Goal: Task Accomplishment & Management: Use online tool/utility

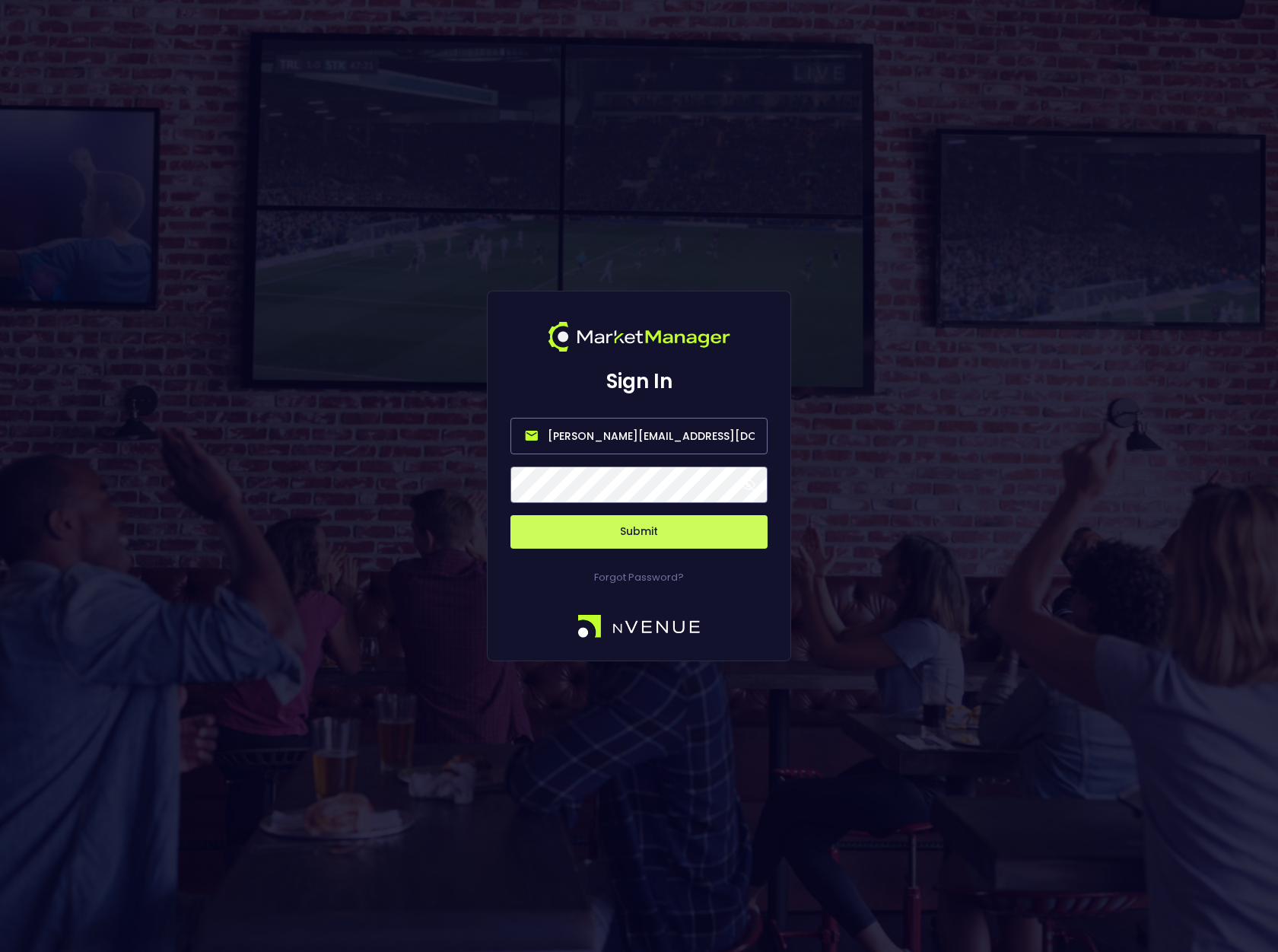
click at [665, 436] on input "[PERSON_NAME][EMAIL_ADDRESS][DOMAIN_NAME]" at bounding box center [639, 436] width 257 height 37
click at [682, 436] on input "[PERSON_NAME][EMAIL_ADDRESS][DOMAIN_NAME]" at bounding box center [639, 436] width 257 height 37
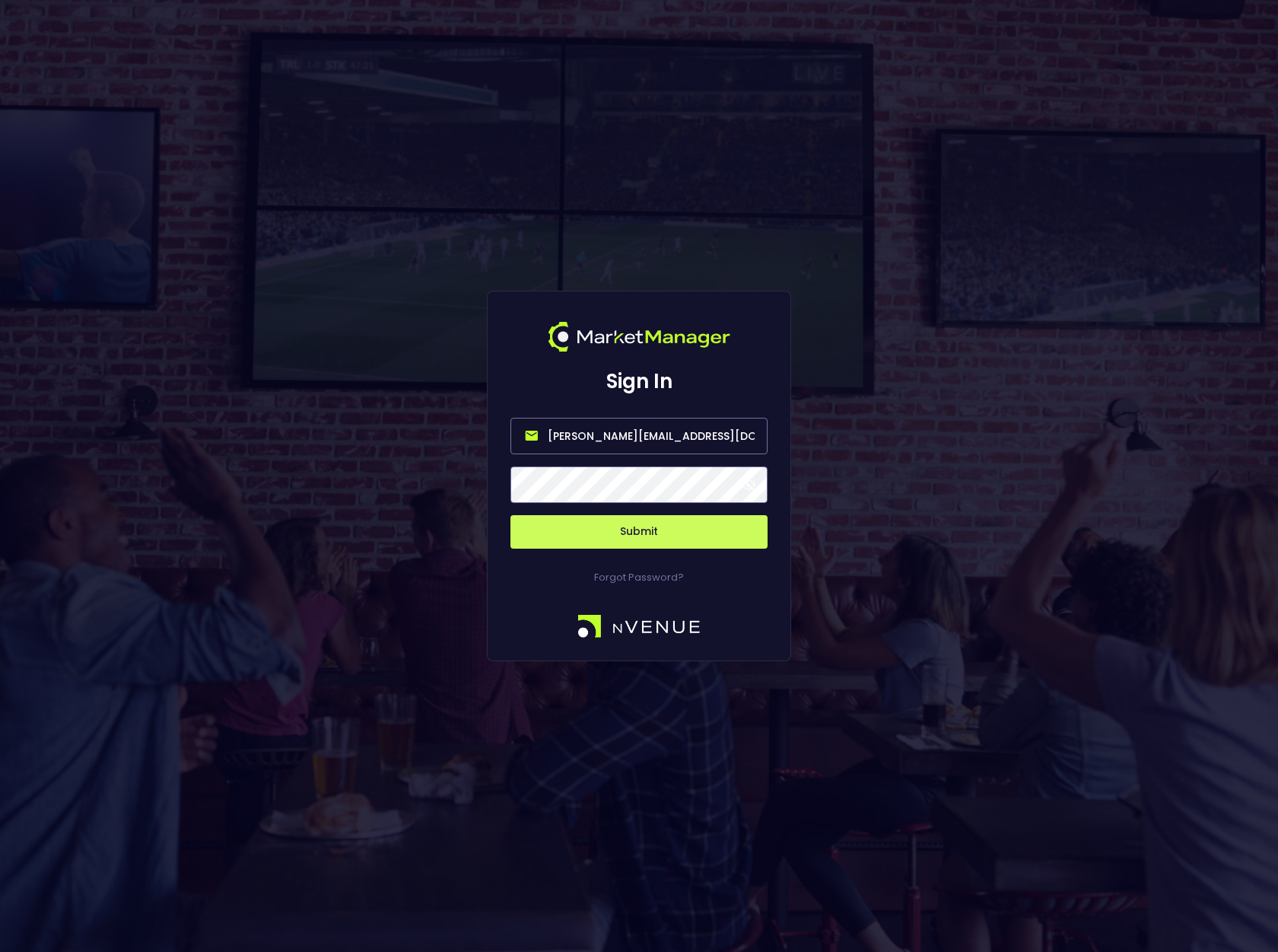
type input "[PERSON_NAME][EMAIL_ADDRESS][DOMAIN_NAME]"
click at [750, 490] on span at bounding box center [749, 485] width 14 height 14
click at [643, 532] on button "Submit" at bounding box center [639, 532] width 257 height 33
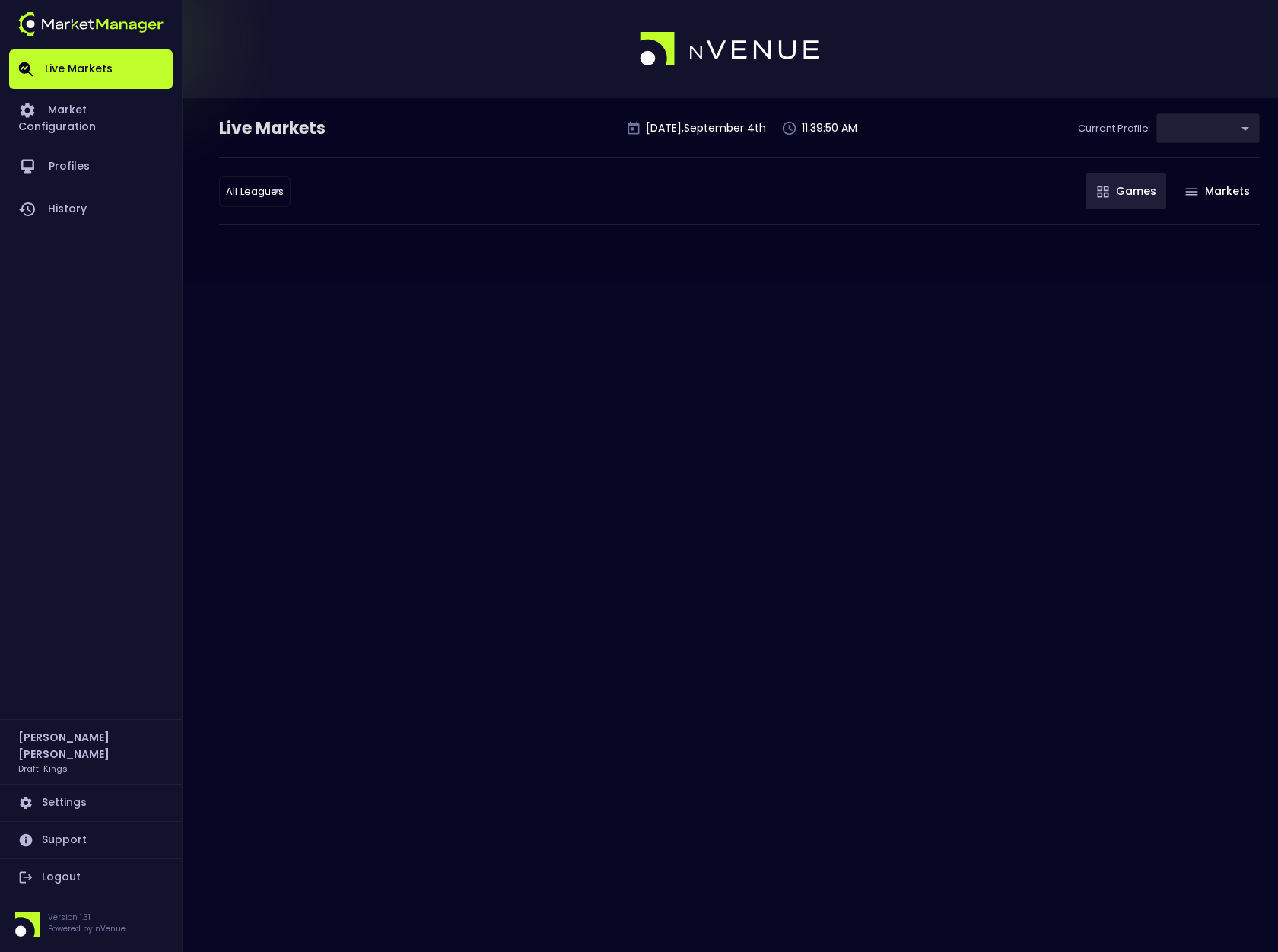
type input "9f4e1e3a-783d-4a9a-9f64-9edc5eb24e20"
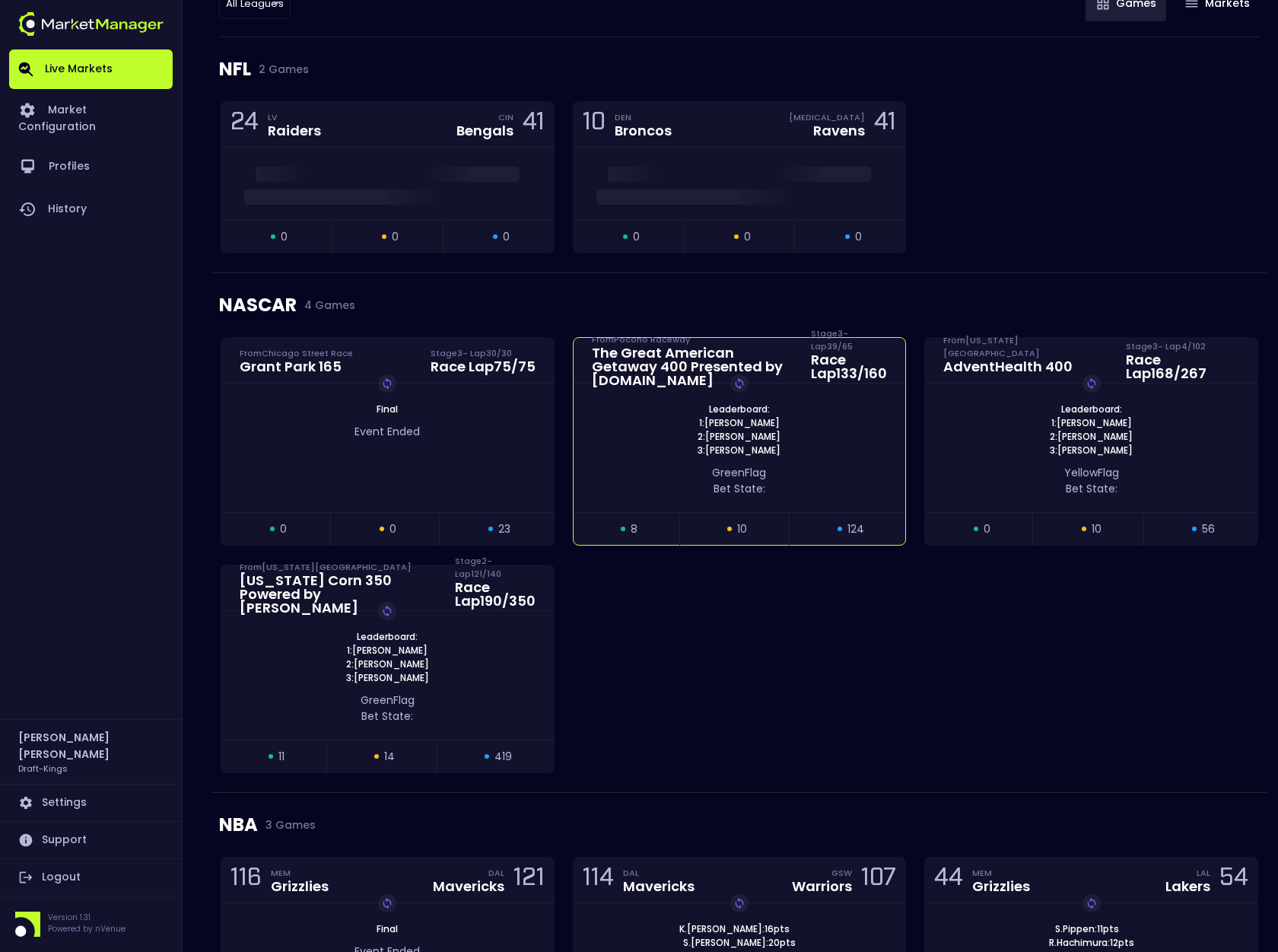
scroll to position [188, 0]
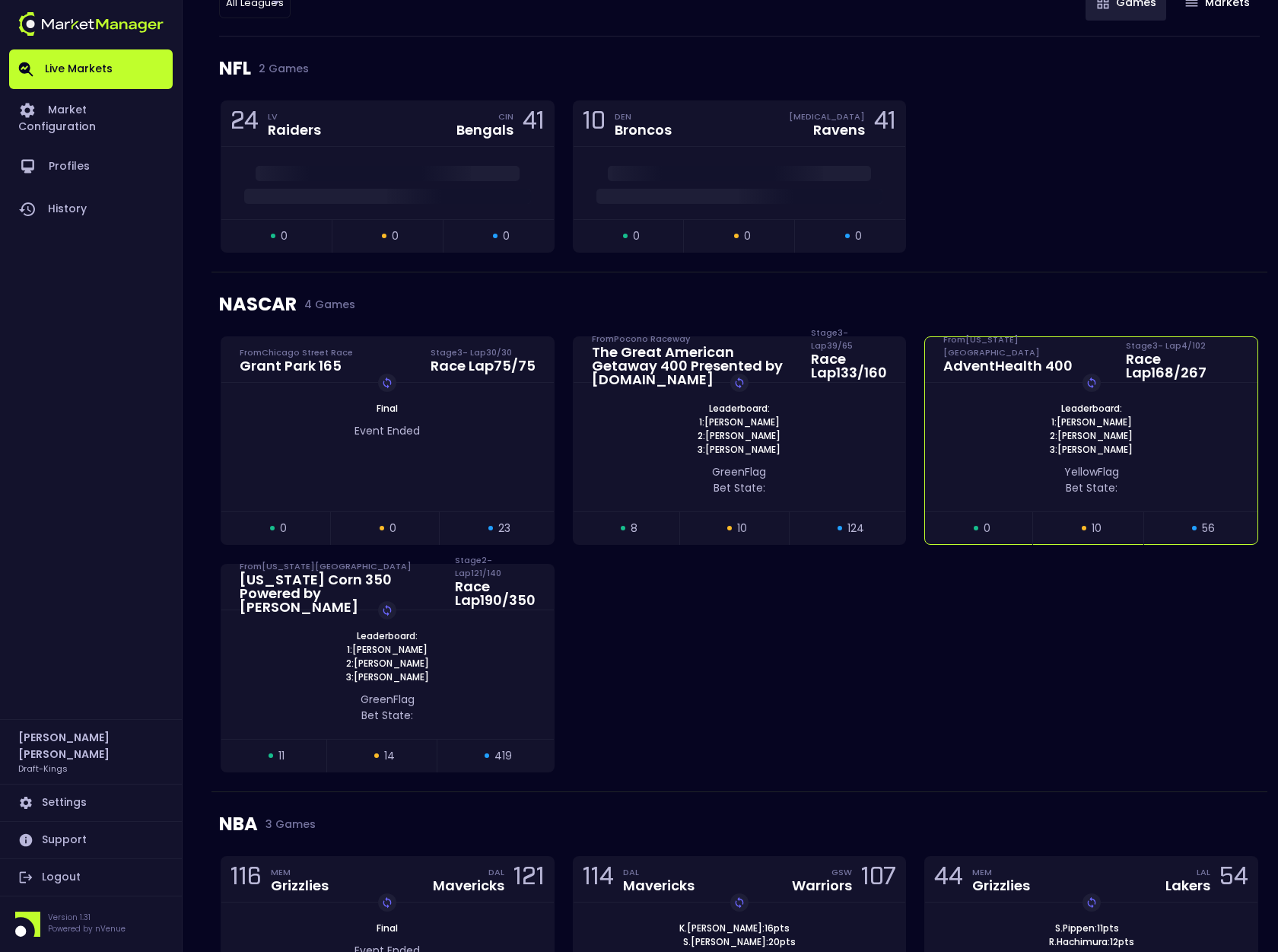
click at [999, 470] on div "yellow Flag Bet State:" at bounding box center [1091, 480] width 287 height 32
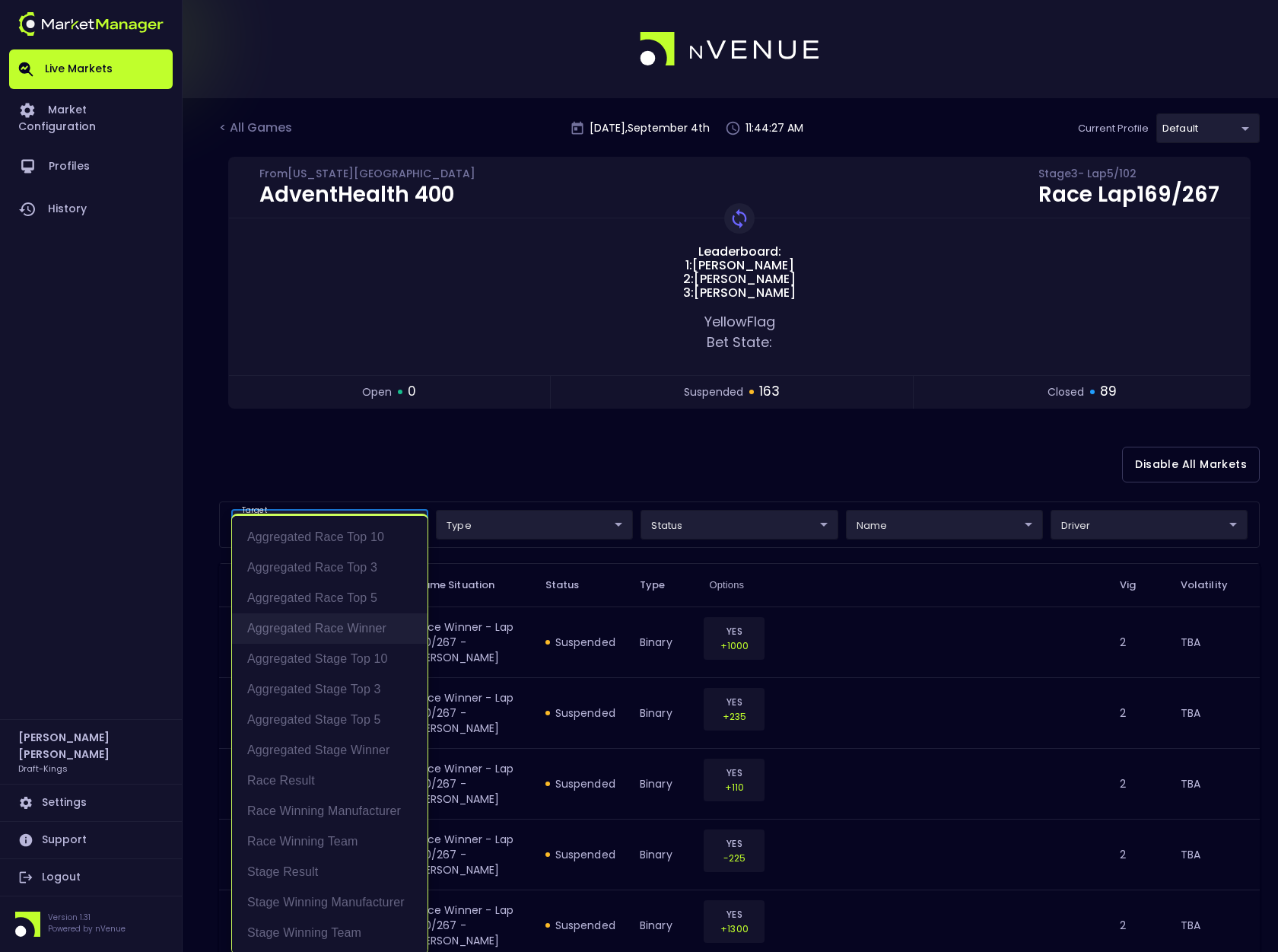
click at [356, 625] on li "Aggregated Race Winner" at bounding box center [330, 628] width 196 height 30
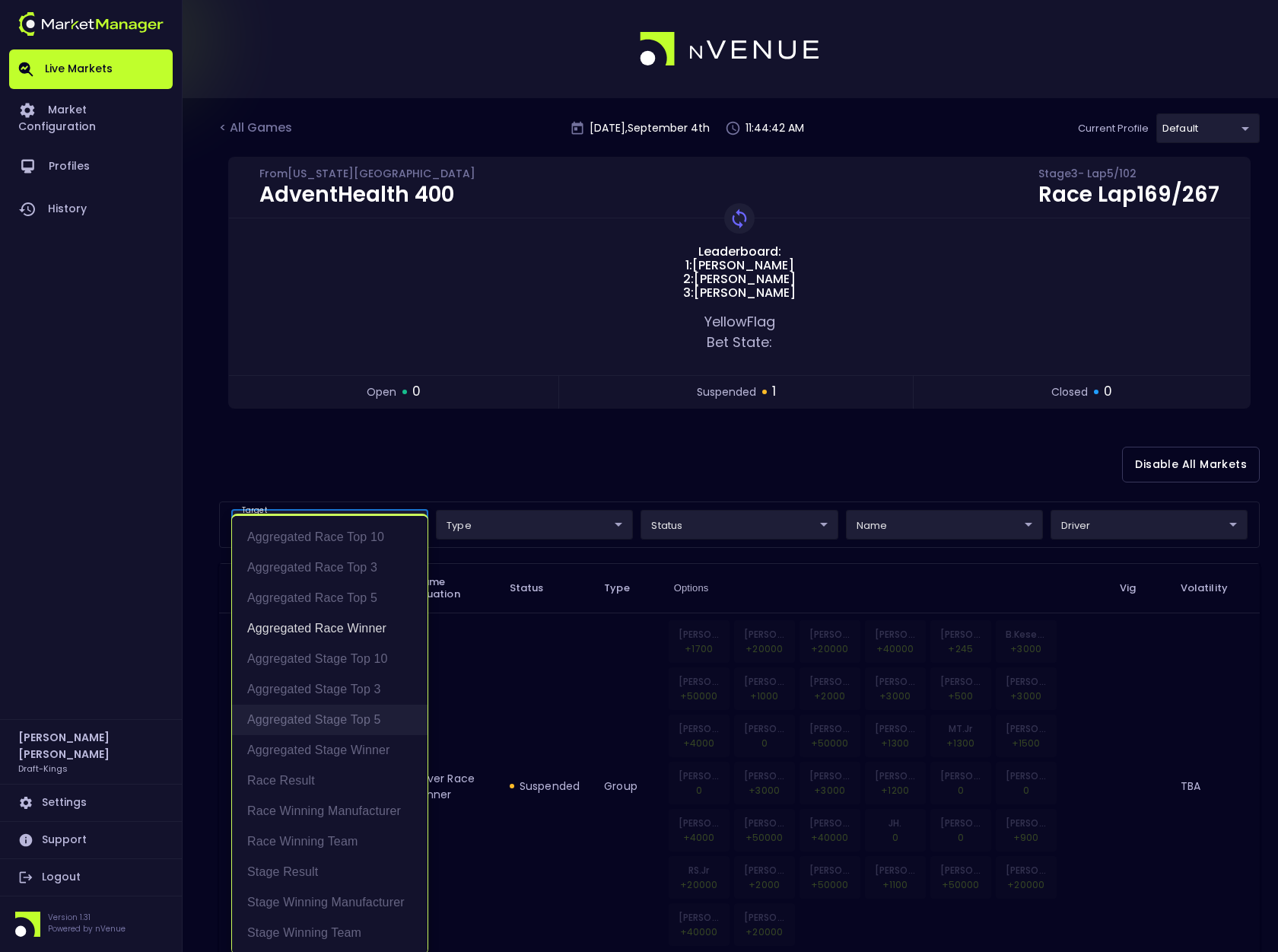
drag, startPoint x: 365, startPoint y: 751, endPoint x: 366, endPoint y: 720, distance: 31.0
click at [367, 750] on li "Aggregated Stage Winner" at bounding box center [330, 750] width 196 height 30
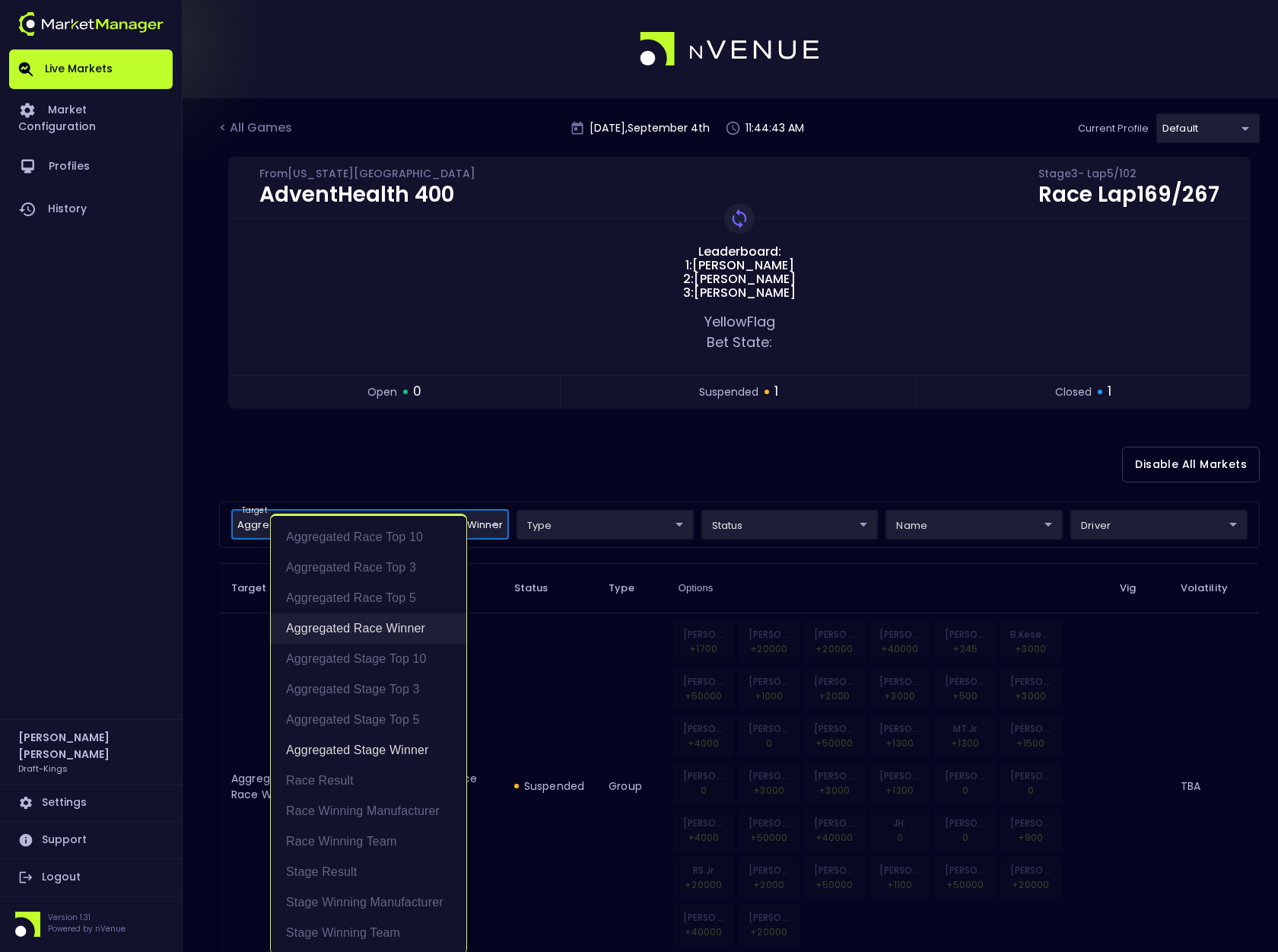
click at [373, 625] on li "Aggregated Race Winner" at bounding box center [369, 628] width 196 height 30
type input "Aggregated Stage Winner"
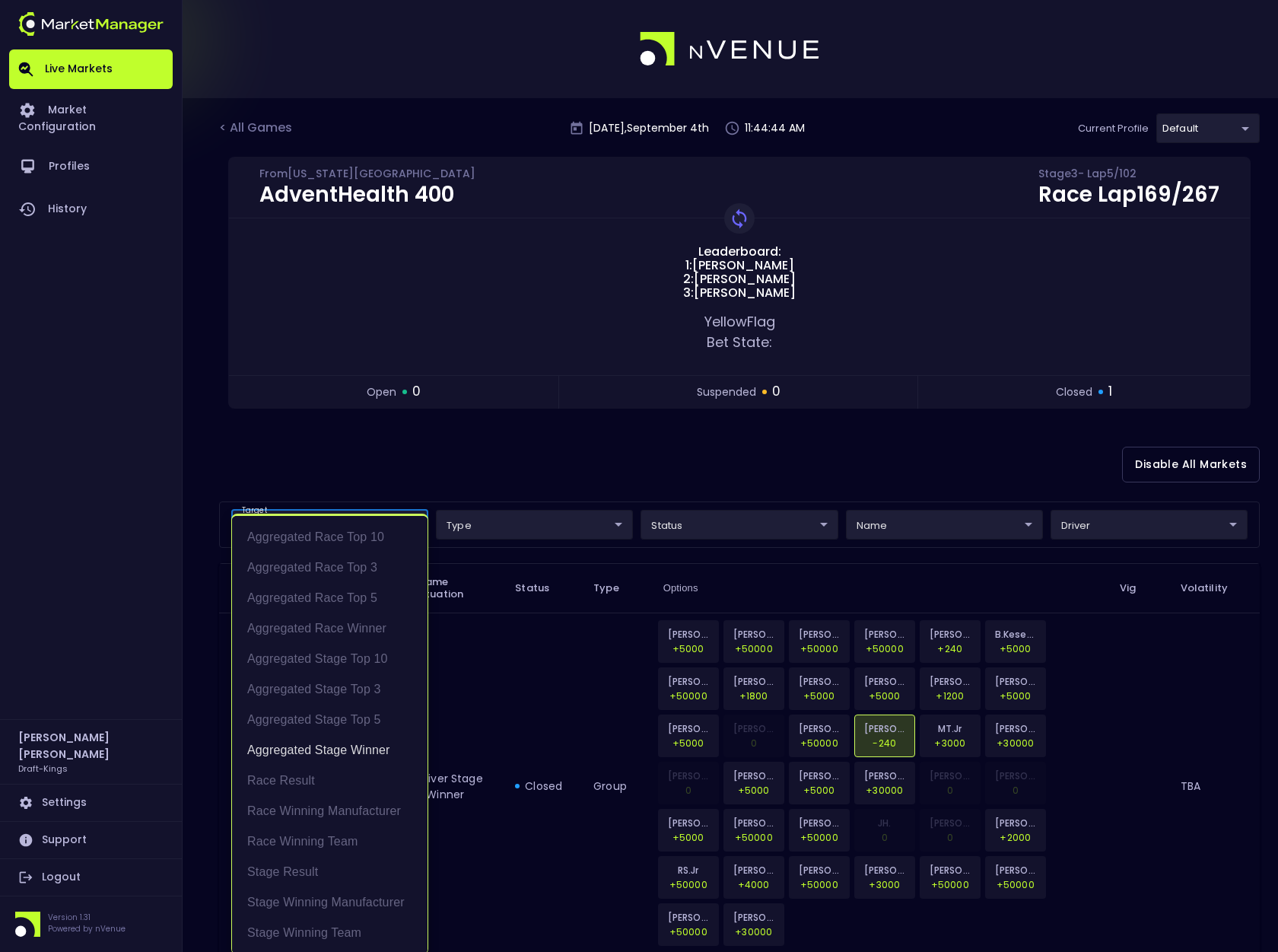
click at [538, 455] on div at bounding box center [639, 476] width 1278 height 952
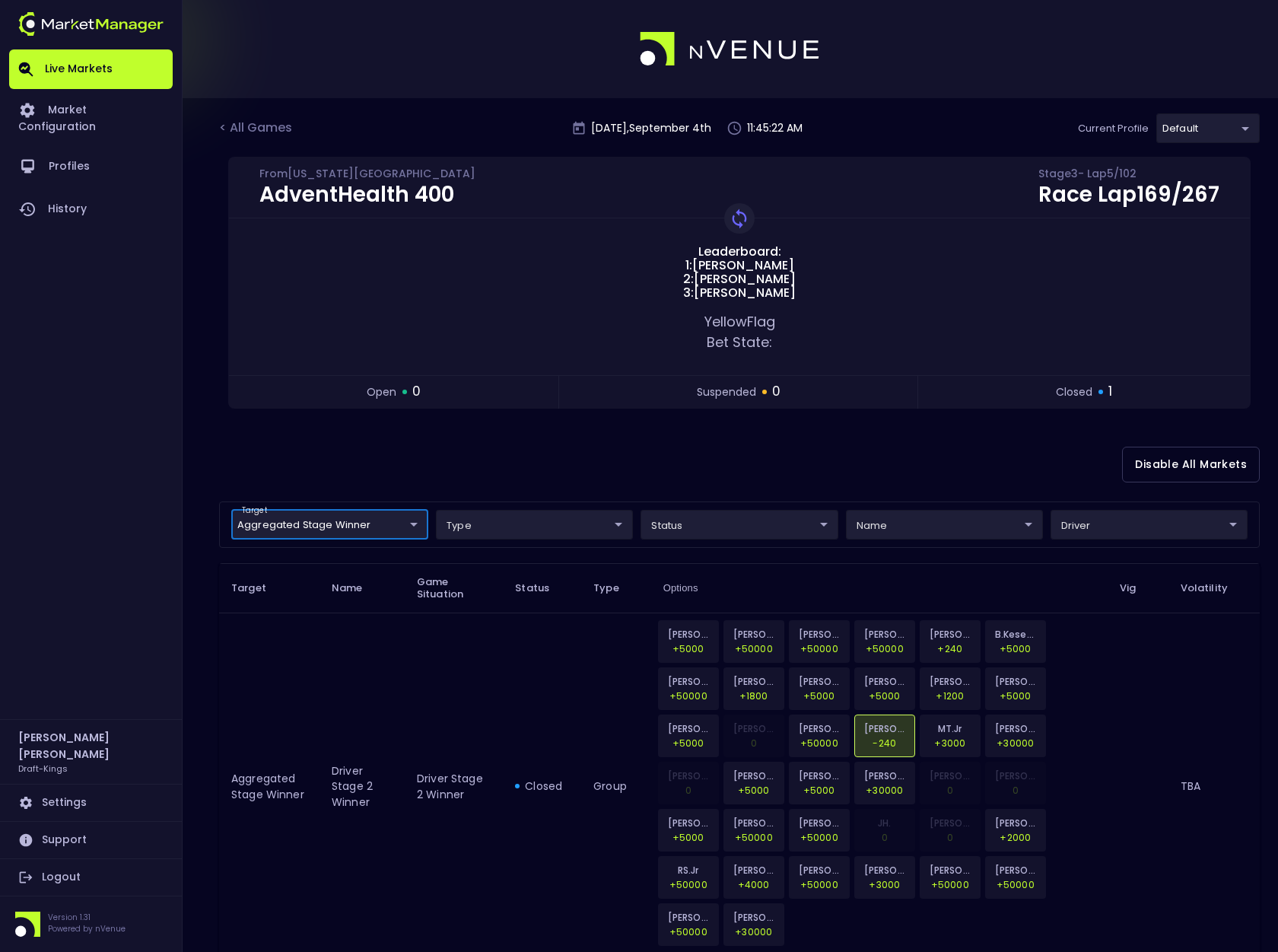
click at [406, 525] on body "Live Markets Market Configuration Profiles History [PERSON_NAME] Draft-Kings Se…" at bounding box center [639, 519] width 1278 height 1038
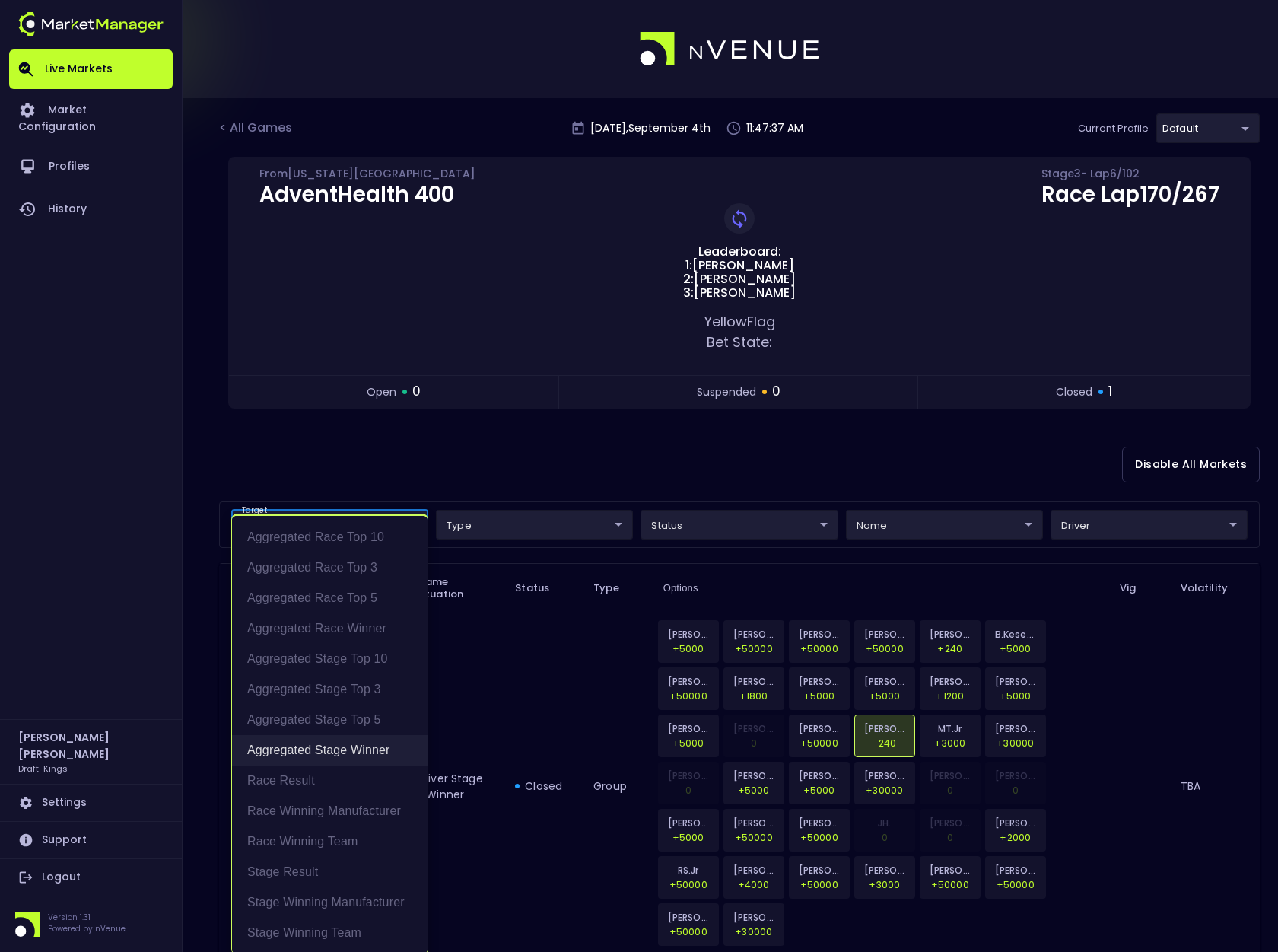
click at [362, 751] on li "Aggregated Stage Winner" at bounding box center [330, 750] width 196 height 30
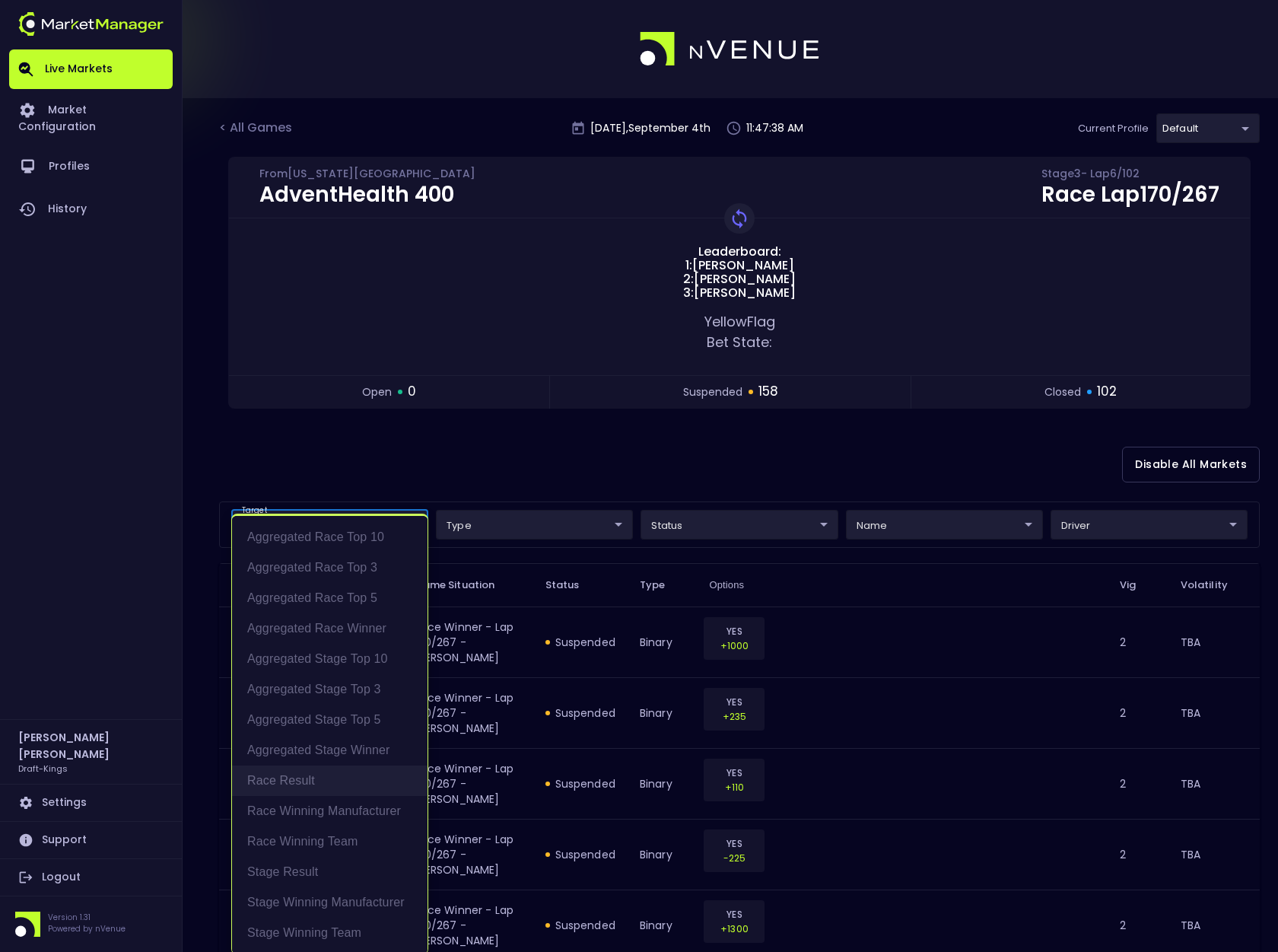
scroll to position [3, 0]
click at [380, 533] on li "Aggregated Race Top 10" at bounding box center [330, 534] width 196 height 30
type input "Aggregated Race Top 10"
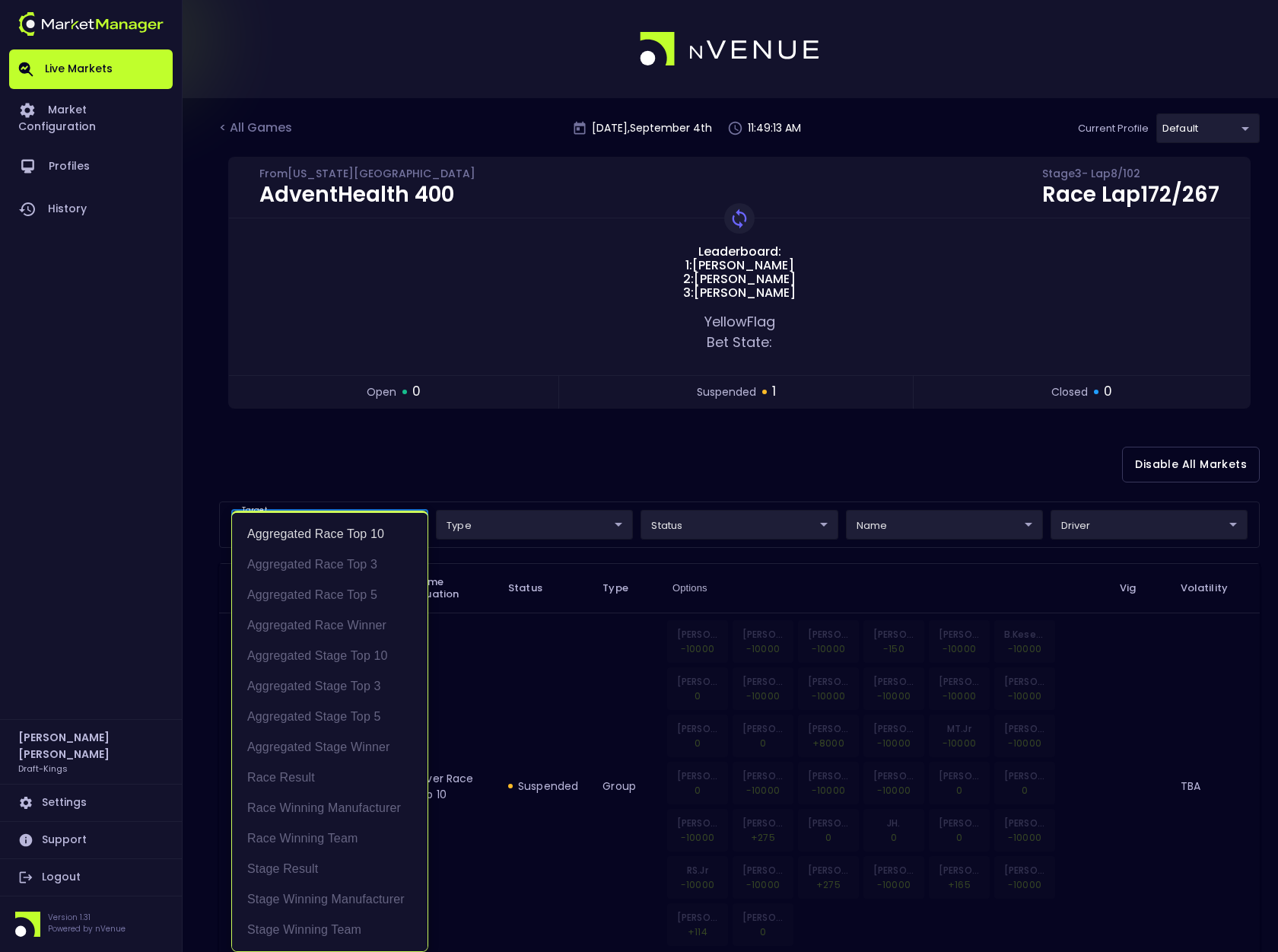
click at [502, 471] on div at bounding box center [639, 476] width 1278 height 952
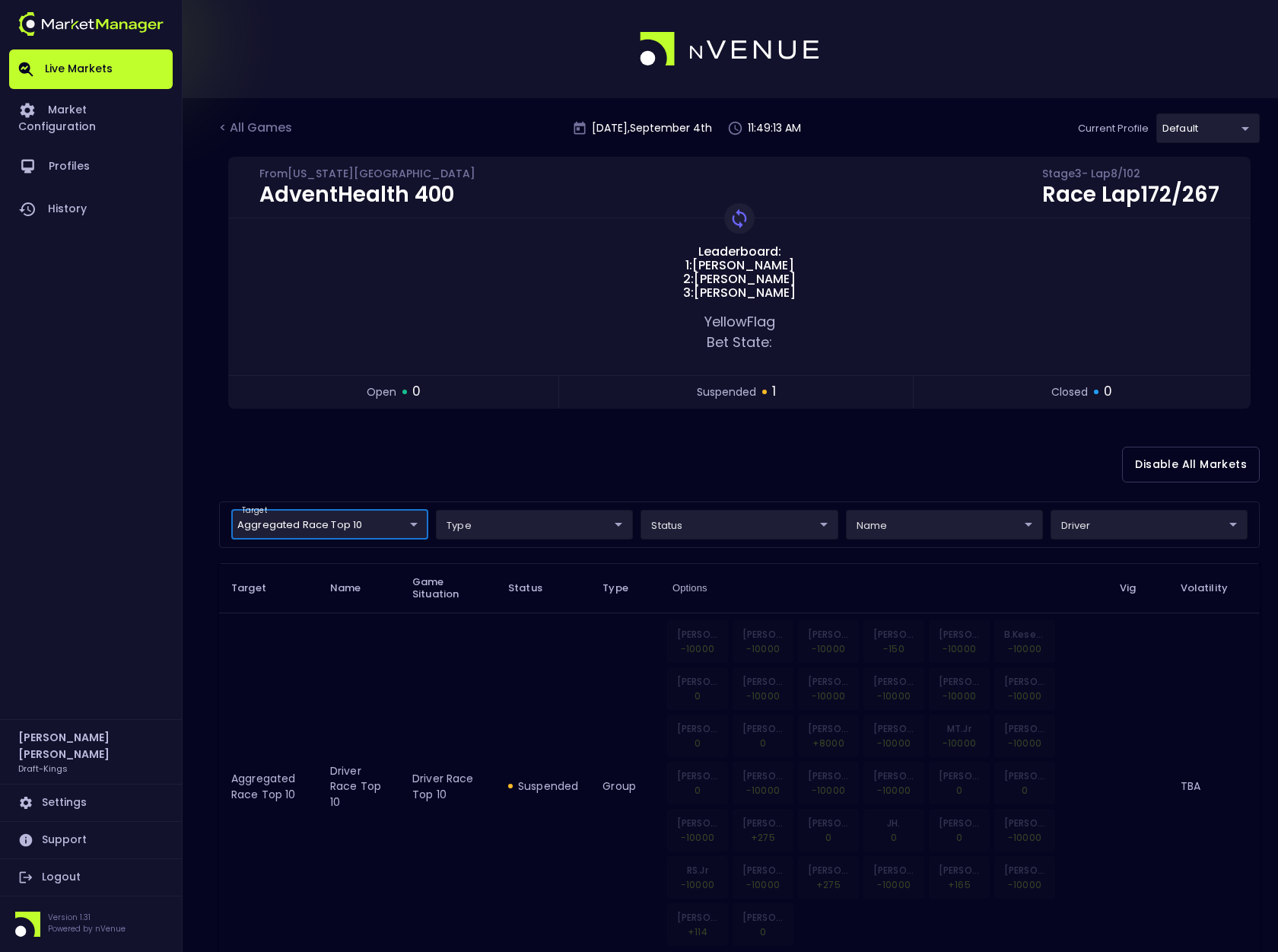
scroll to position [0, 0]
click at [1129, 525] on body "Live Markets Market Configuration Profiles History [PERSON_NAME] Draft-Kings Se…" at bounding box center [639, 519] width 1278 height 1038
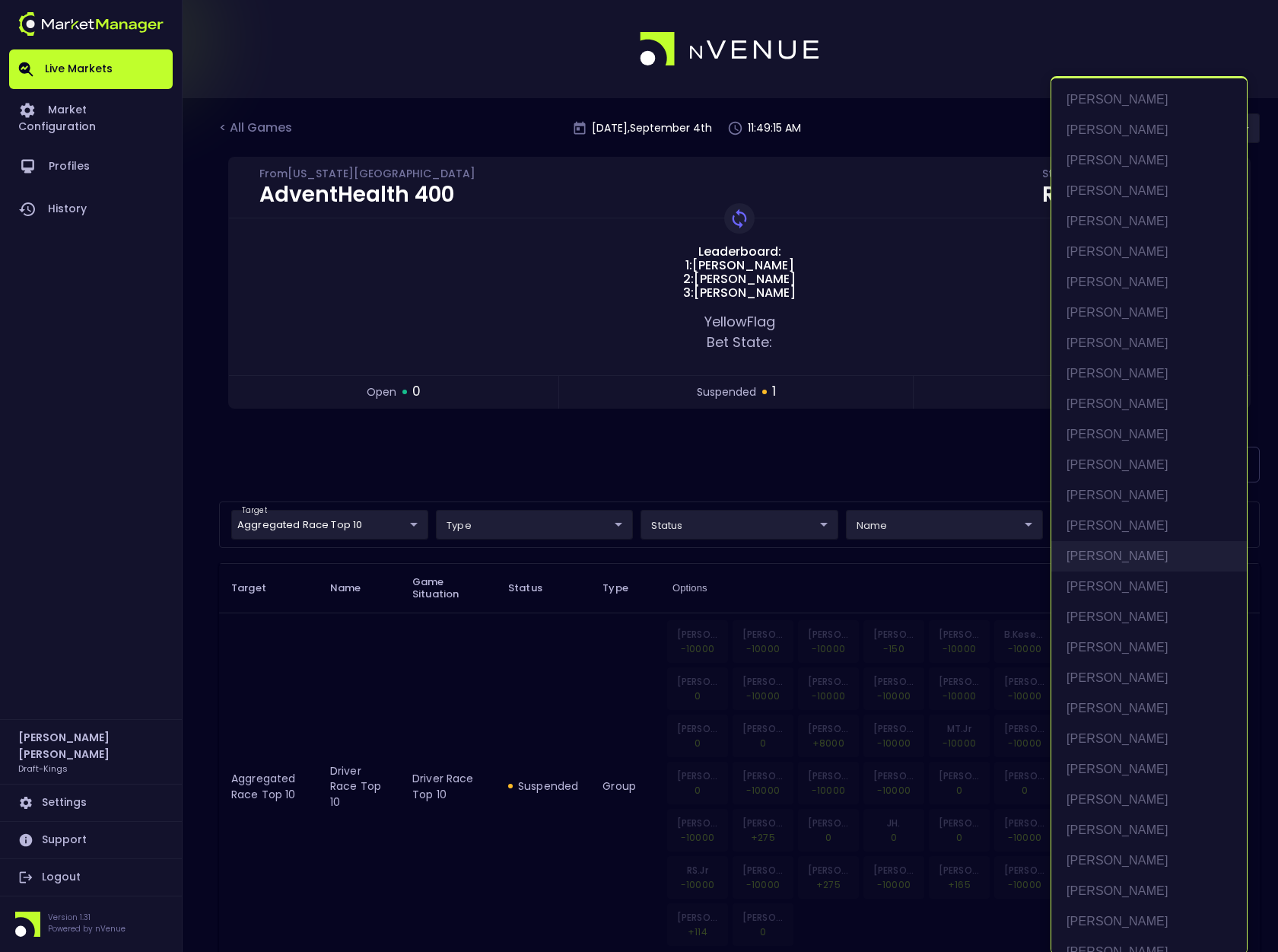
click at [1111, 556] on li "[PERSON_NAME]" at bounding box center [1149, 556] width 196 height 30
type input "[PERSON_NAME]"
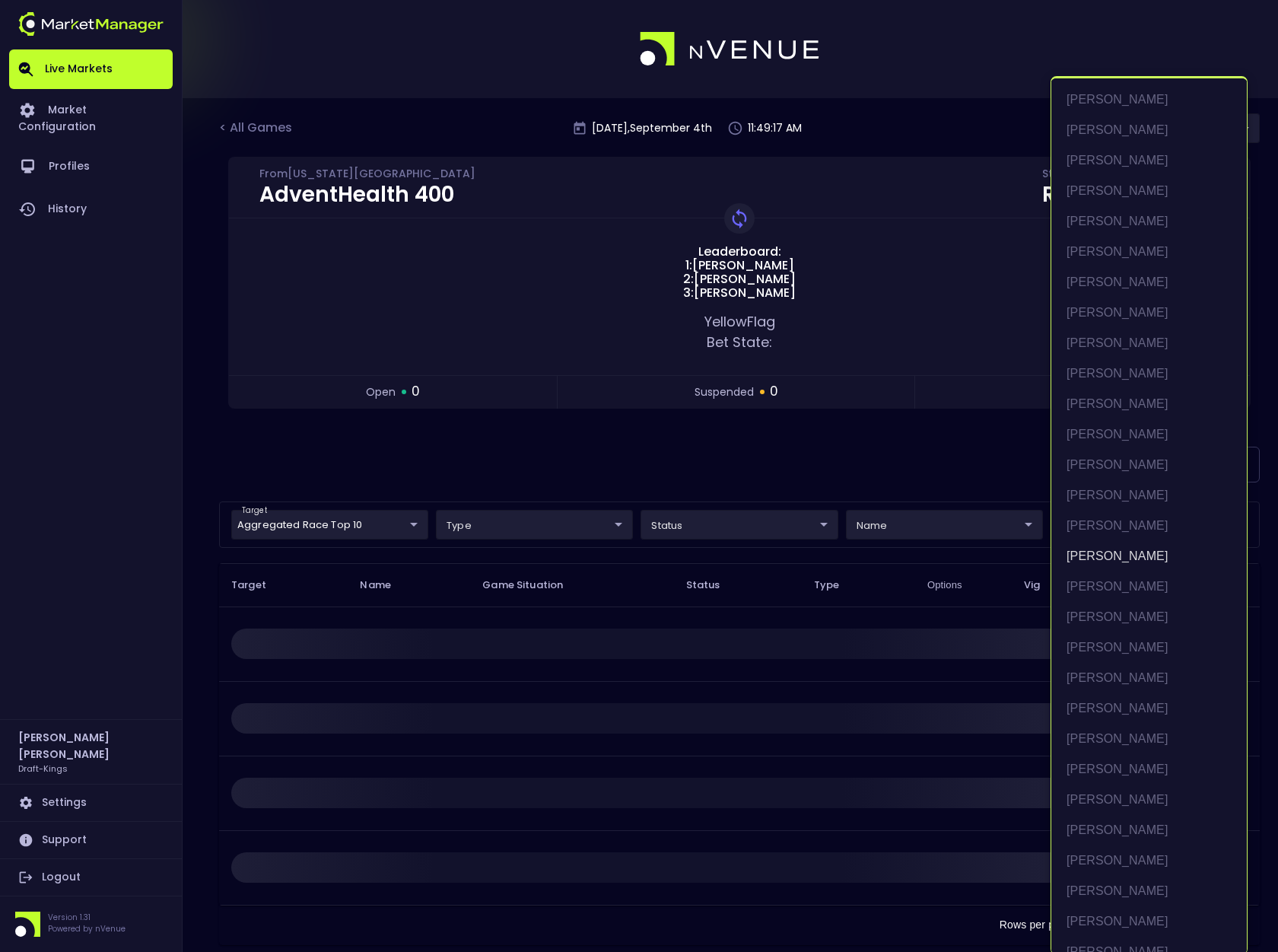
click at [951, 471] on div at bounding box center [639, 476] width 1278 height 952
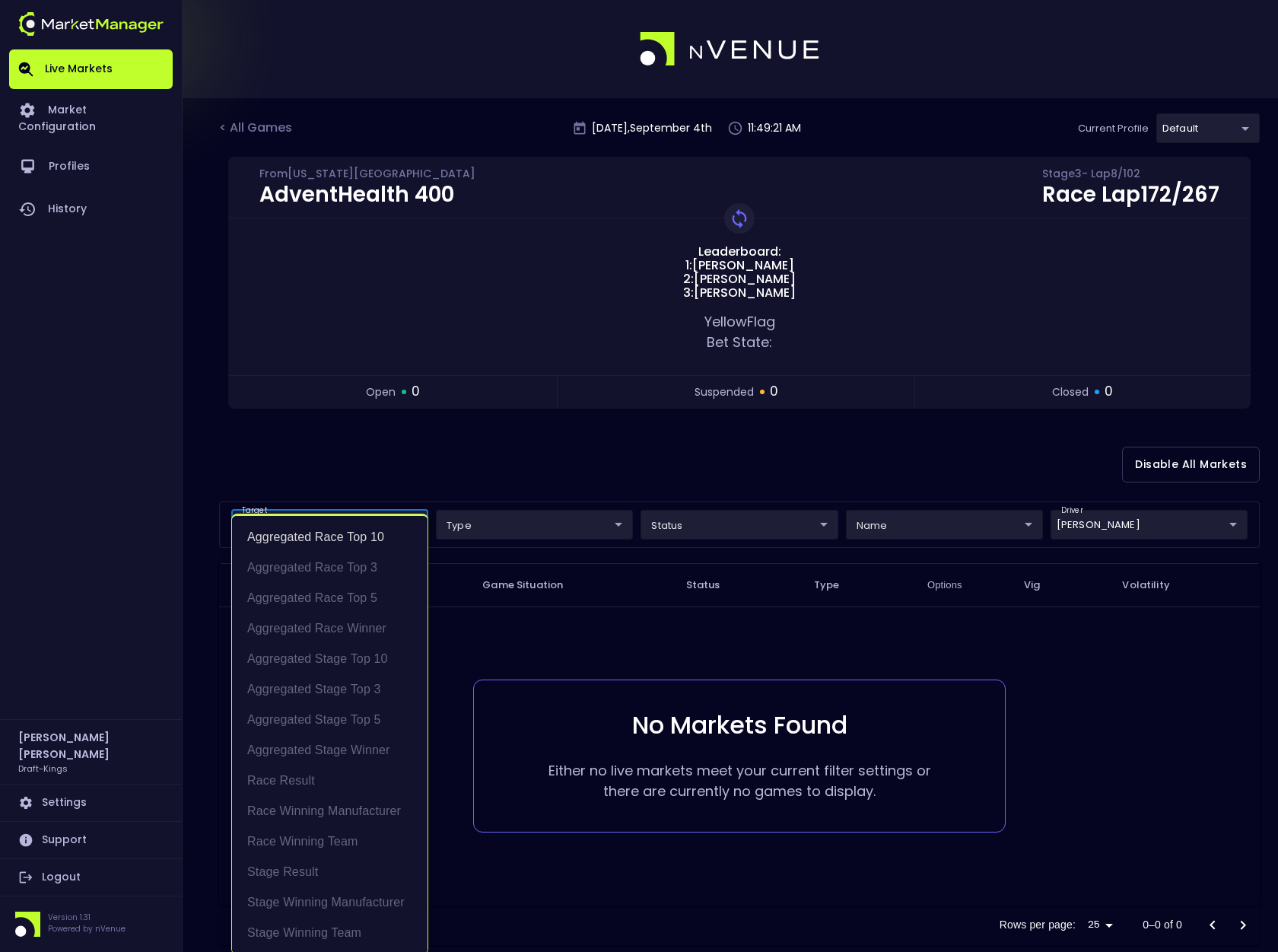
click at [380, 526] on body "Live Markets Market Configuration Profiles History [PERSON_NAME] Draft-Kings Se…" at bounding box center [639, 490] width 1278 height 981
click at [373, 537] on li "Aggregated Race Top 10" at bounding box center [330, 537] width 196 height 30
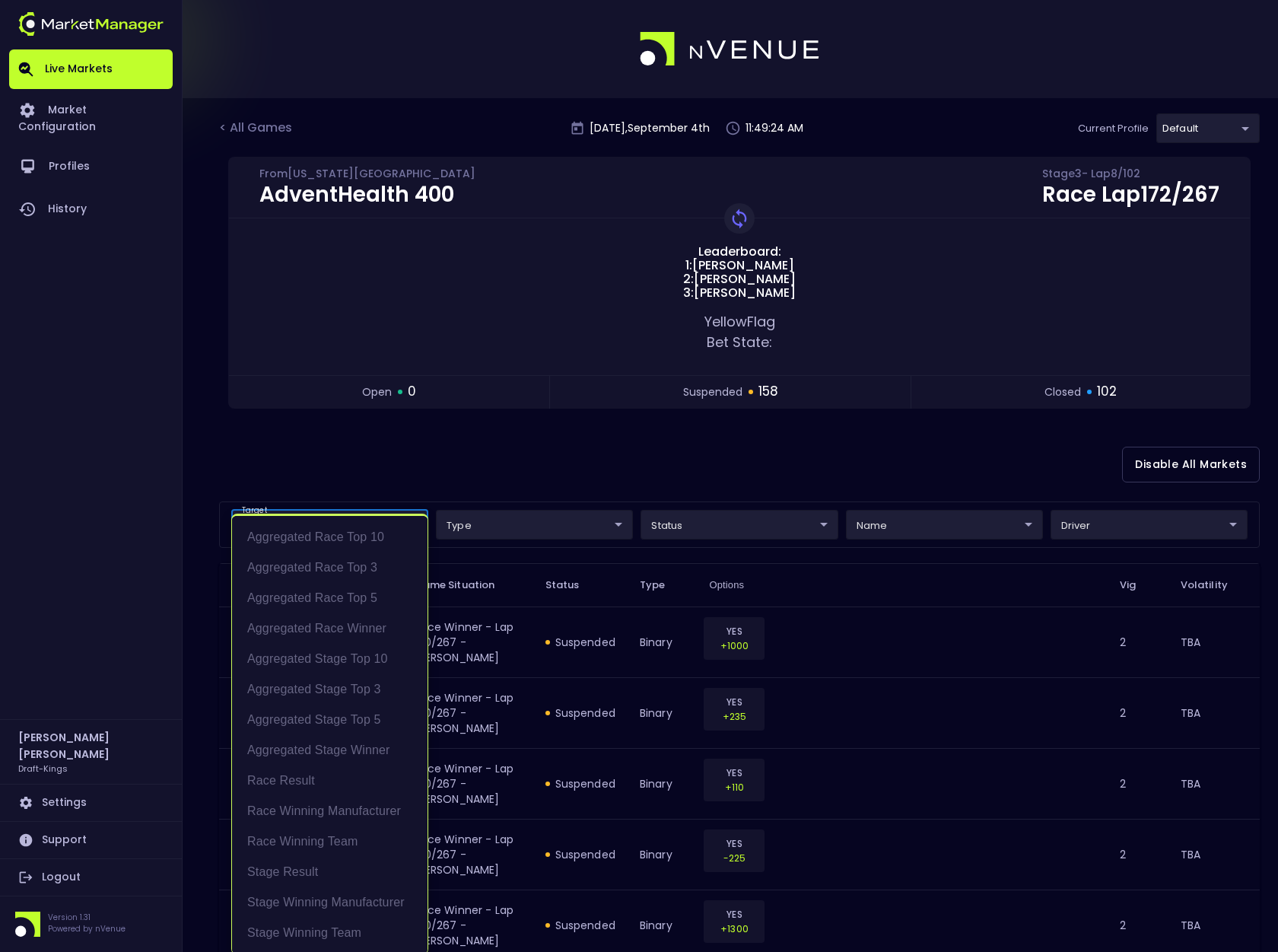
click at [493, 456] on div at bounding box center [639, 476] width 1278 height 952
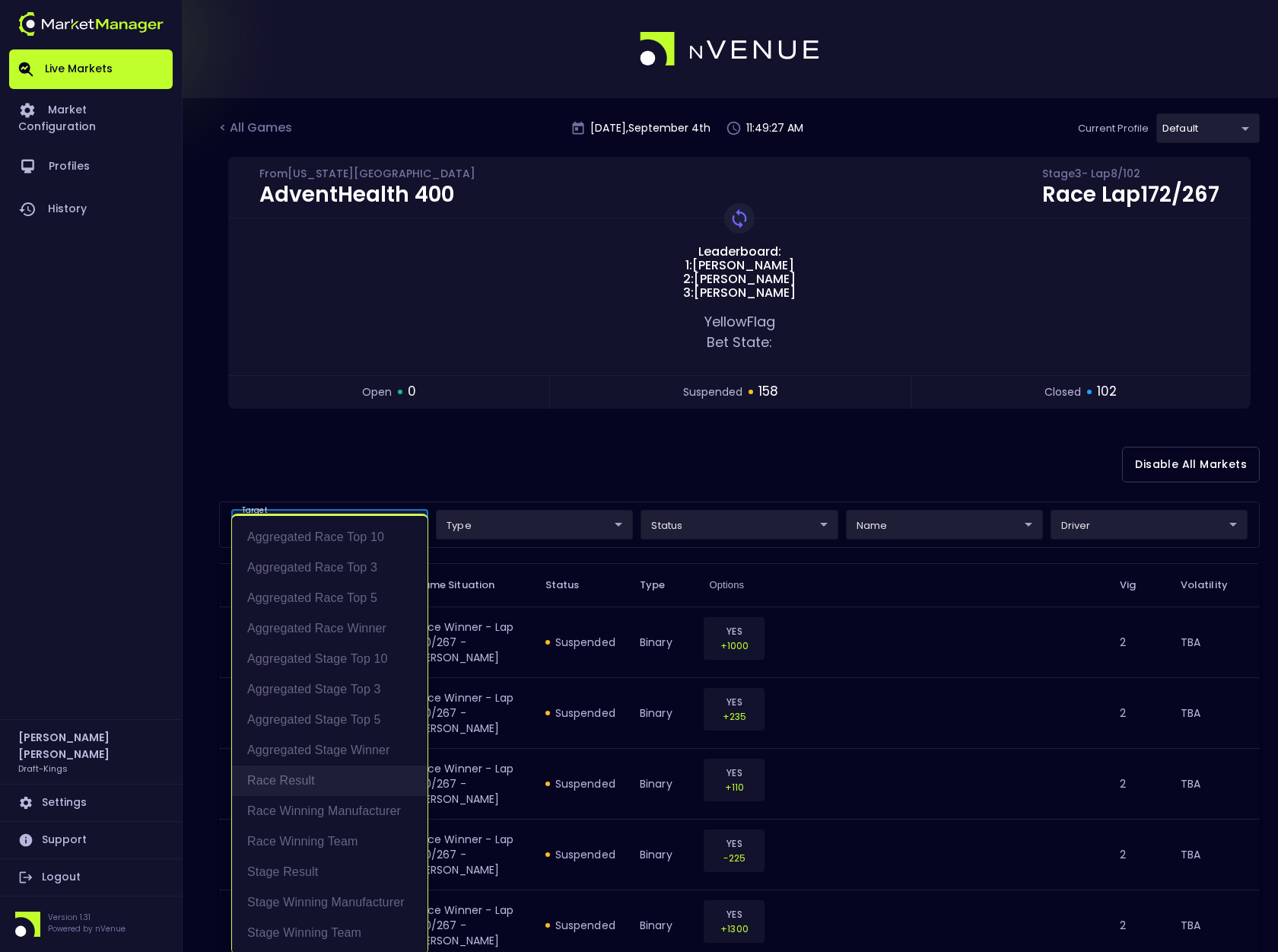
click at [313, 784] on li "Race Result" at bounding box center [330, 781] width 196 height 30
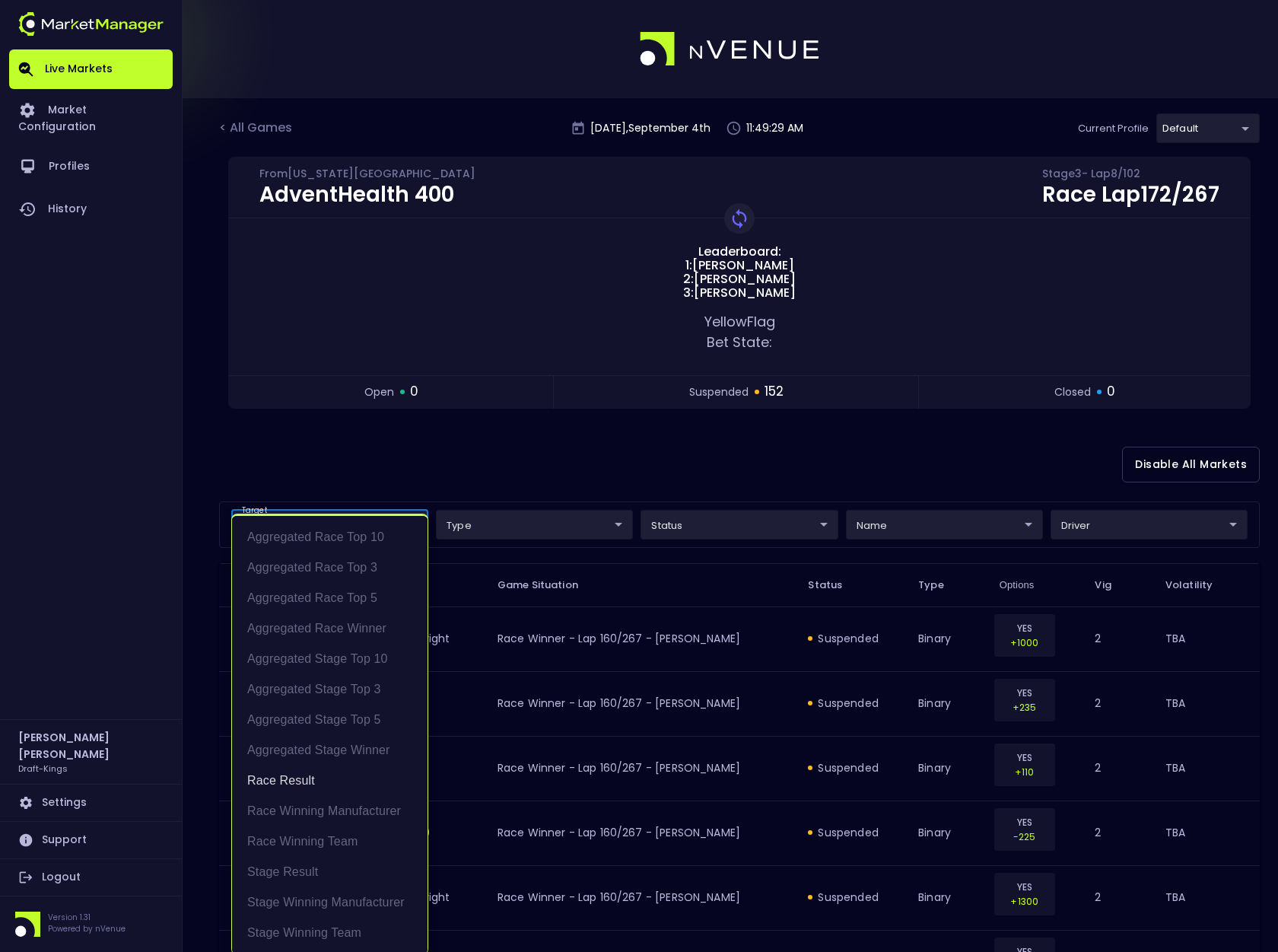
click at [536, 459] on div at bounding box center [639, 476] width 1278 height 952
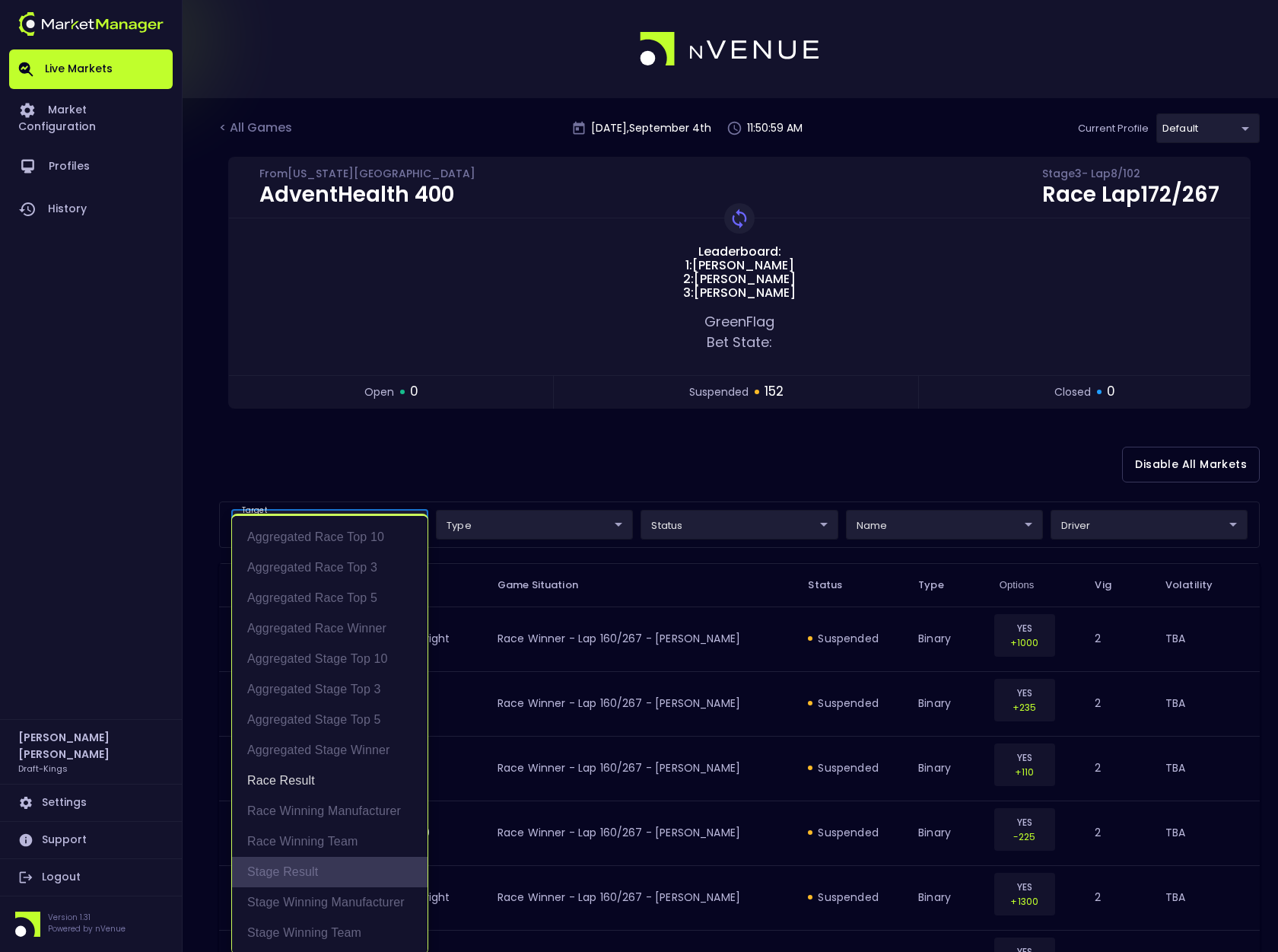
click at [325, 870] on li "Stage Result" at bounding box center [330, 871] width 196 height 30
click at [319, 781] on li "Race Result" at bounding box center [330, 781] width 196 height 30
type input "Stage Result"
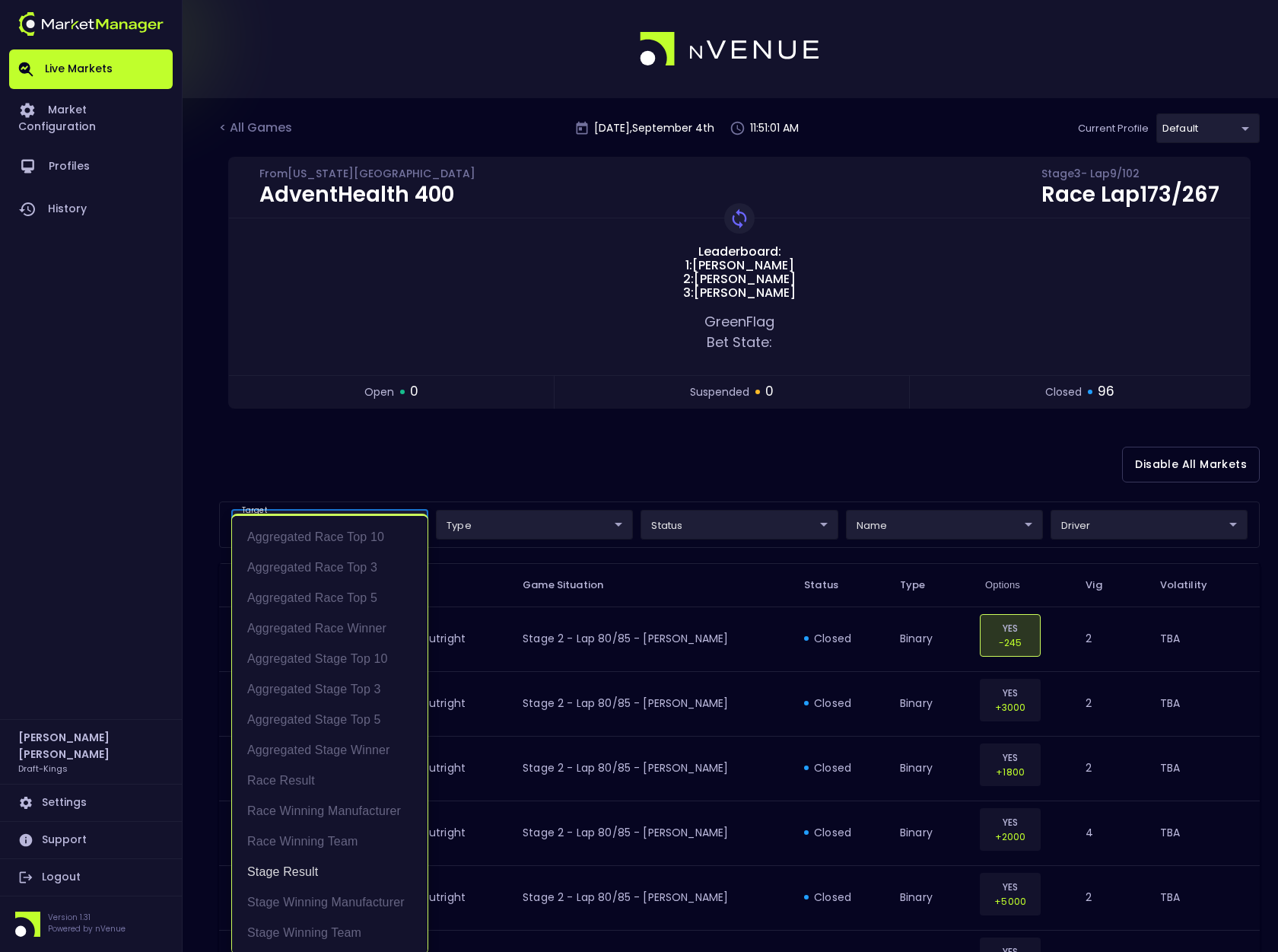
click at [497, 459] on div at bounding box center [639, 476] width 1278 height 952
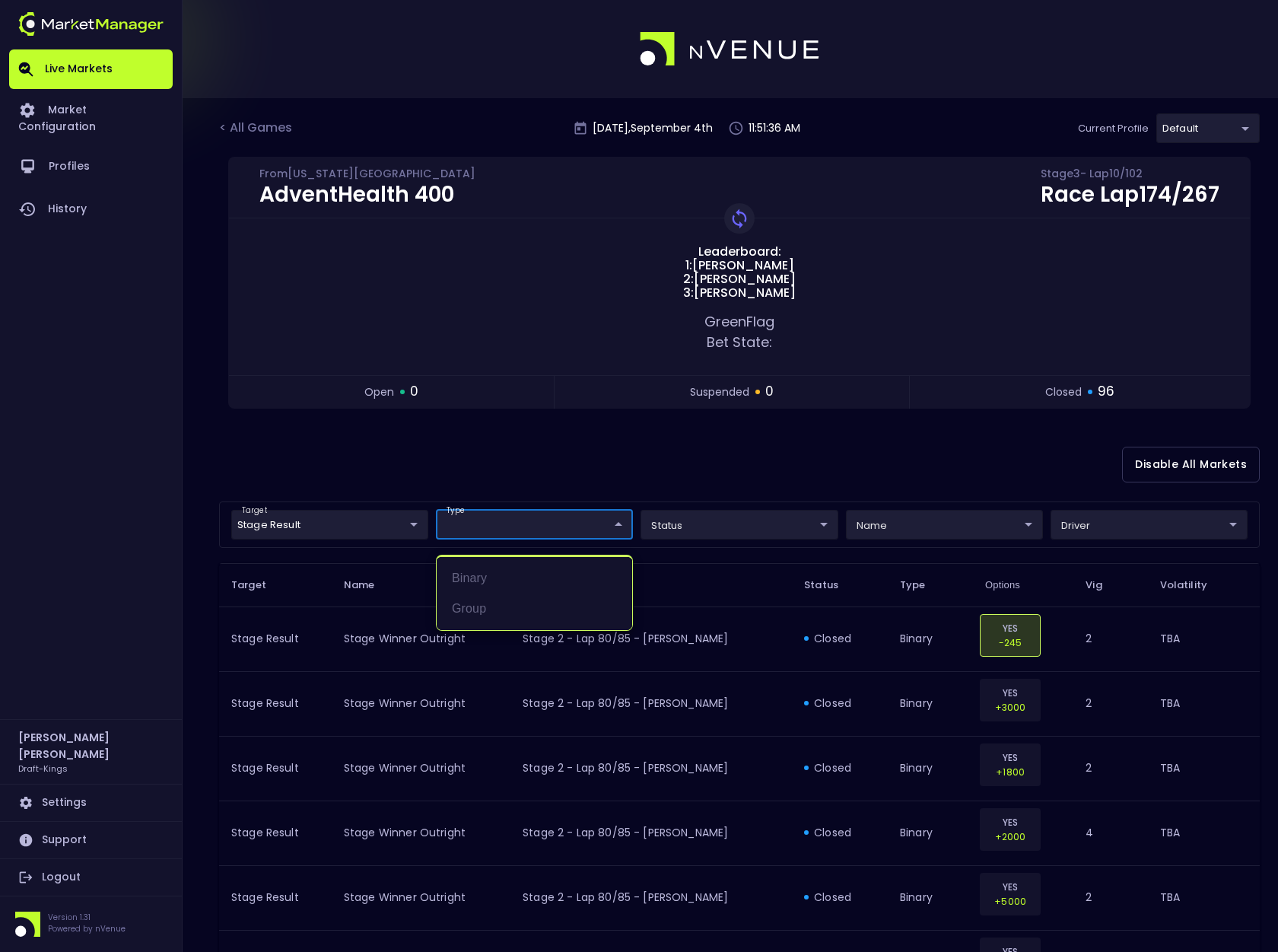
click at [683, 485] on div at bounding box center [639, 476] width 1278 height 952
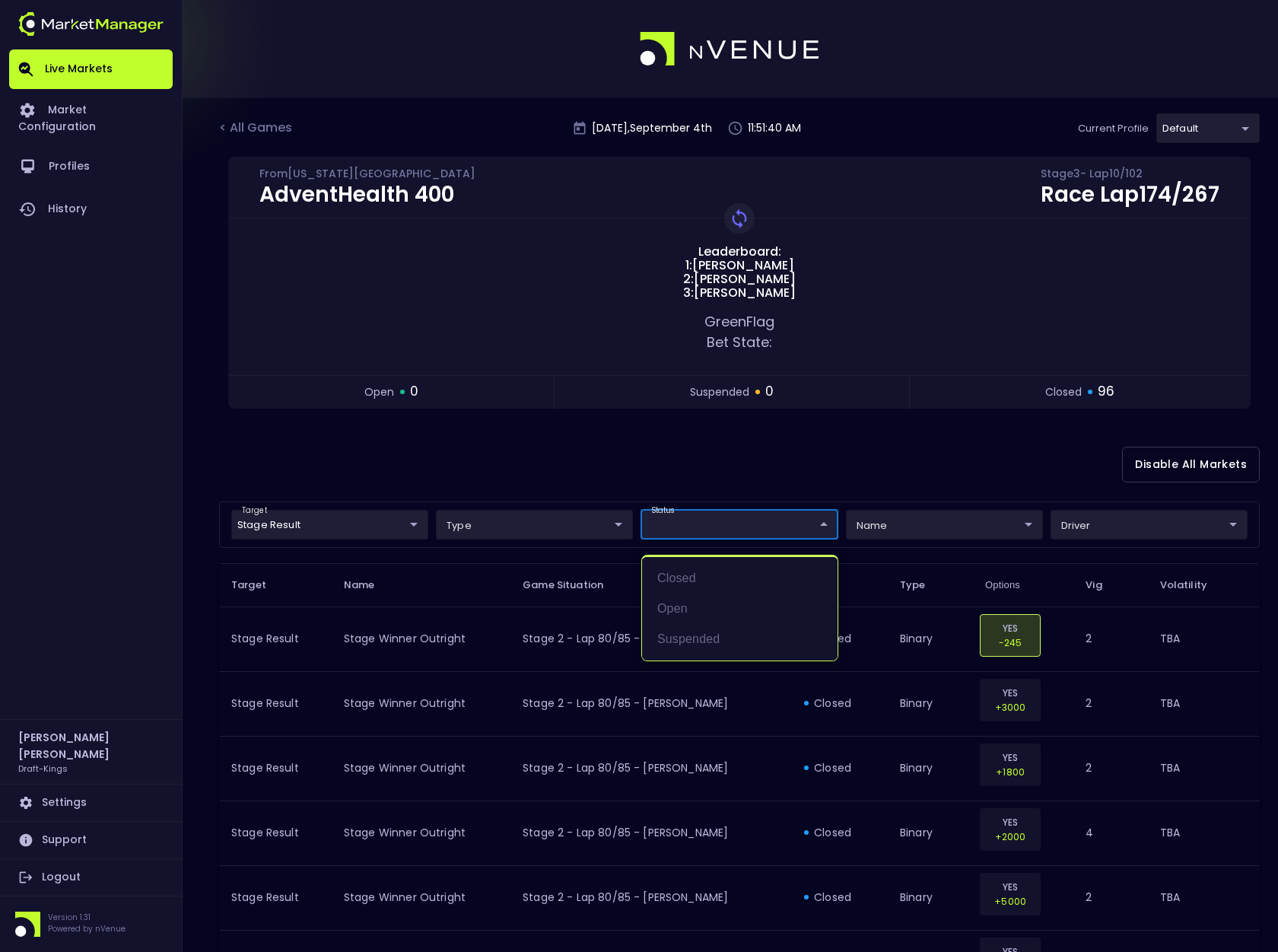
click at [789, 485] on div at bounding box center [639, 476] width 1278 height 952
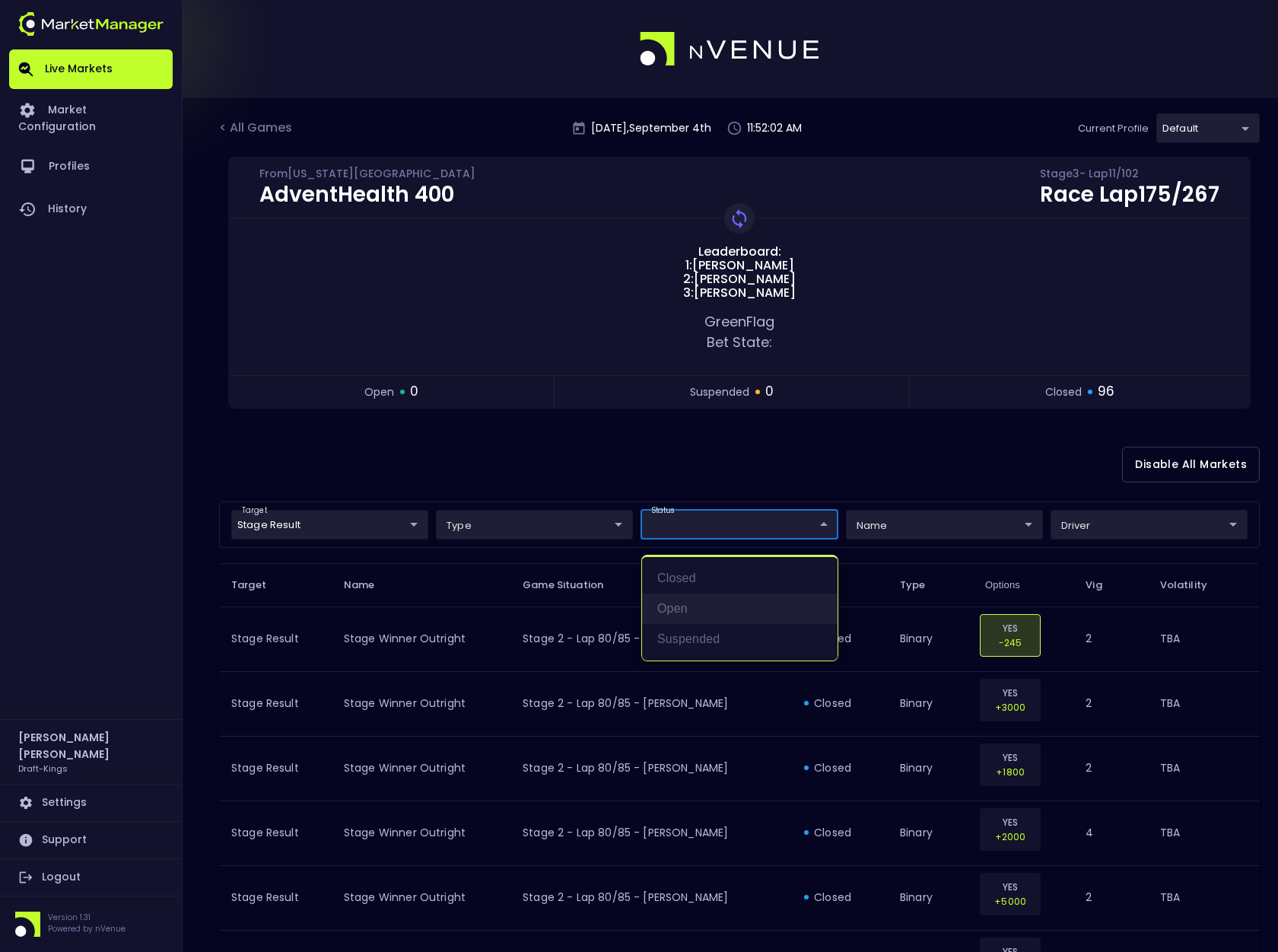
click at [693, 609] on li "open" at bounding box center [740, 609] width 196 height 30
type input "open"
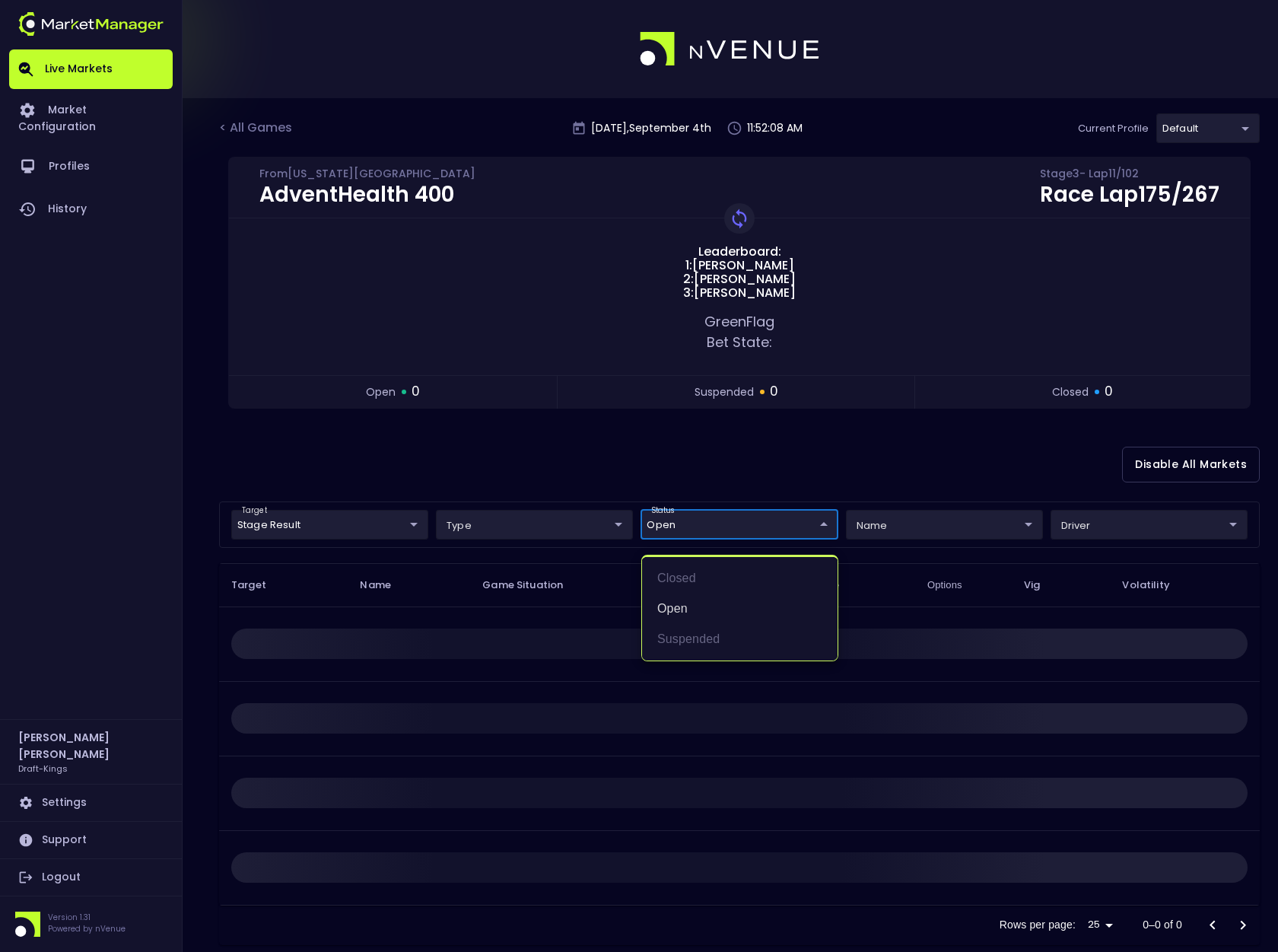
click at [379, 525] on div at bounding box center [639, 476] width 1278 height 952
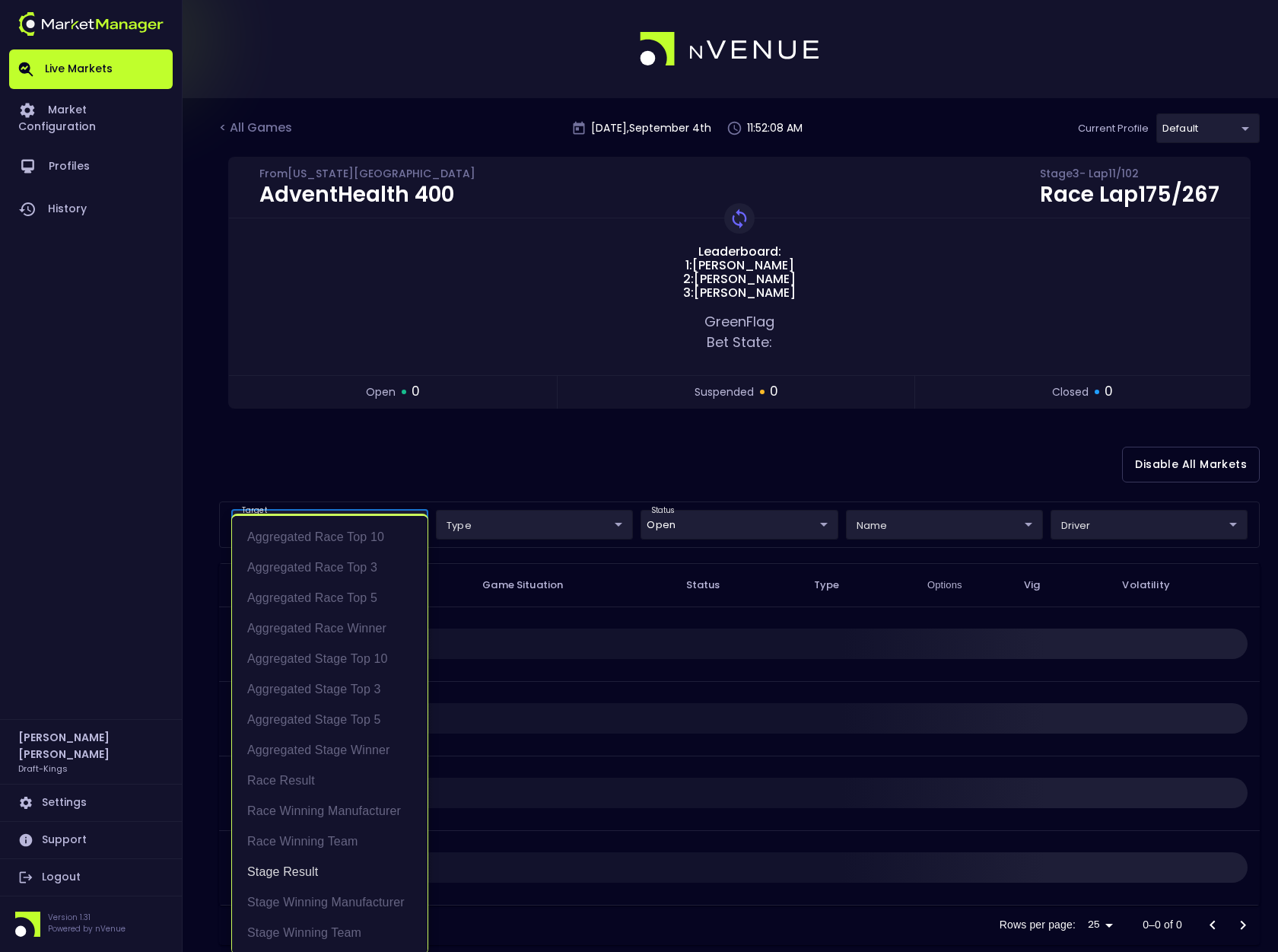
click at [389, 524] on body "Live Markets Market Configuration Profiles History [PERSON_NAME] Draft-Kings Se…" at bounding box center [639, 490] width 1278 height 981
click at [306, 782] on li "Race Result" at bounding box center [330, 781] width 196 height 30
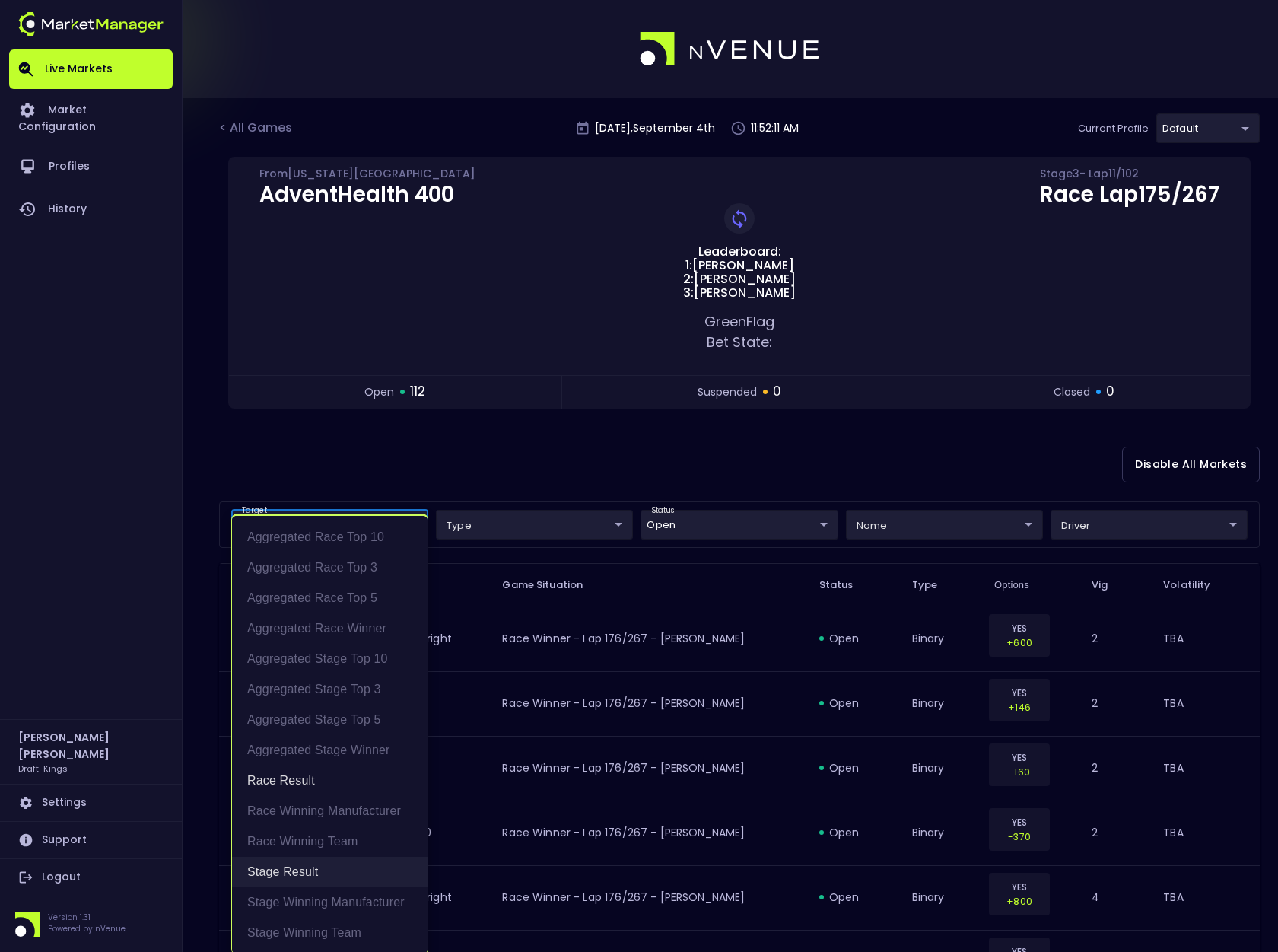
click at [312, 870] on li "Stage Result" at bounding box center [330, 871] width 196 height 30
type input "Race Result"
click at [643, 446] on div at bounding box center [639, 476] width 1278 height 952
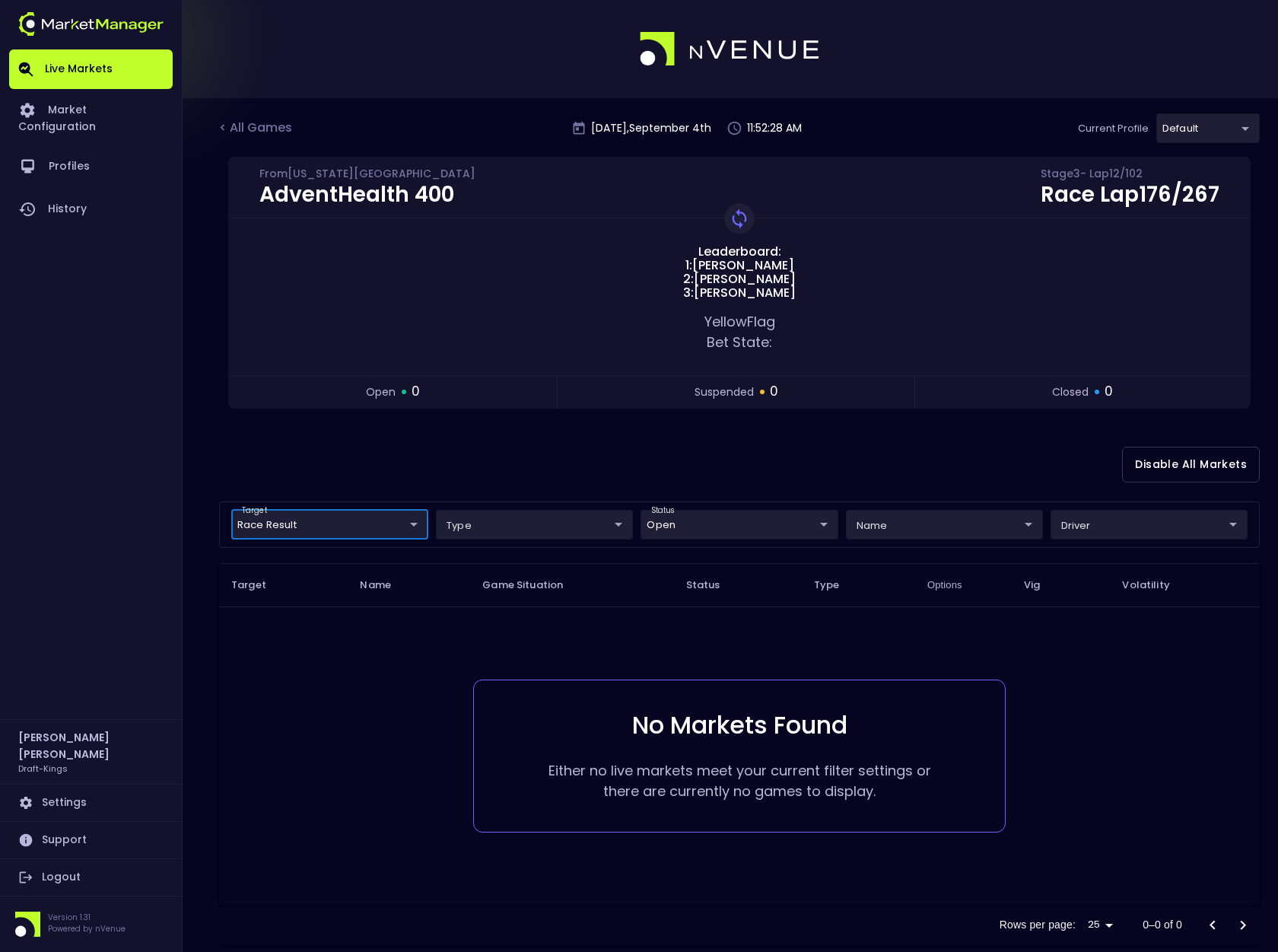
click at [935, 529] on body "Live Markets Market Configuration Profiles History [PERSON_NAME] Draft-Kings Se…" at bounding box center [639, 490] width 1278 height 981
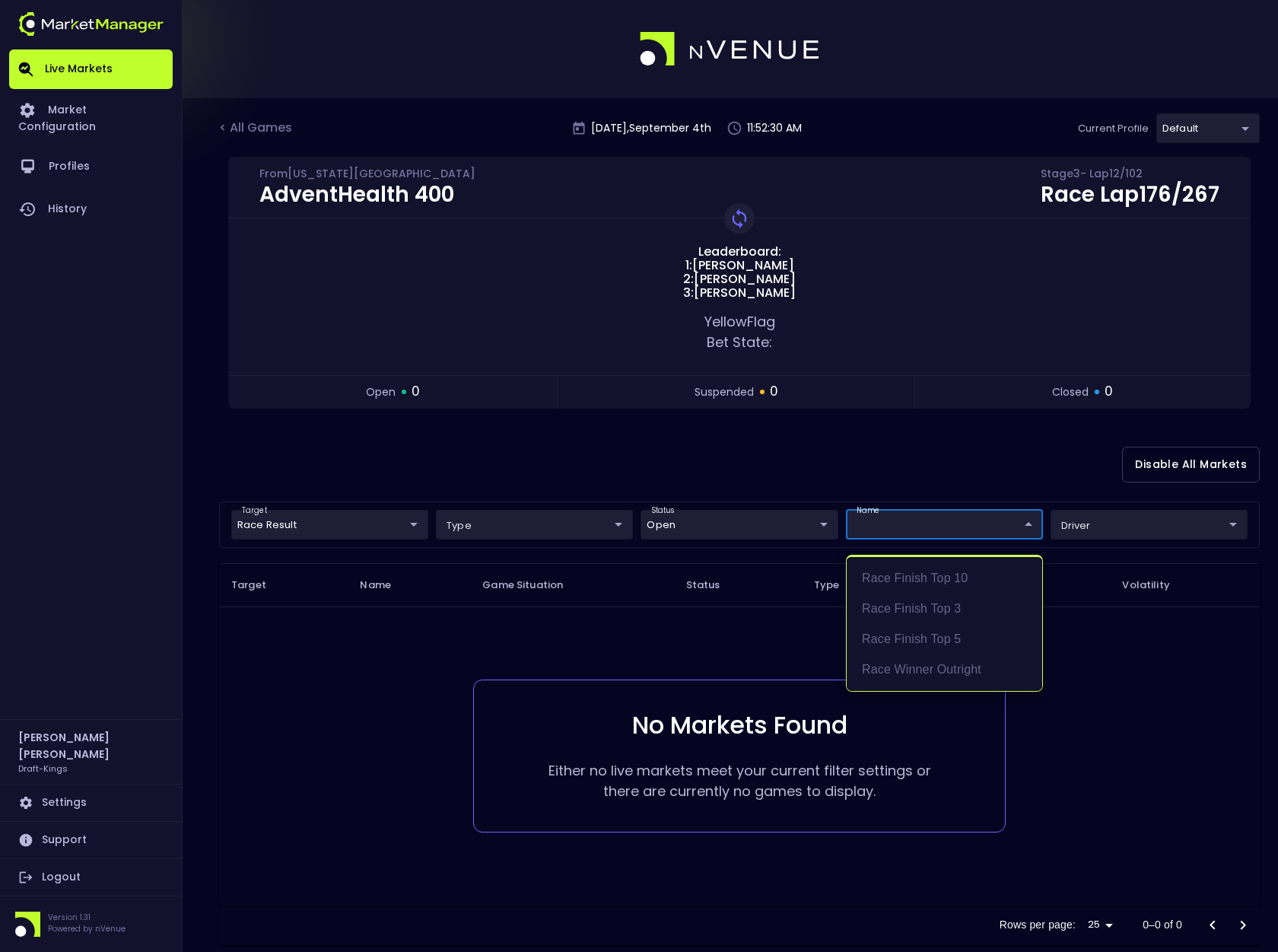
click at [277, 131] on div at bounding box center [639, 476] width 1278 height 952
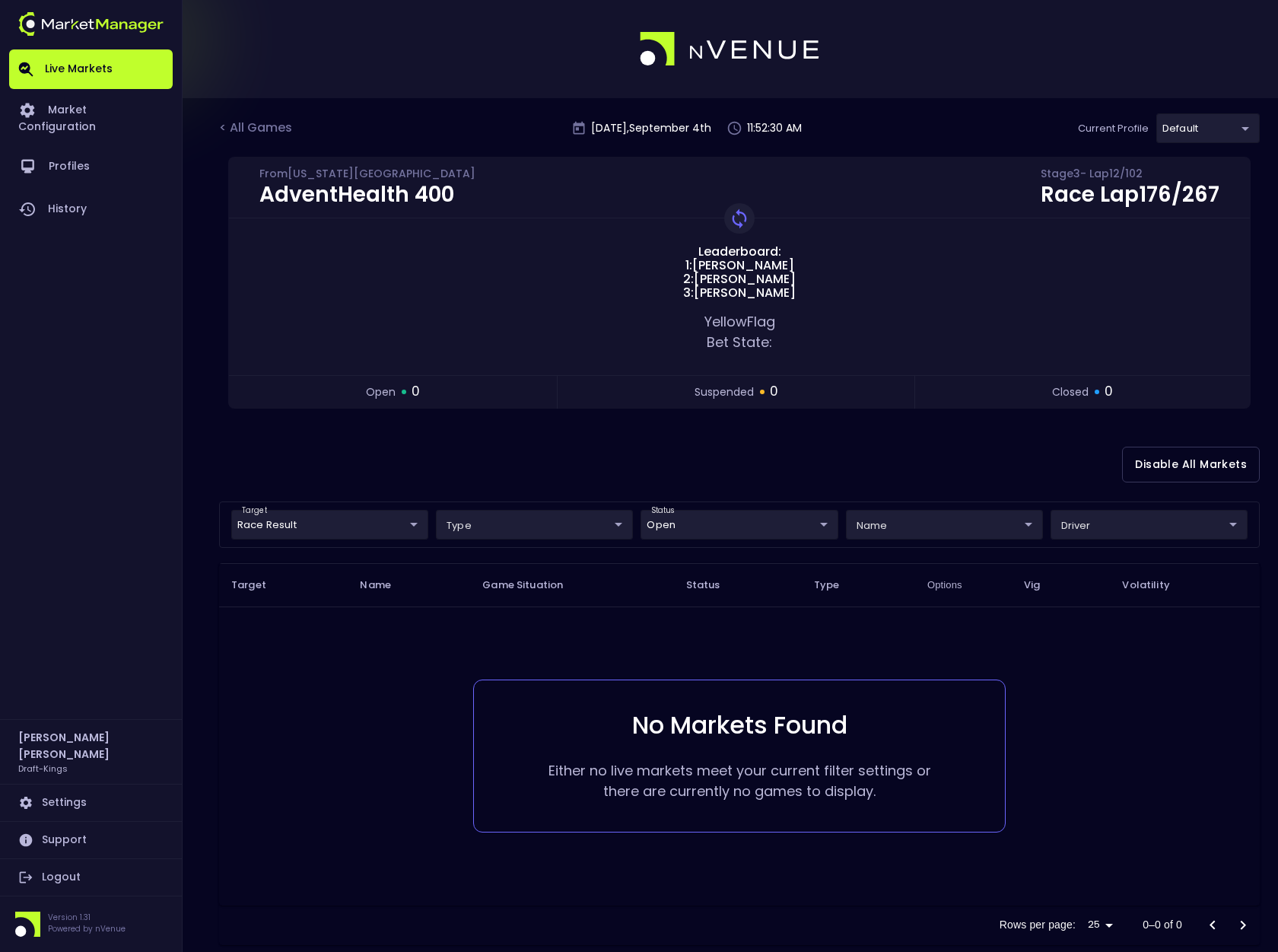
click at [279, 127] on div "< All Games" at bounding box center [257, 129] width 76 height 20
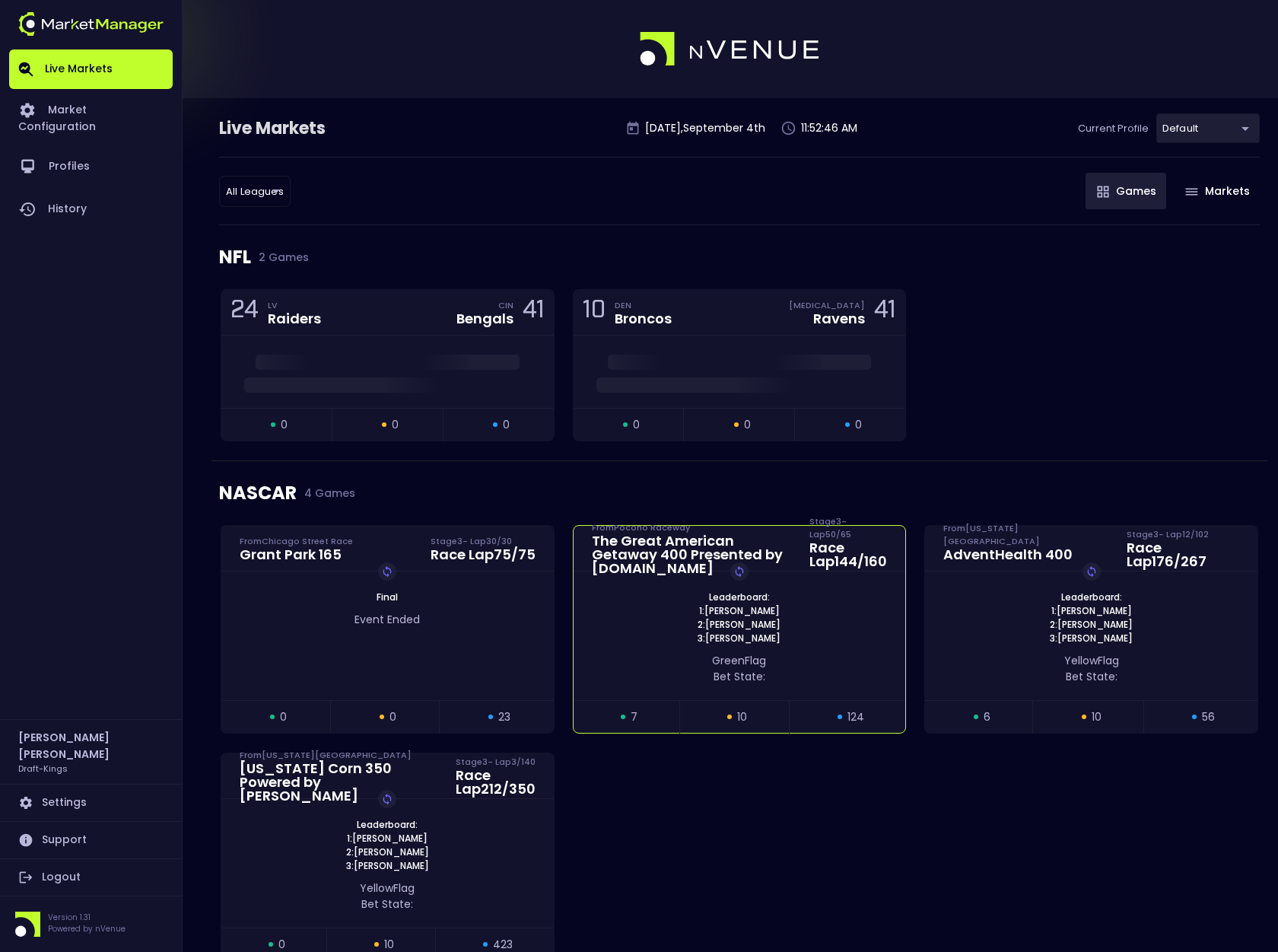
click at [683, 666] on div "green Flag Bet State:" at bounding box center [740, 668] width 287 height 32
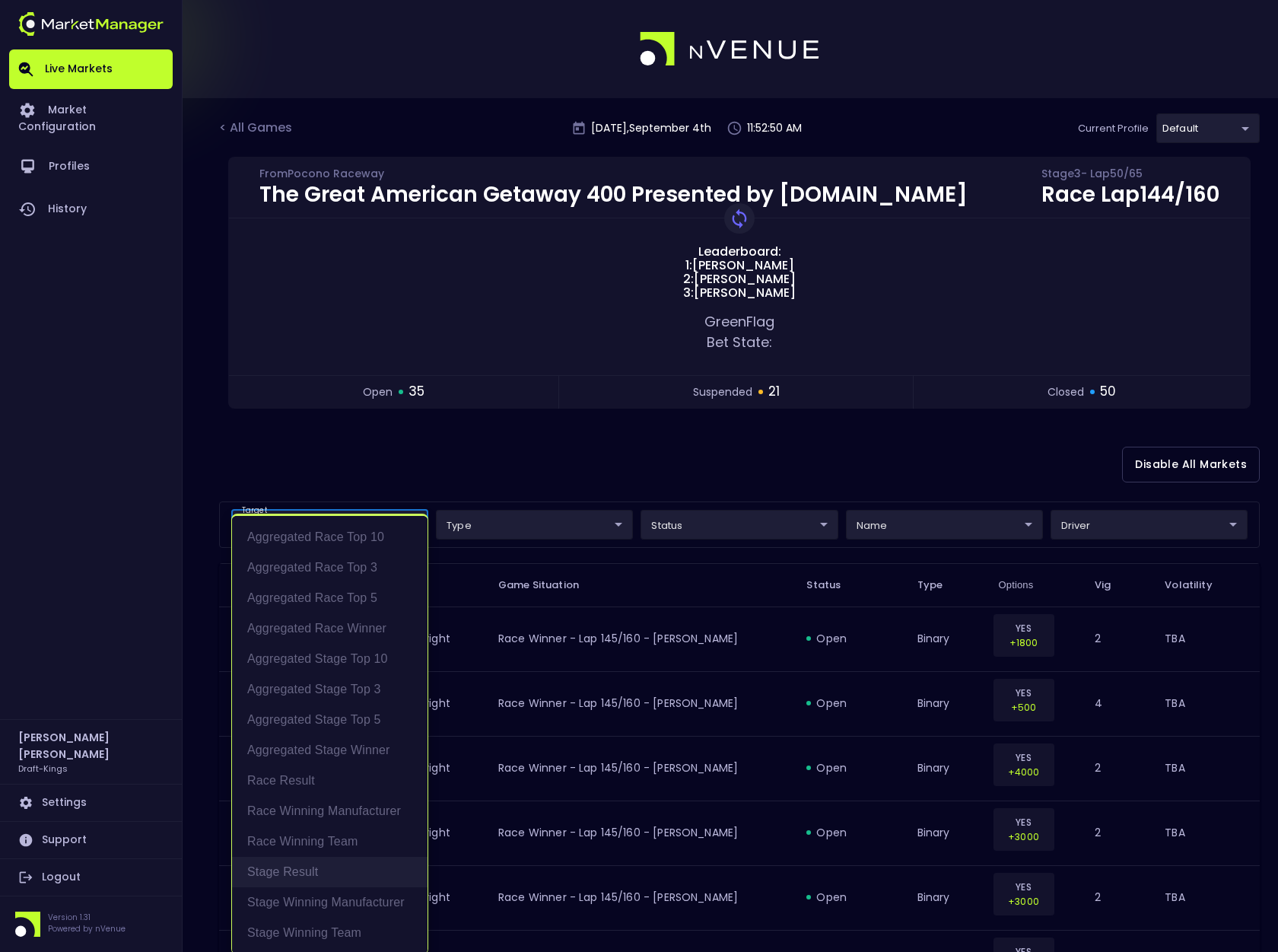
click at [319, 870] on li "Stage Result" at bounding box center [330, 871] width 196 height 30
type input "Stage Result"
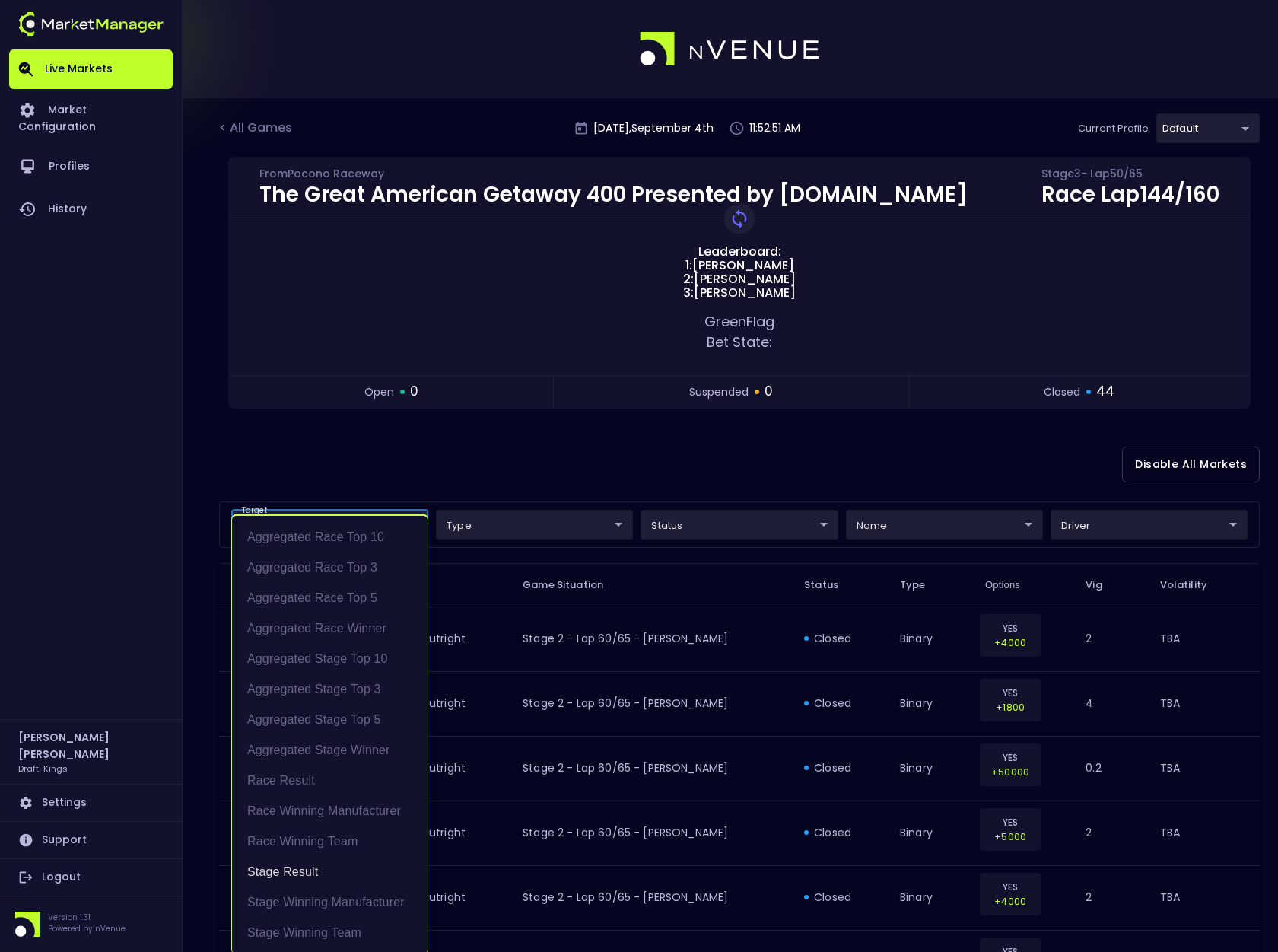
click at [732, 528] on div at bounding box center [639, 476] width 1278 height 952
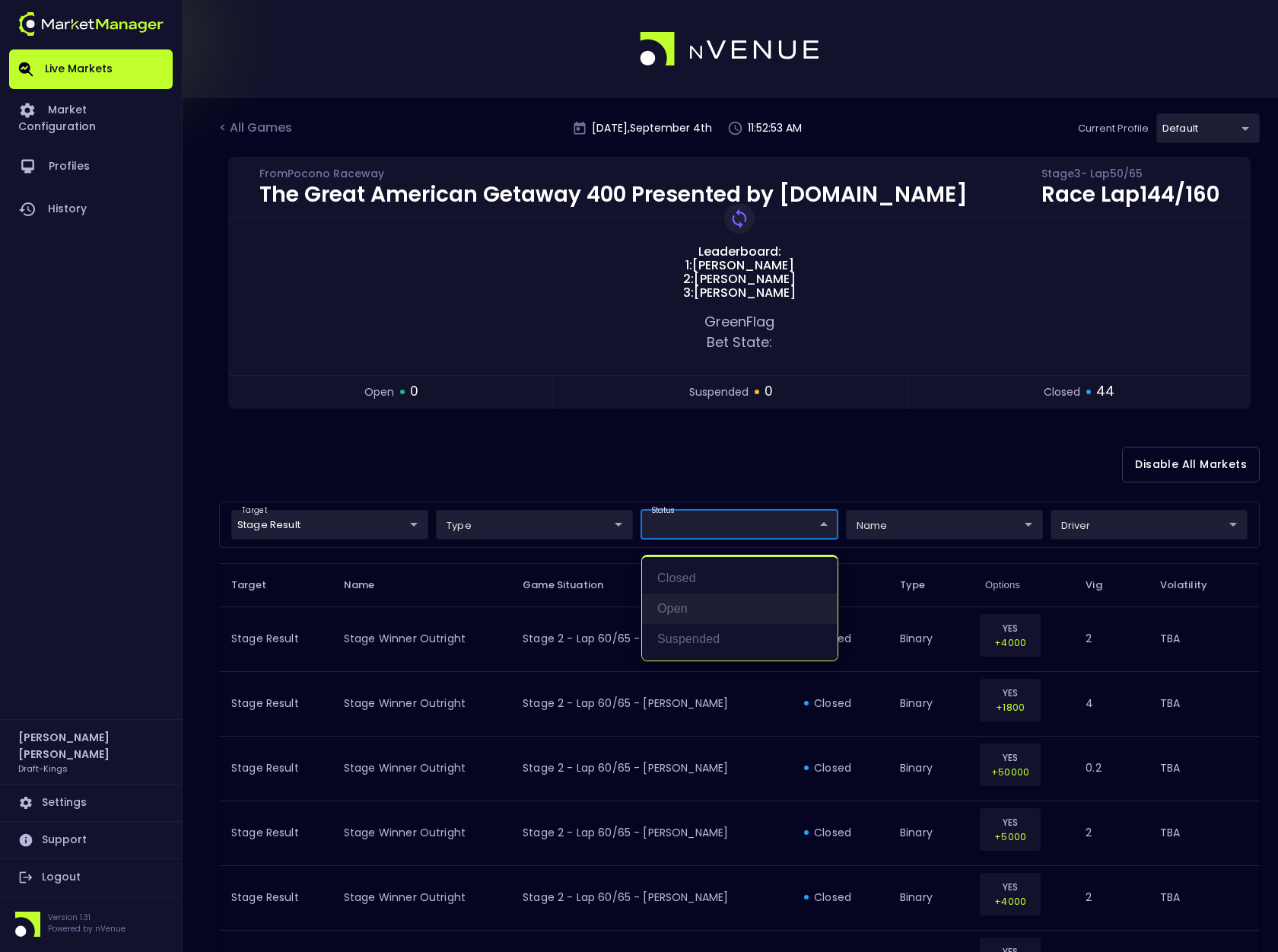
click at [679, 611] on li "open" at bounding box center [740, 609] width 196 height 30
type input "open"
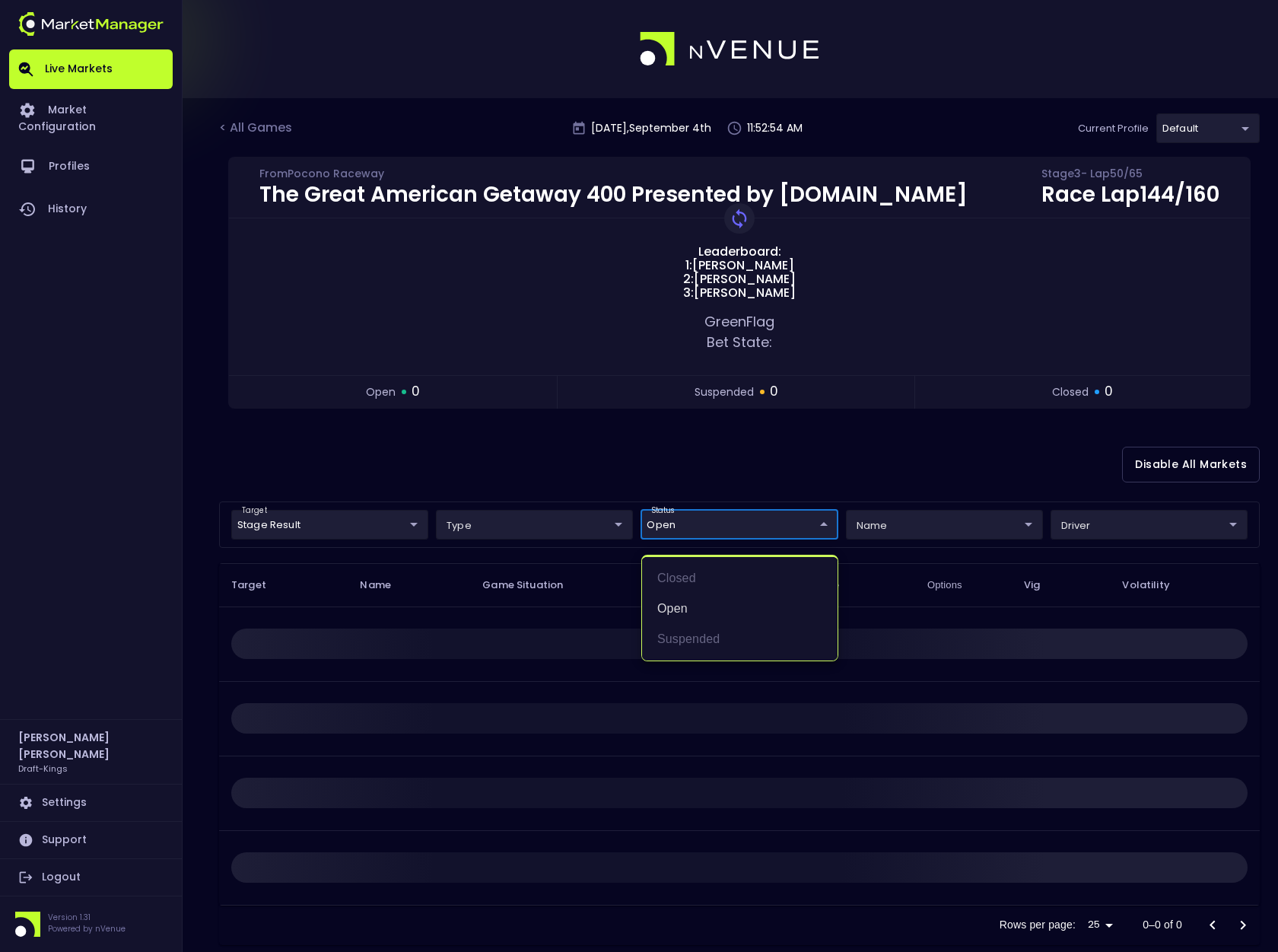
click at [795, 475] on div at bounding box center [639, 476] width 1278 height 952
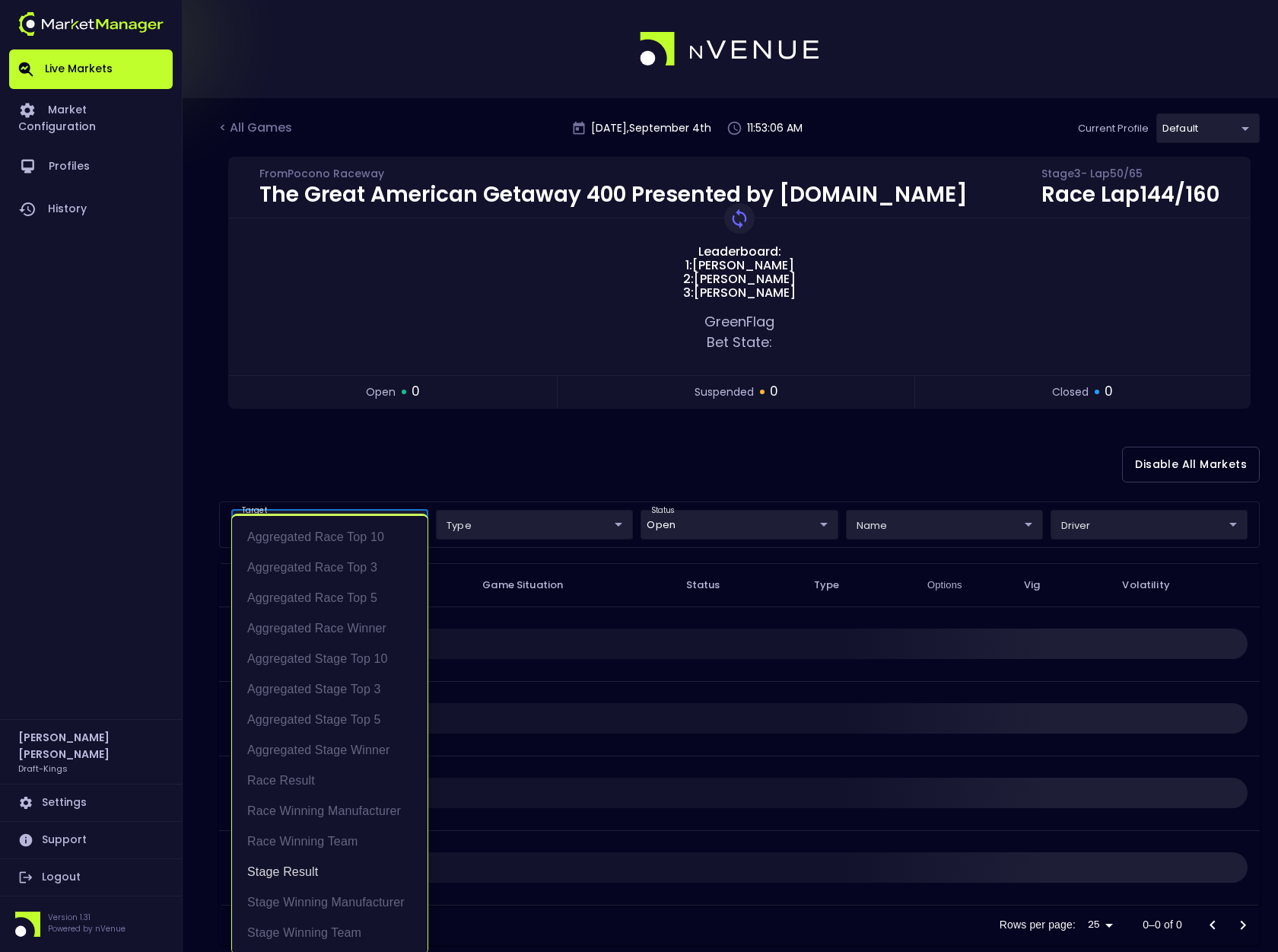
click at [350, 525] on body "Live Markets Market Configuration Profiles History [PERSON_NAME] Draft-Kings Se…" at bounding box center [639, 490] width 1278 height 981
click at [272, 782] on li "Race Result" at bounding box center [330, 781] width 196 height 30
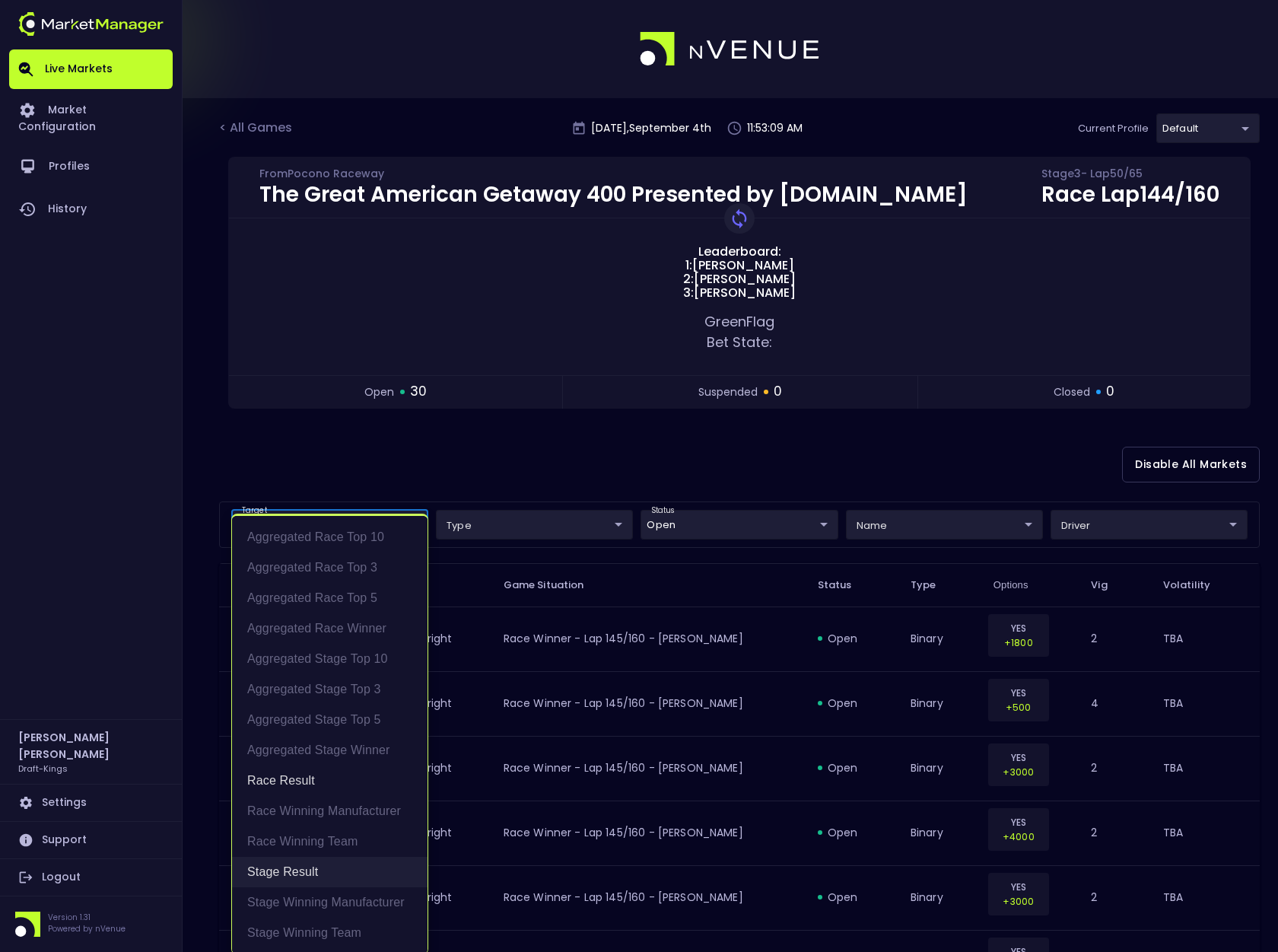
click at [283, 869] on li "Stage Result" at bounding box center [330, 871] width 196 height 30
type input "Race Result"
click at [767, 469] on div at bounding box center [639, 476] width 1278 height 952
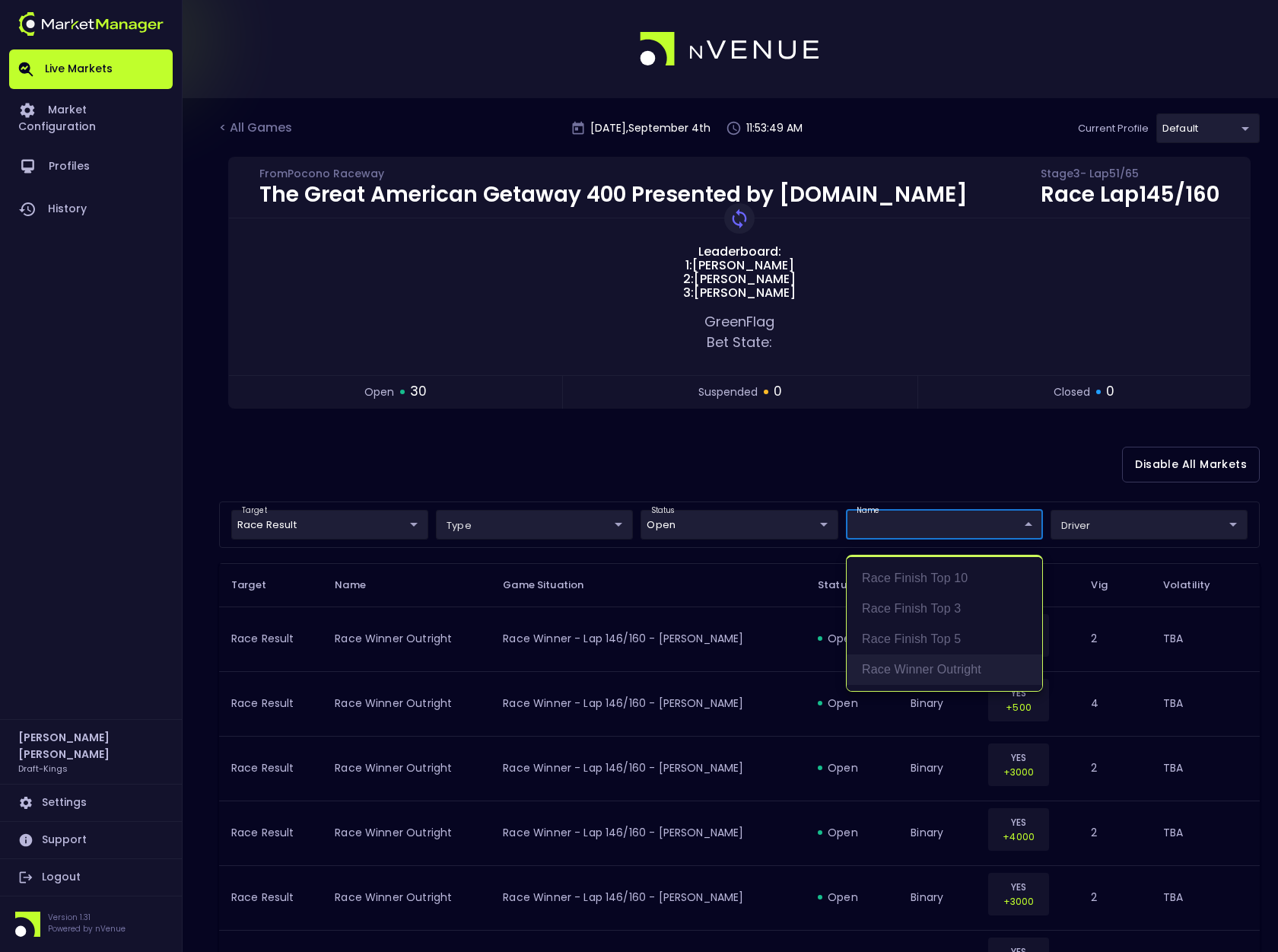
click at [944, 671] on li "Race Winner Outright" at bounding box center [944, 669] width 196 height 30
type input "Race Winner Outright"
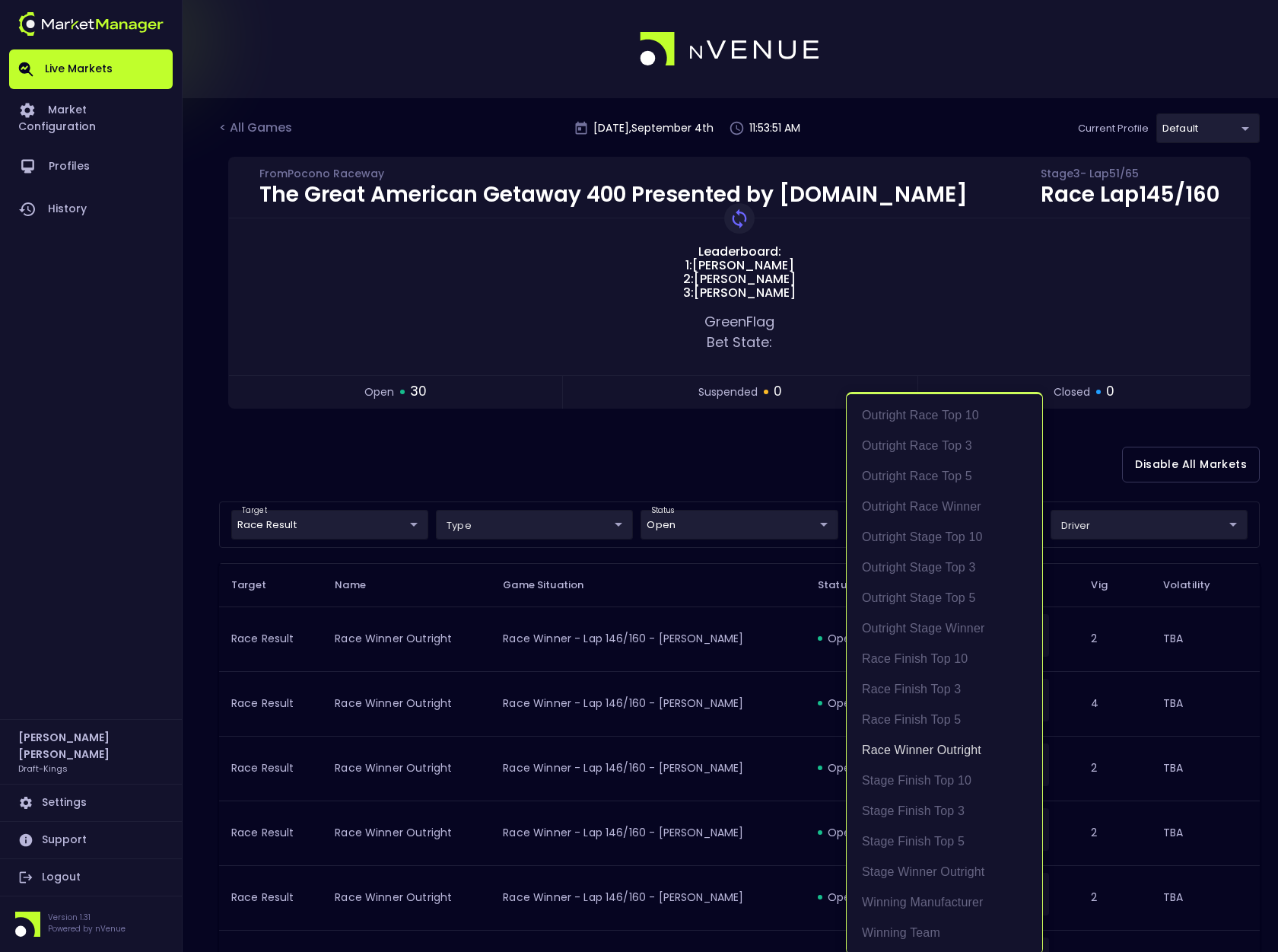
click at [1085, 444] on div at bounding box center [639, 476] width 1278 height 952
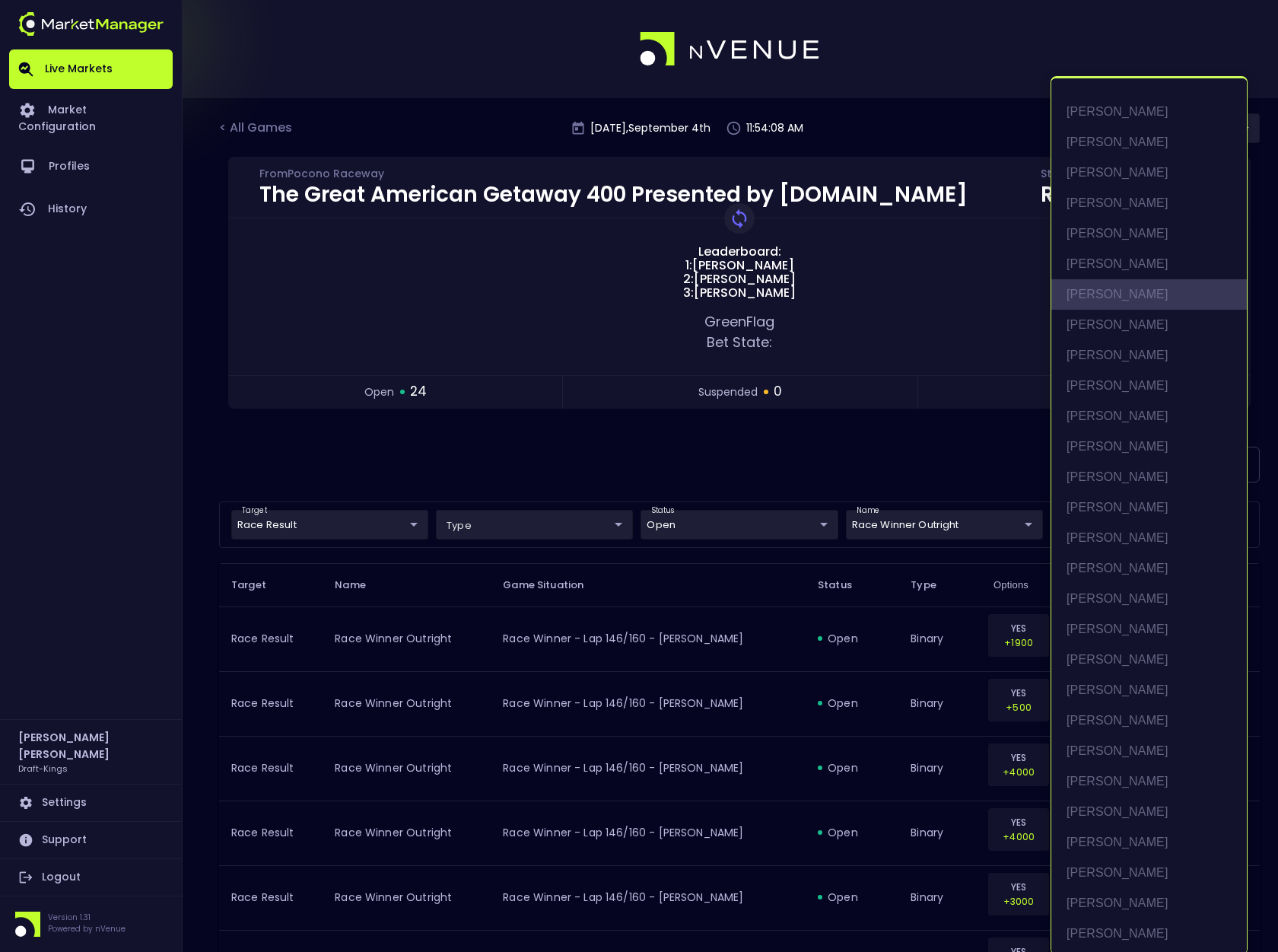
click at [1128, 294] on li "[PERSON_NAME]" at bounding box center [1149, 294] width 196 height 30
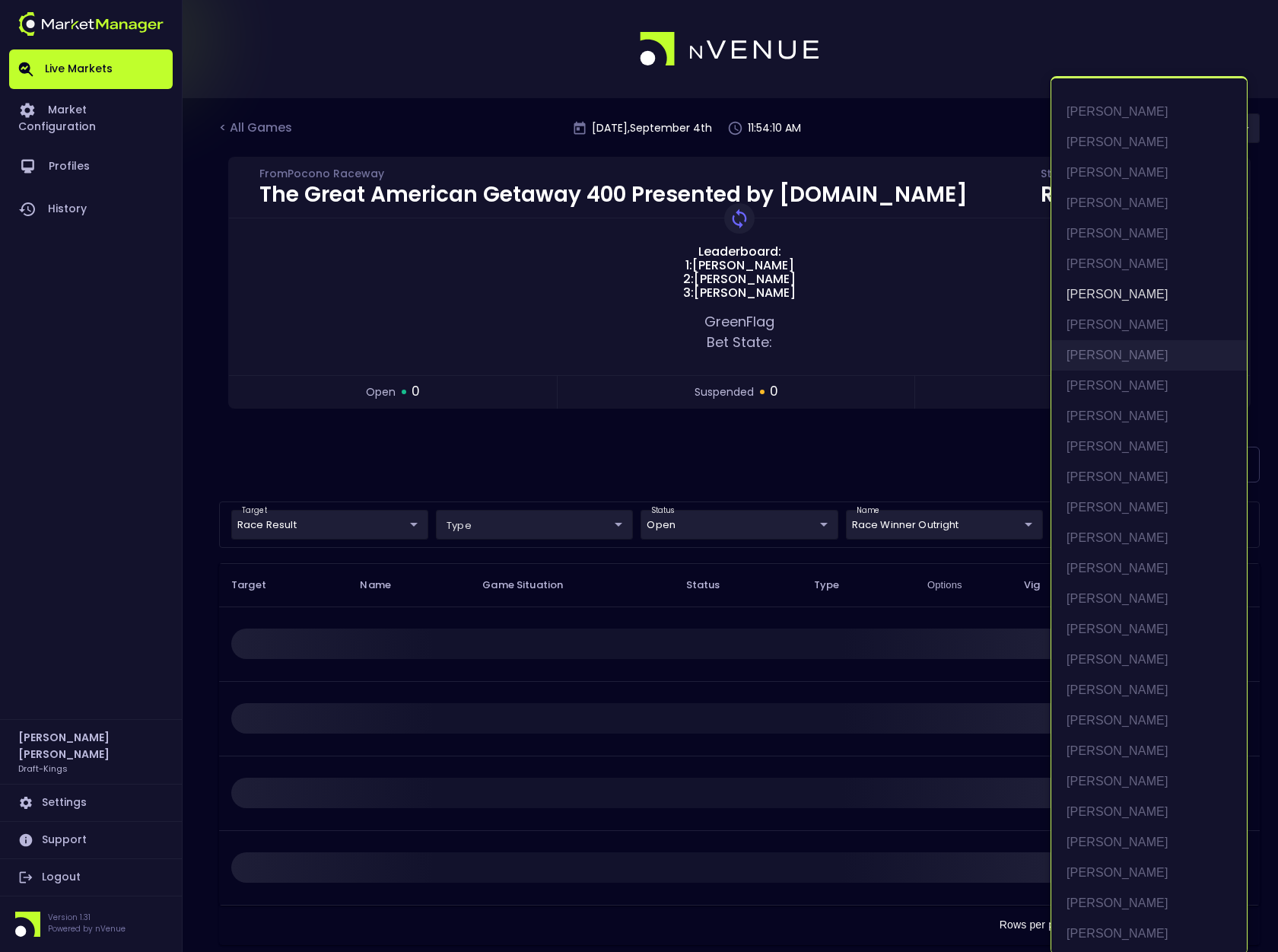
click at [1139, 355] on li "[PERSON_NAME]" at bounding box center [1149, 355] width 196 height 30
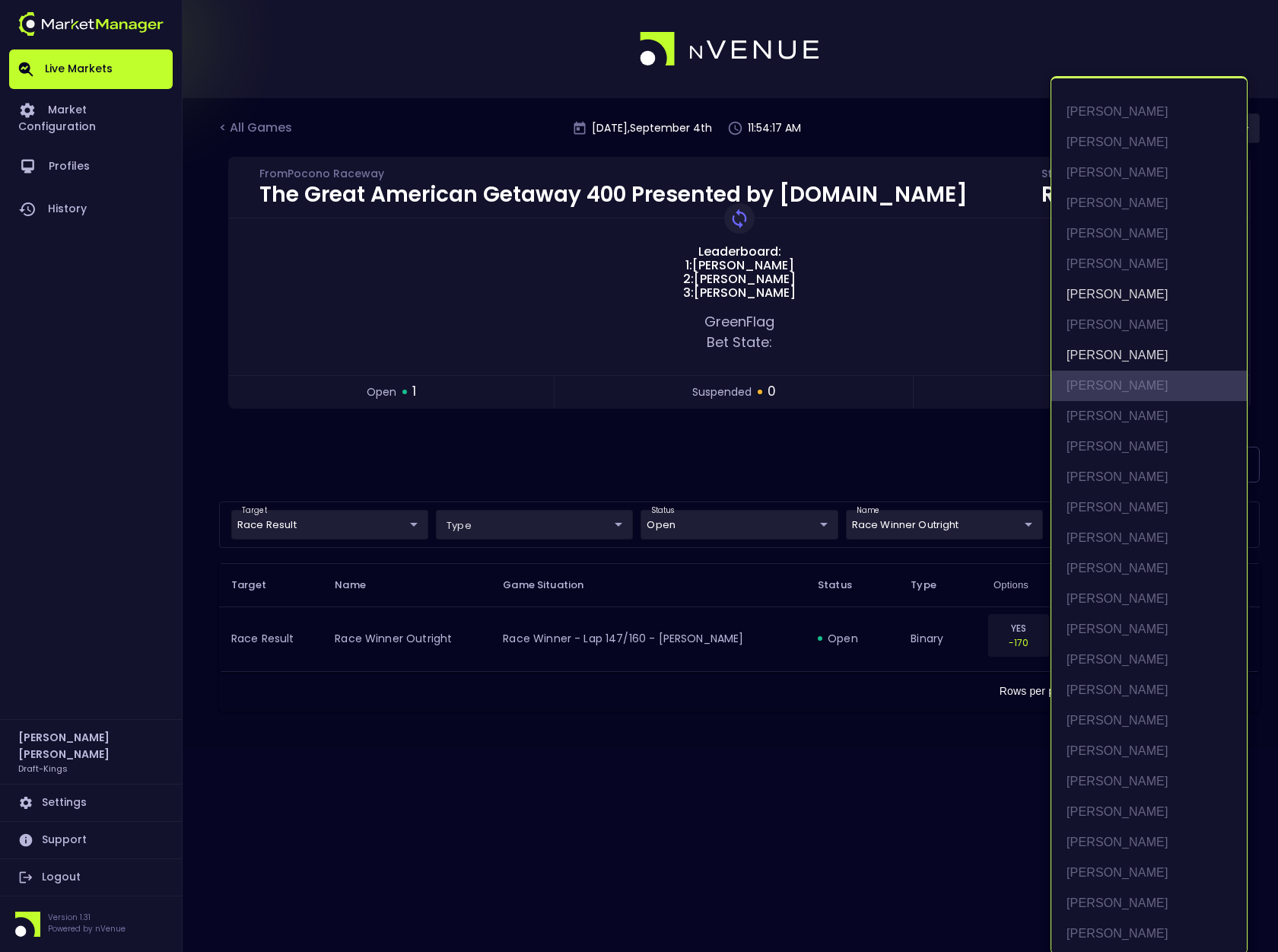
click at [1131, 387] on li "[PERSON_NAME]" at bounding box center [1149, 385] width 196 height 30
type input "[PERSON_NAME],[PERSON_NAME],[PERSON_NAME]"
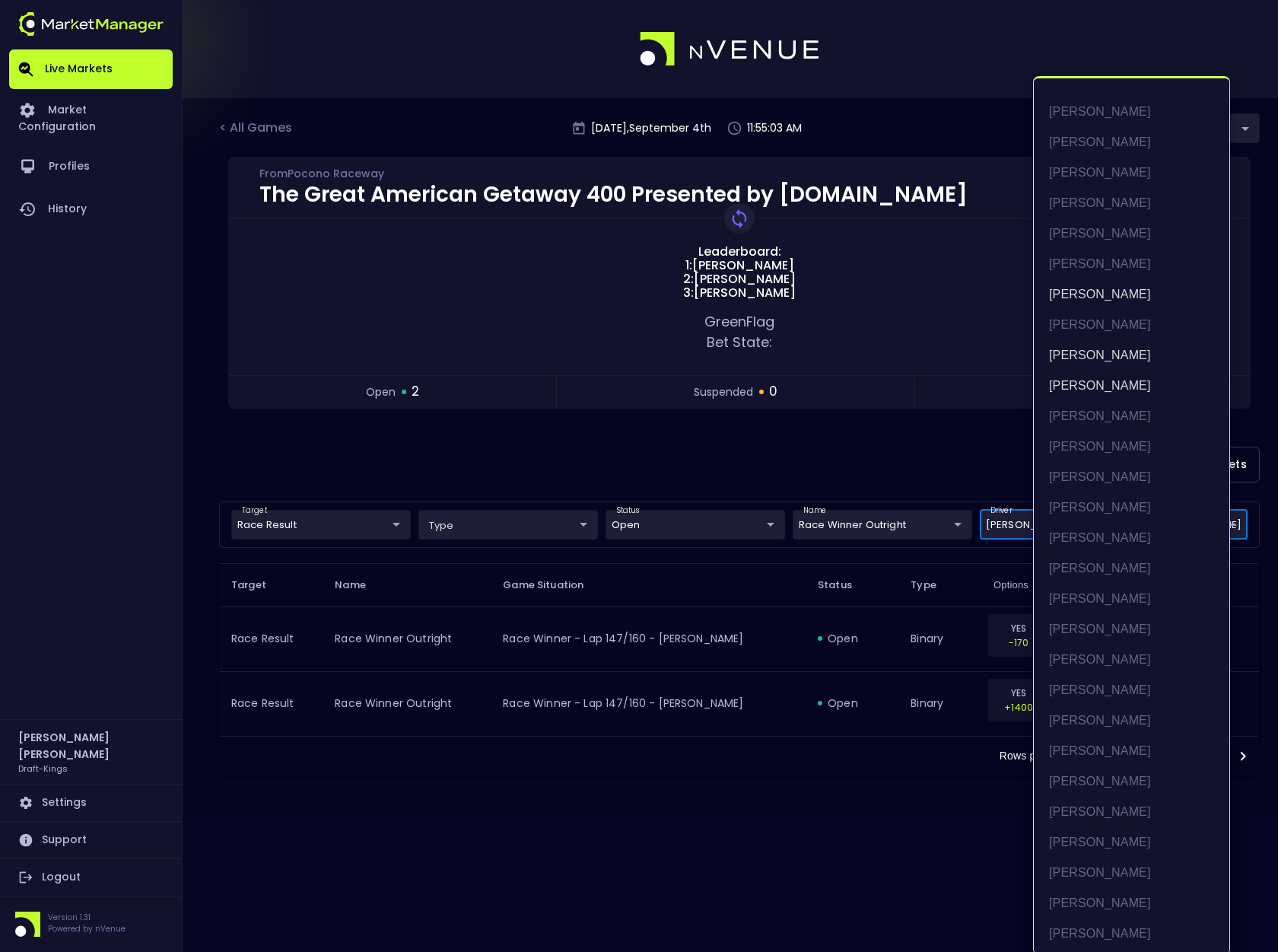
click at [918, 464] on div at bounding box center [639, 476] width 1278 height 952
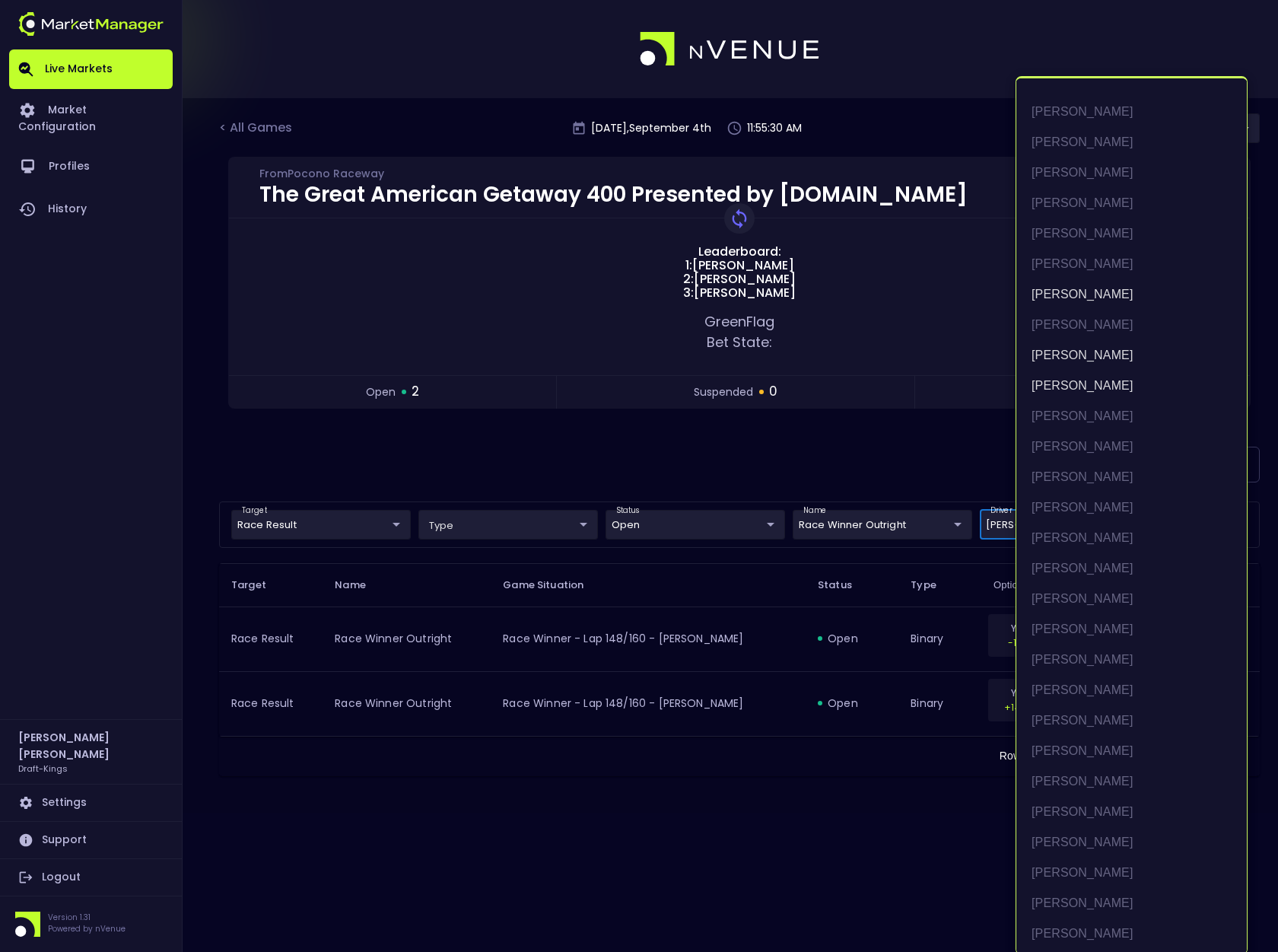
click at [1111, 524] on body "Live Markets Market Configuration Profiles History [PERSON_NAME] Draft-Kings Se…" at bounding box center [639, 476] width 1278 height 952
click at [834, 467] on div at bounding box center [639, 476] width 1278 height 952
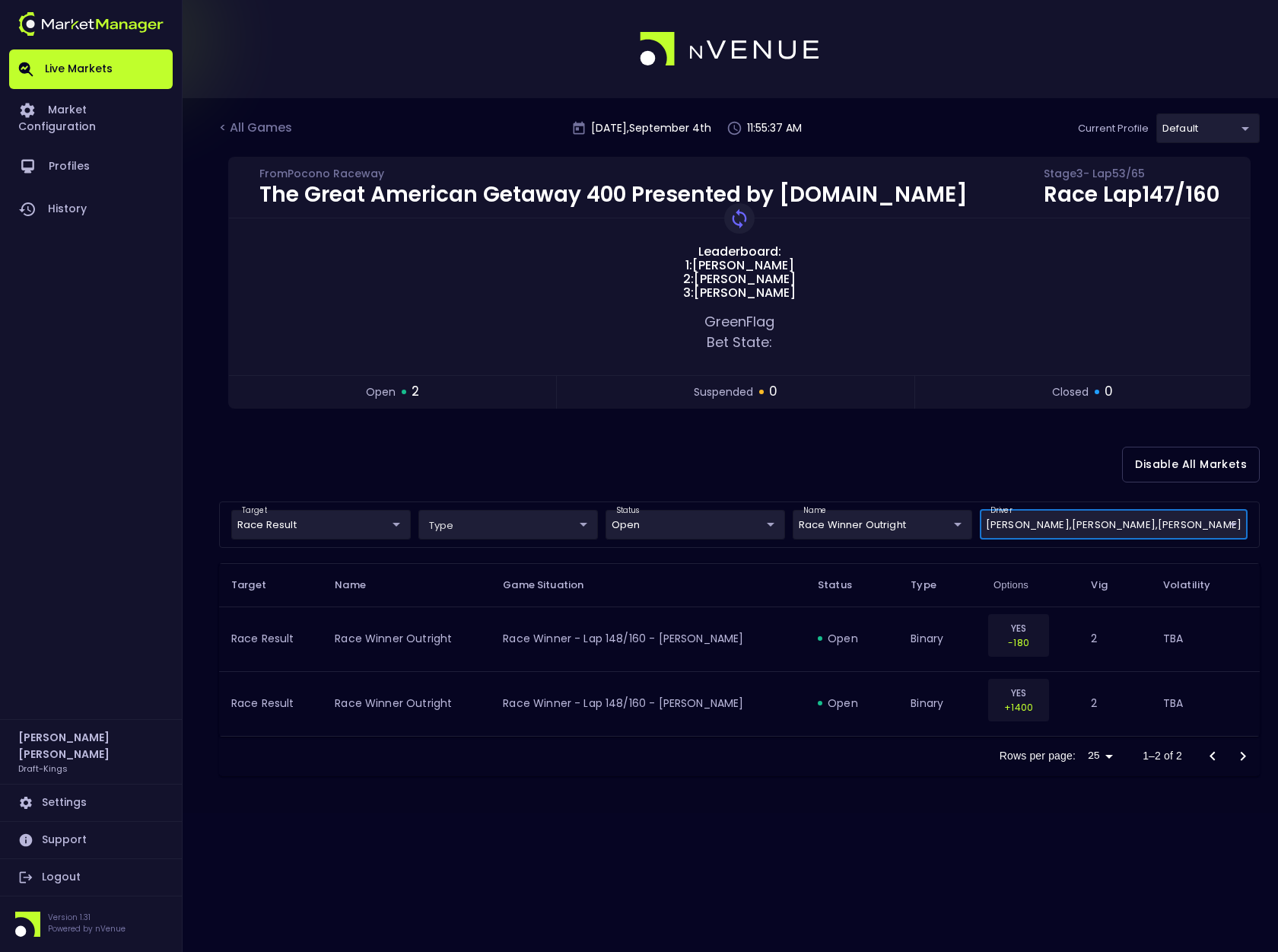
click at [405, 523] on body "Live Markets Market Configuration Profiles History [PERSON_NAME] Draft-Kings Se…" at bounding box center [639, 476] width 1278 height 952
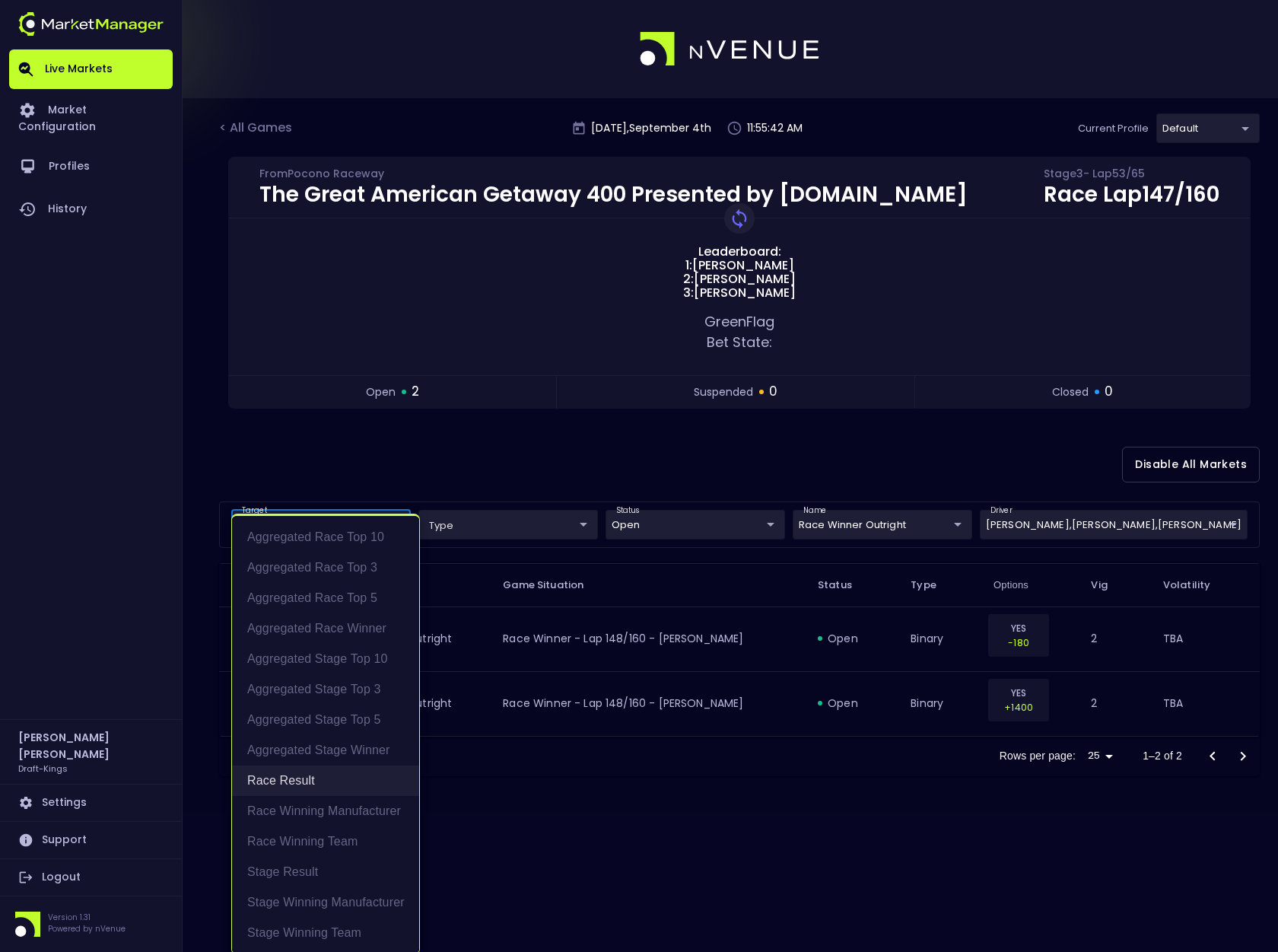
click at [303, 780] on li "Race Result" at bounding box center [325, 781] width 187 height 30
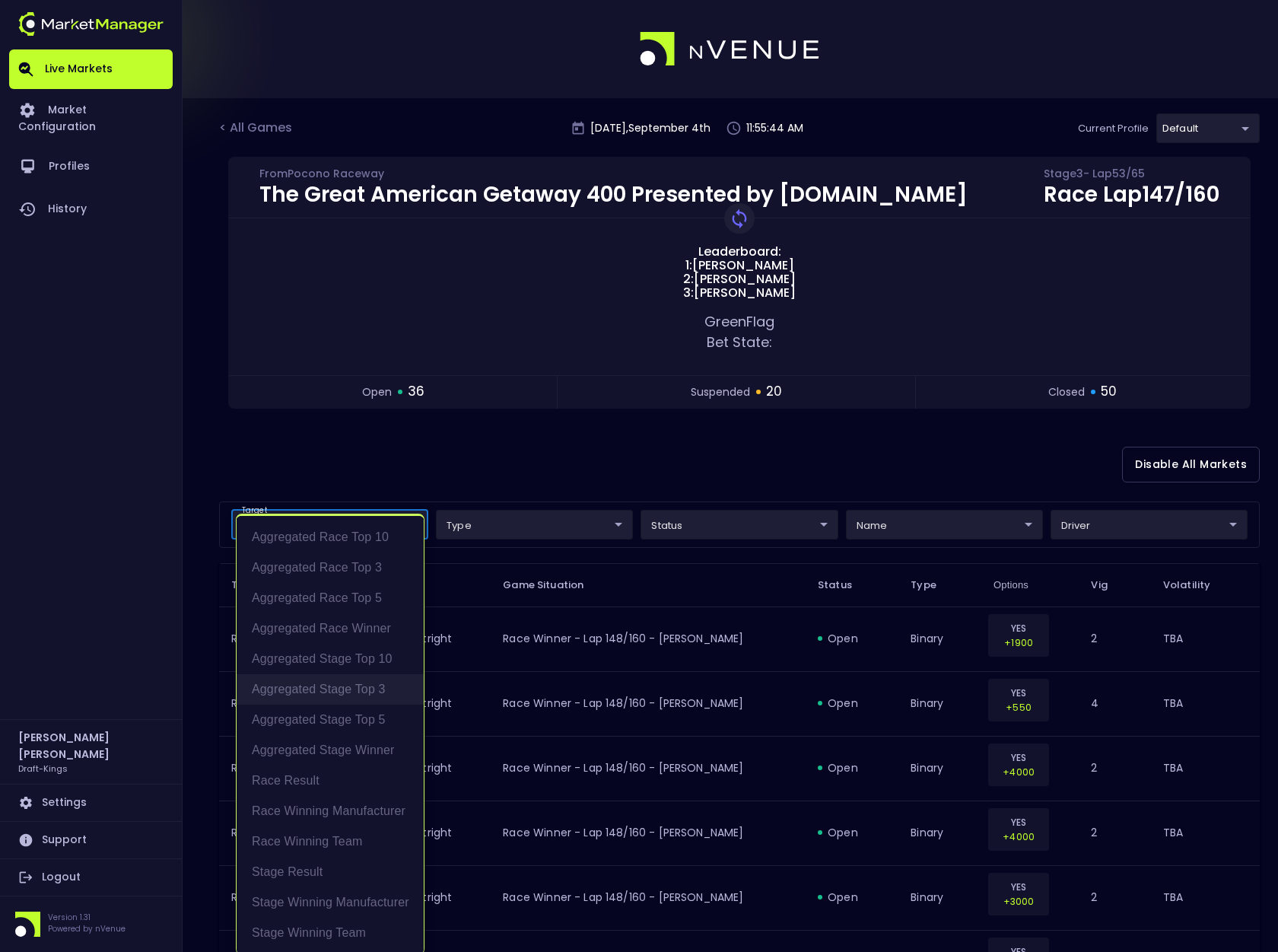
scroll to position [3, 0]
click at [437, 452] on div at bounding box center [639, 476] width 1278 height 952
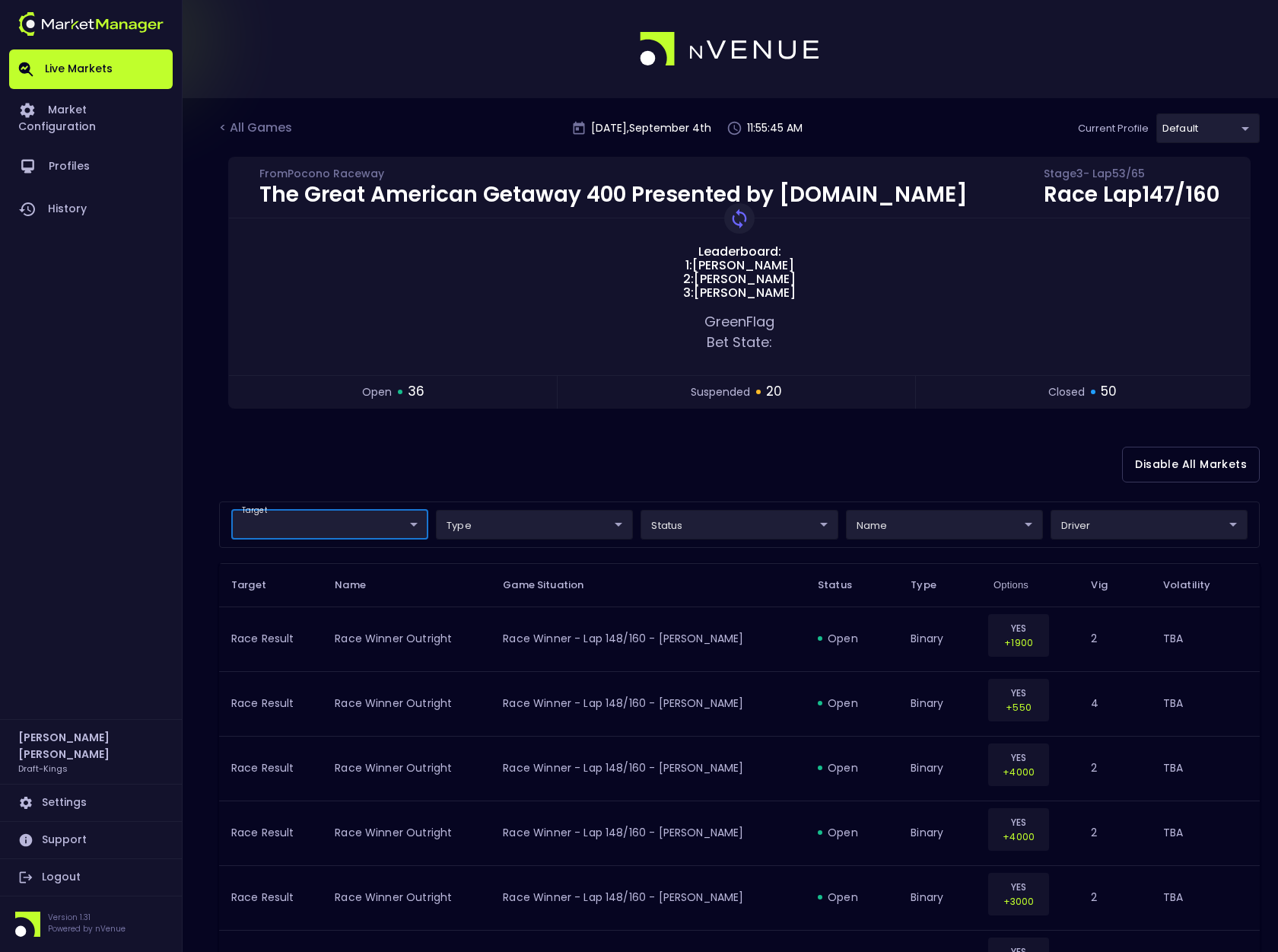
scroll to position [0, 0]
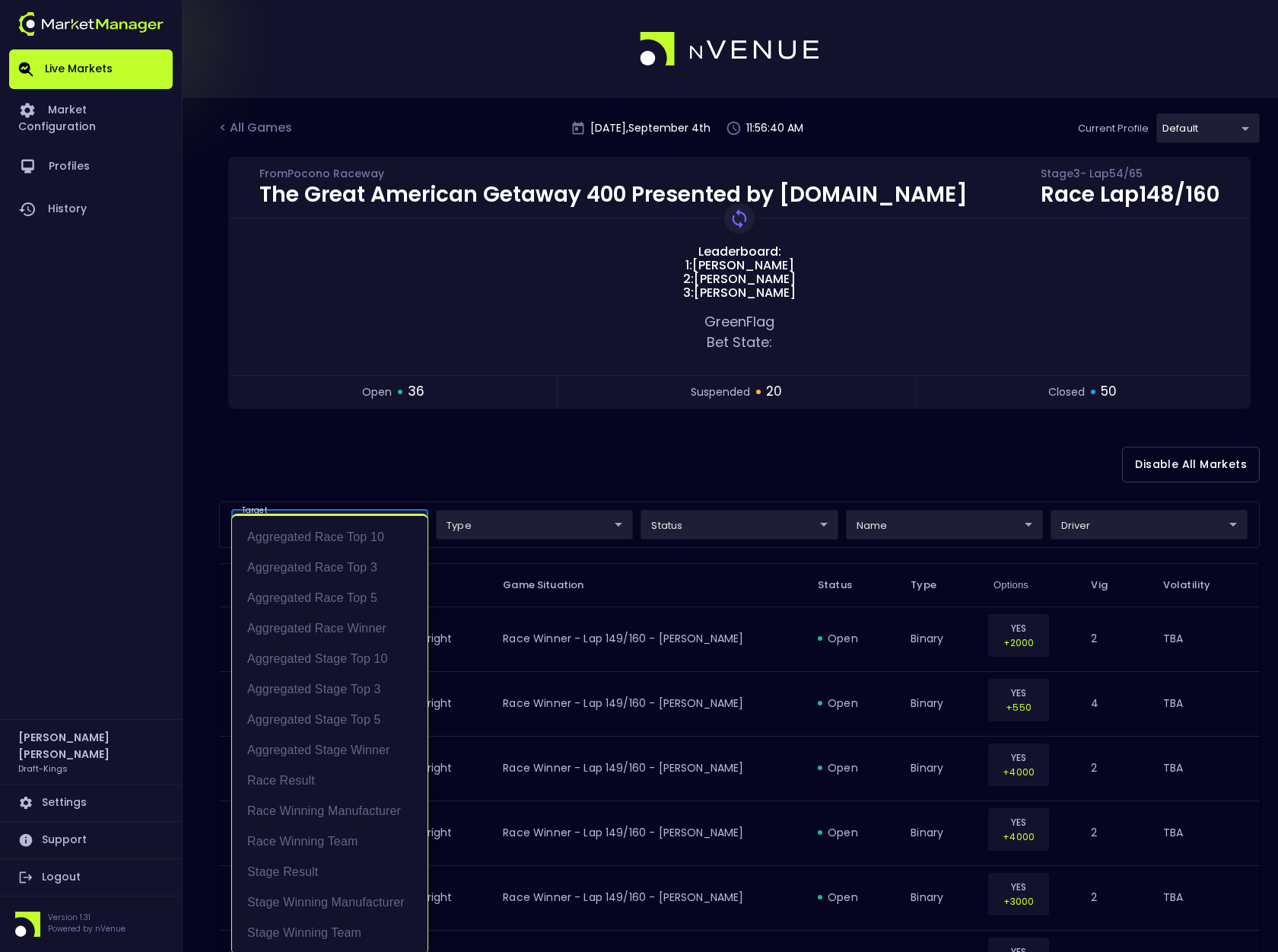
click at [375, 591] on li "Aggregated Race Top 5" at bounding box center [330, 598] width 196 height 30
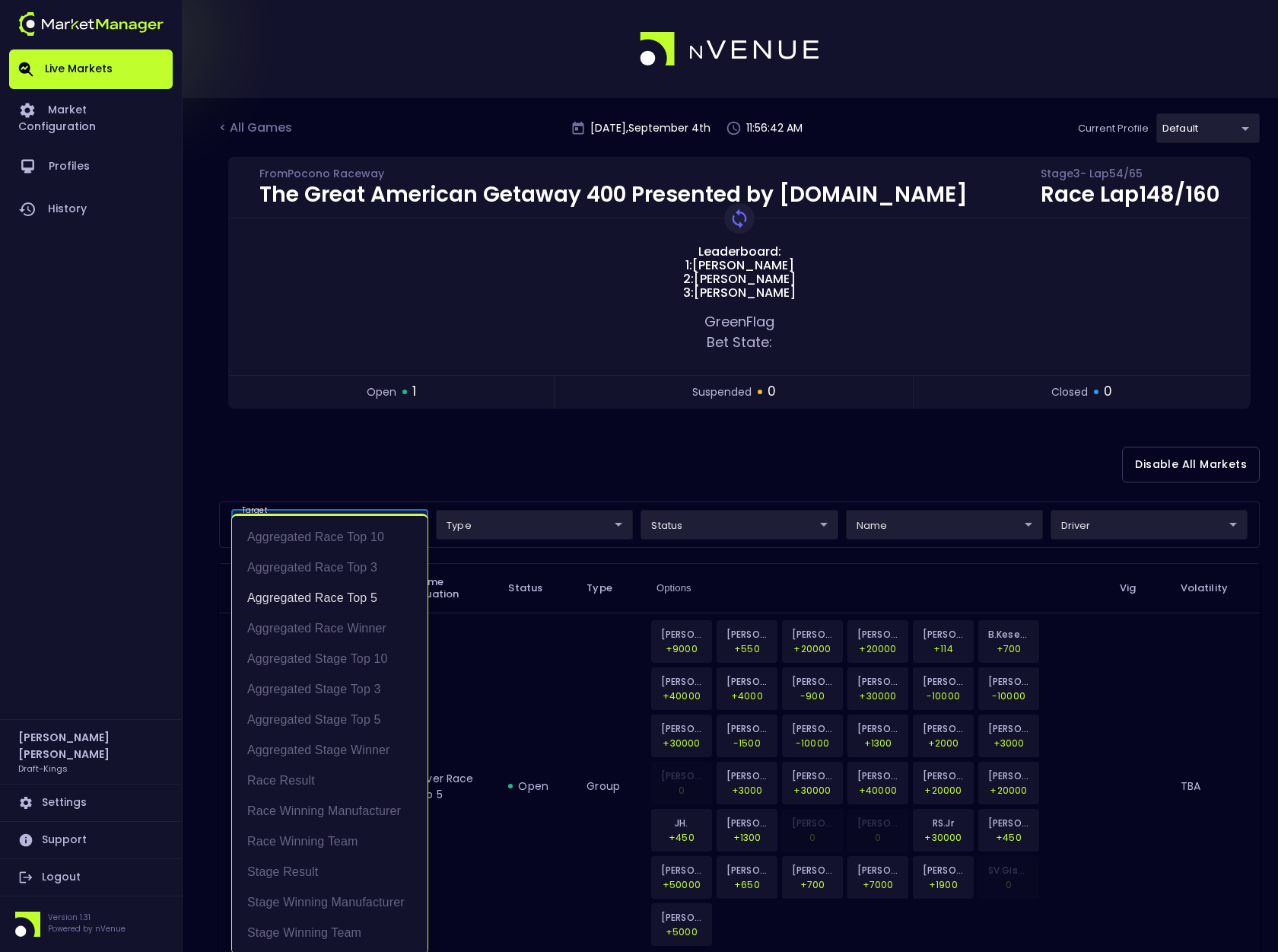
click at [384, 466] on div at bounding box center [639, 476] width 1278 height 952
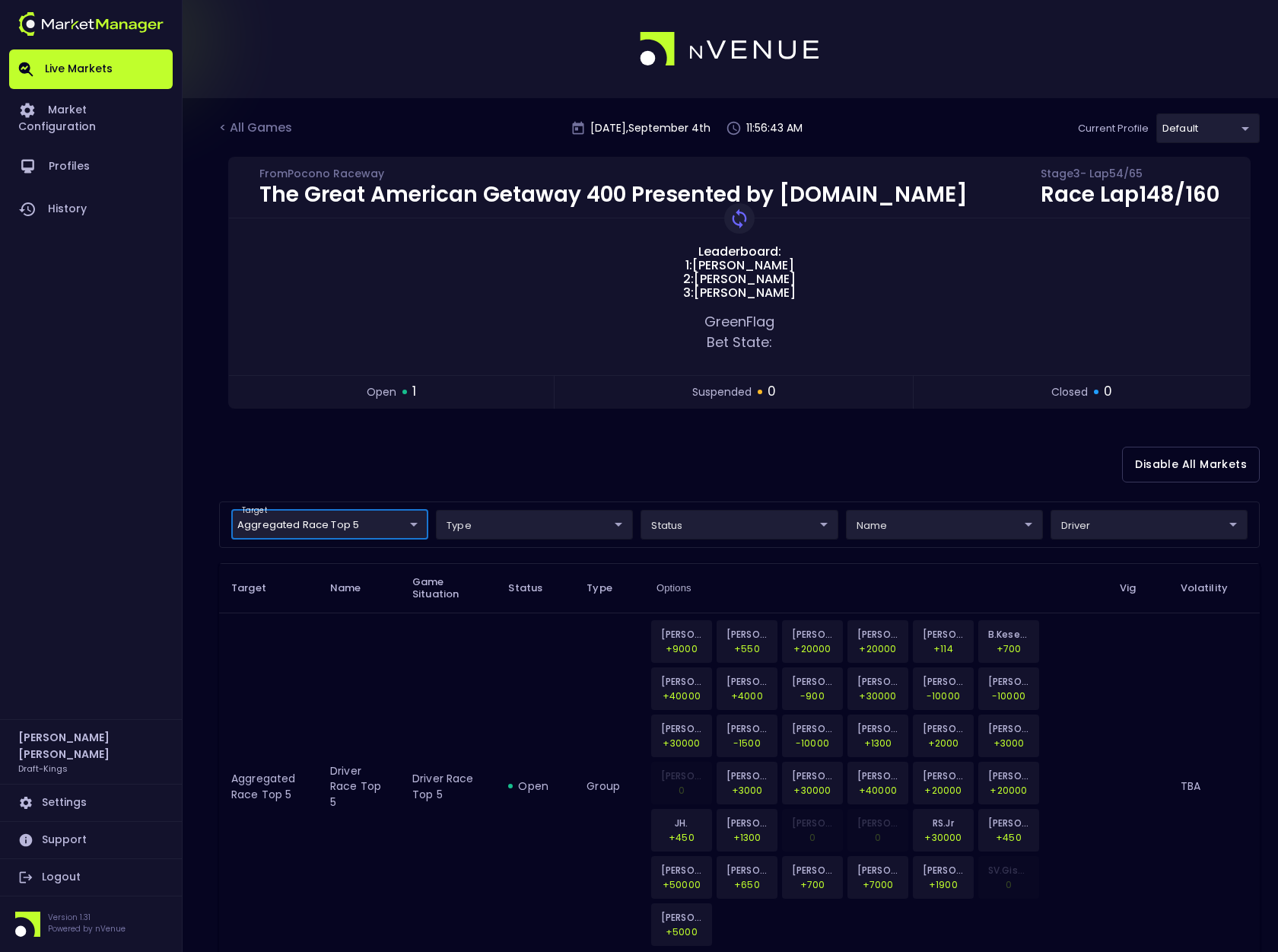
click at [404, 530] on body "Live Markets Market Configuration Profiles History [PERSON_NAME] Draft-Kings Se…" at bounding box center [639, 519] width 1278 height 1038
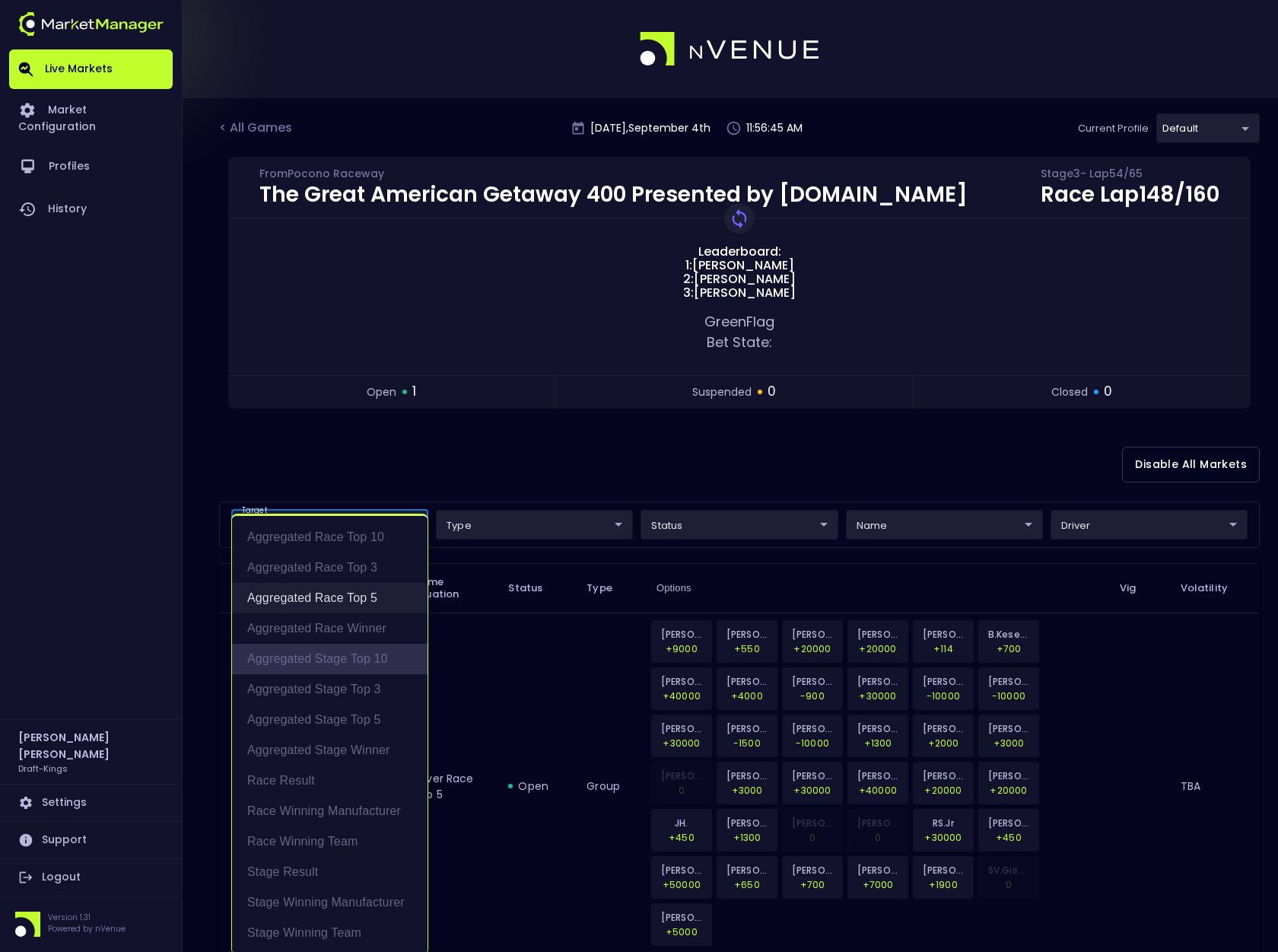
drag, startPoint x: 378, startPoint y: 658, endPoint x: 421, endPoint y: 602, distance: 70.6
click at [378, 658] on li "Aggregated Stage Top 10" at bounding box center [330, 658] width 196 height 30
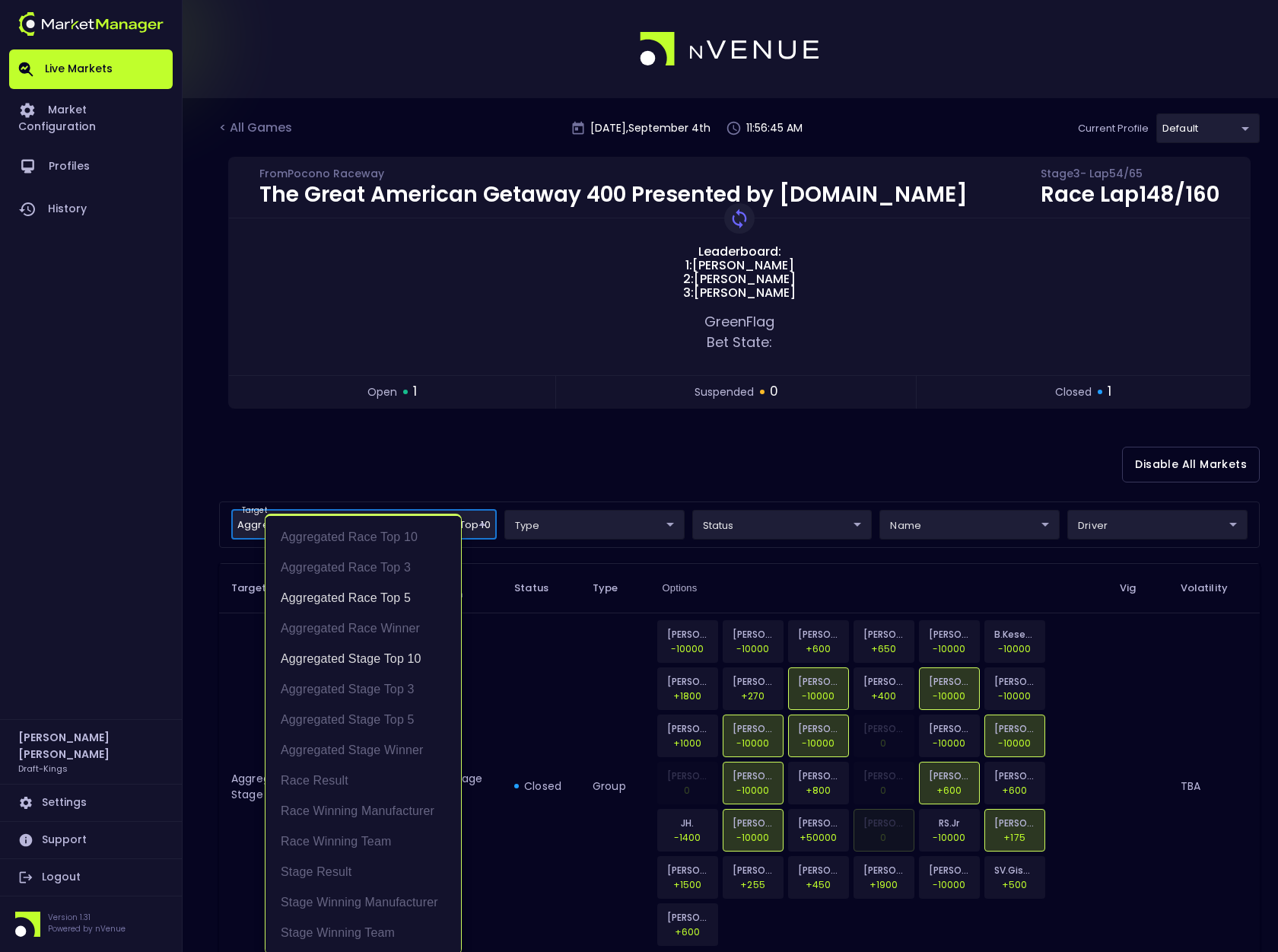
click at [495, 436] on div at bounding box center [639, 476] width 1278 height 952
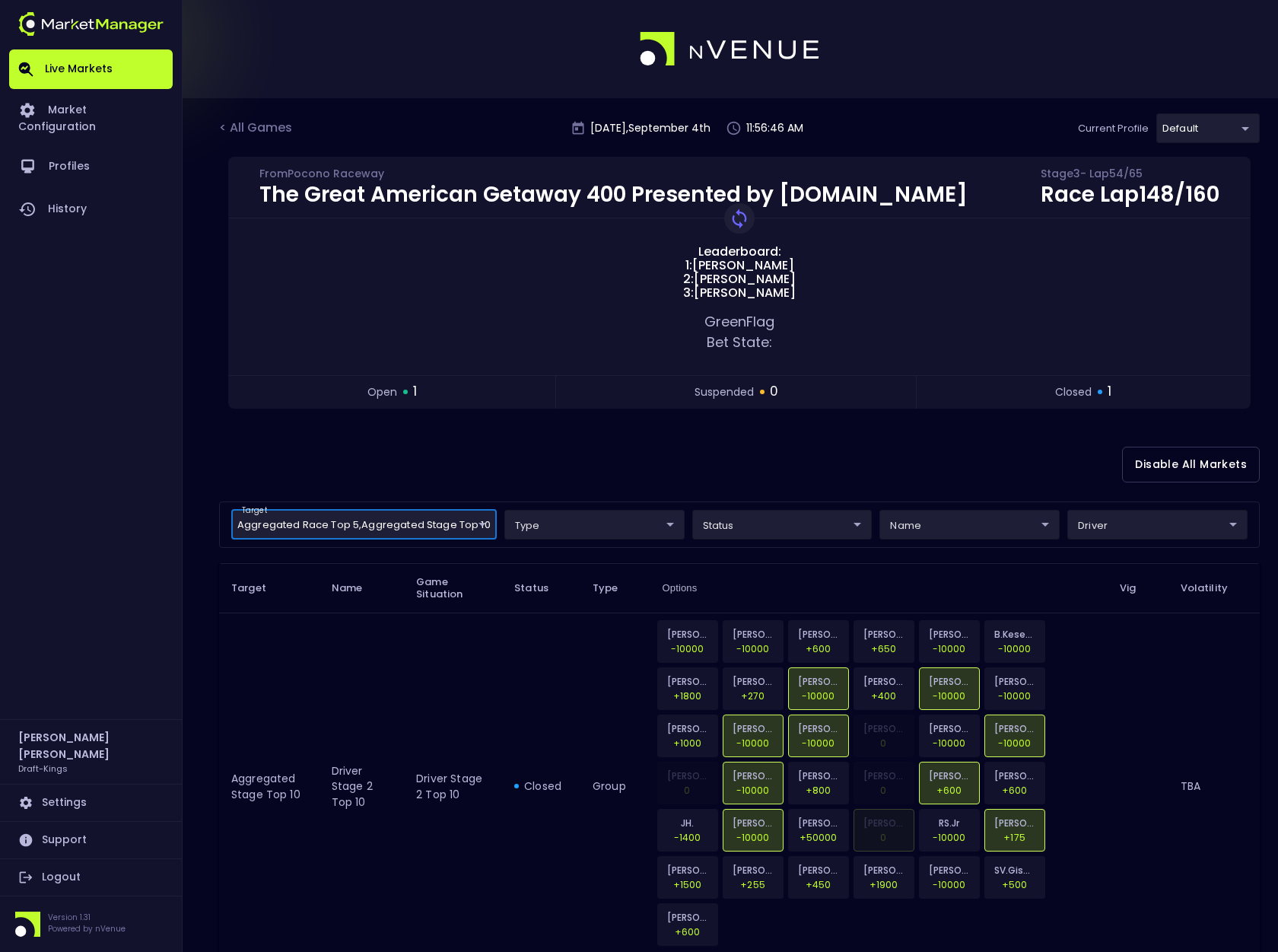
click at [461, 521] on body "Live Markets Market Configuration Profiles History [PERSON_NAME] Draft-Kings Se…" at bounding box center [639, 693] width 1278 height 1385
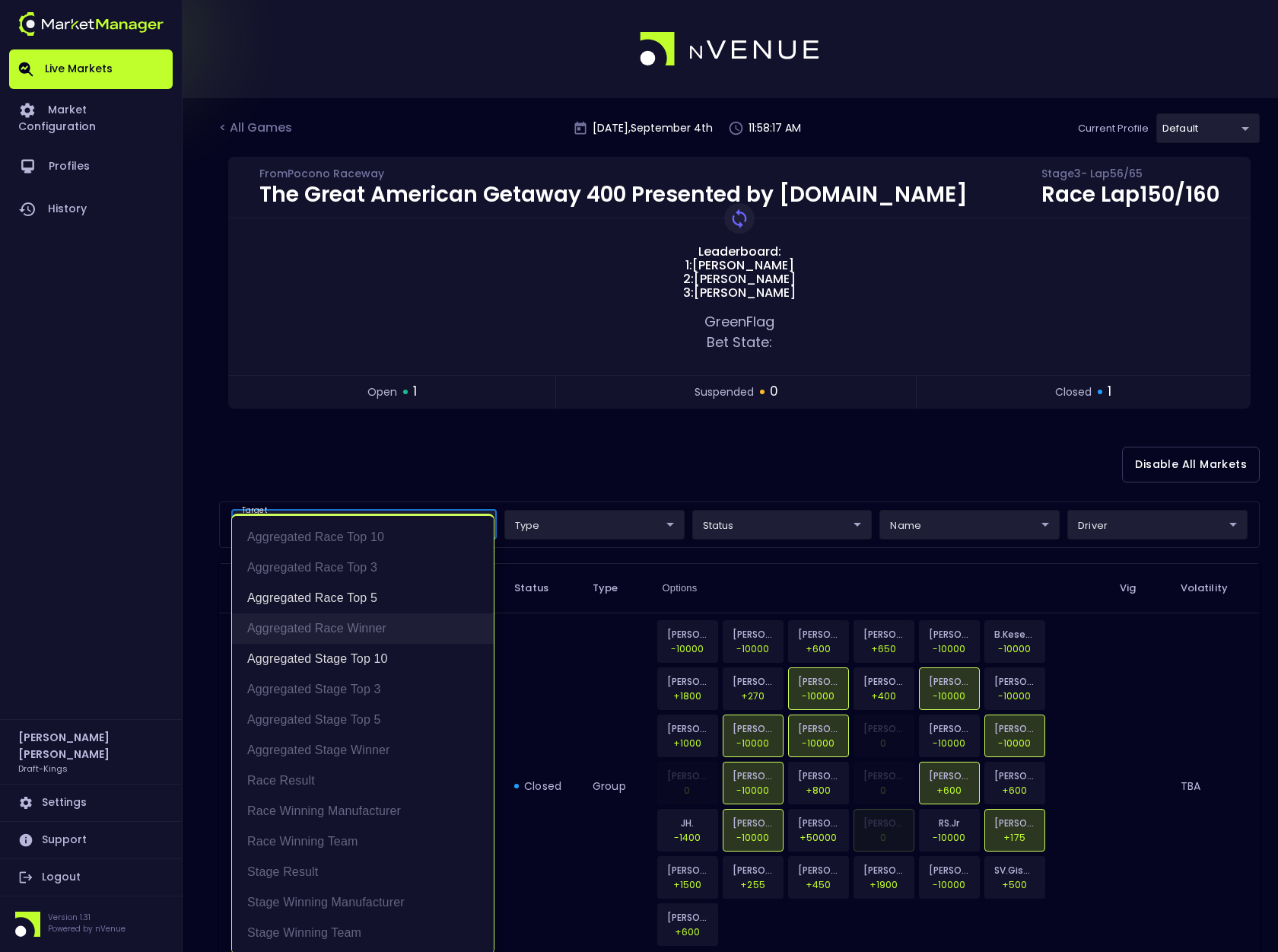
drag, startPoint x: 360, startPoint y: 657, endPoint x: 381, endPoint y: 635, distance: 30.4
click at [360, 657] on li "Aggregated Stage Top 10" at bounding box center [363, 658] width 262 height 30
type input "Aggregated Race Top 5"
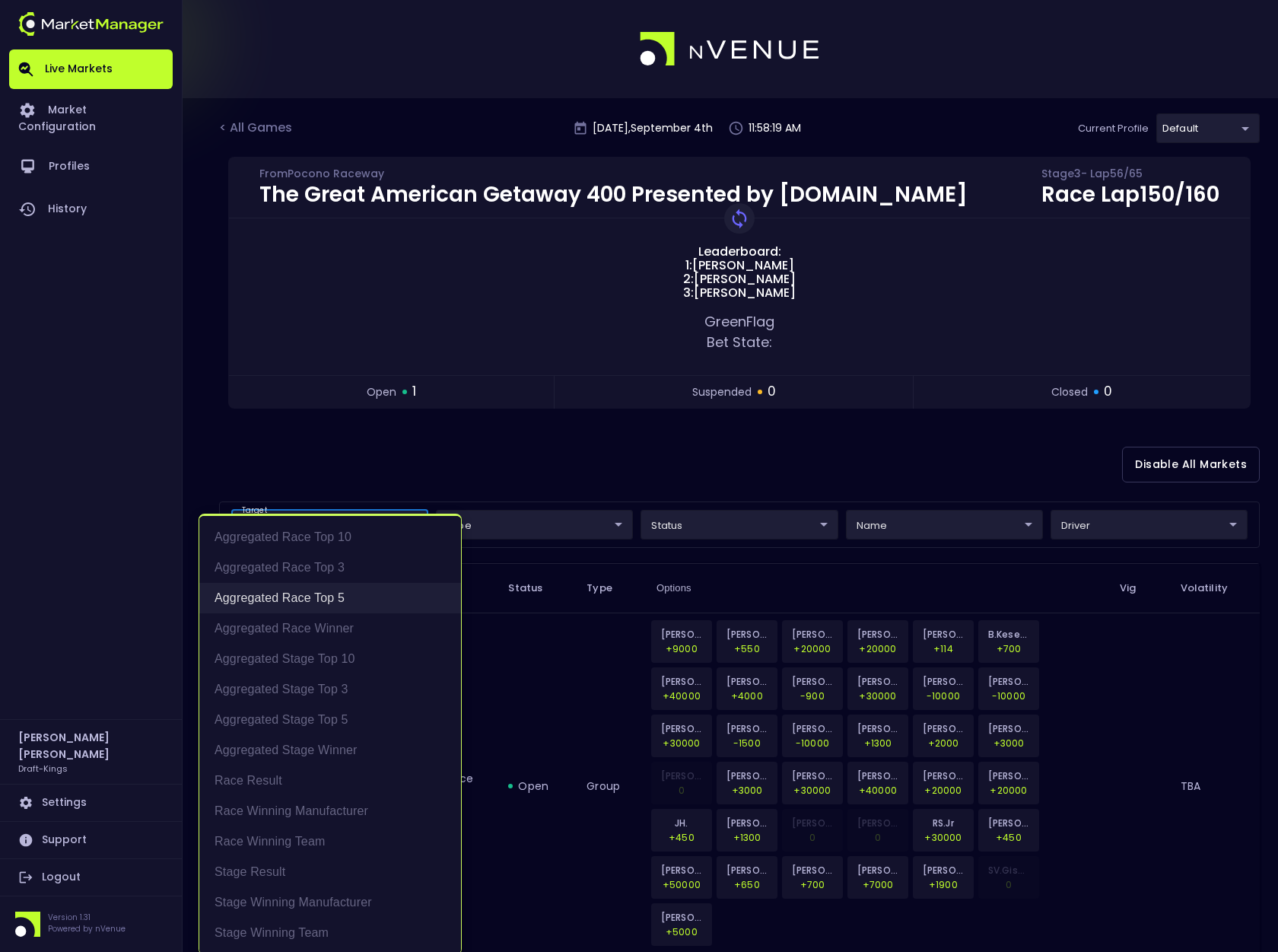
click at [374, 599] on li "Aggregated Race Top 5" at bounding box center [329, 598] width 262 height 30
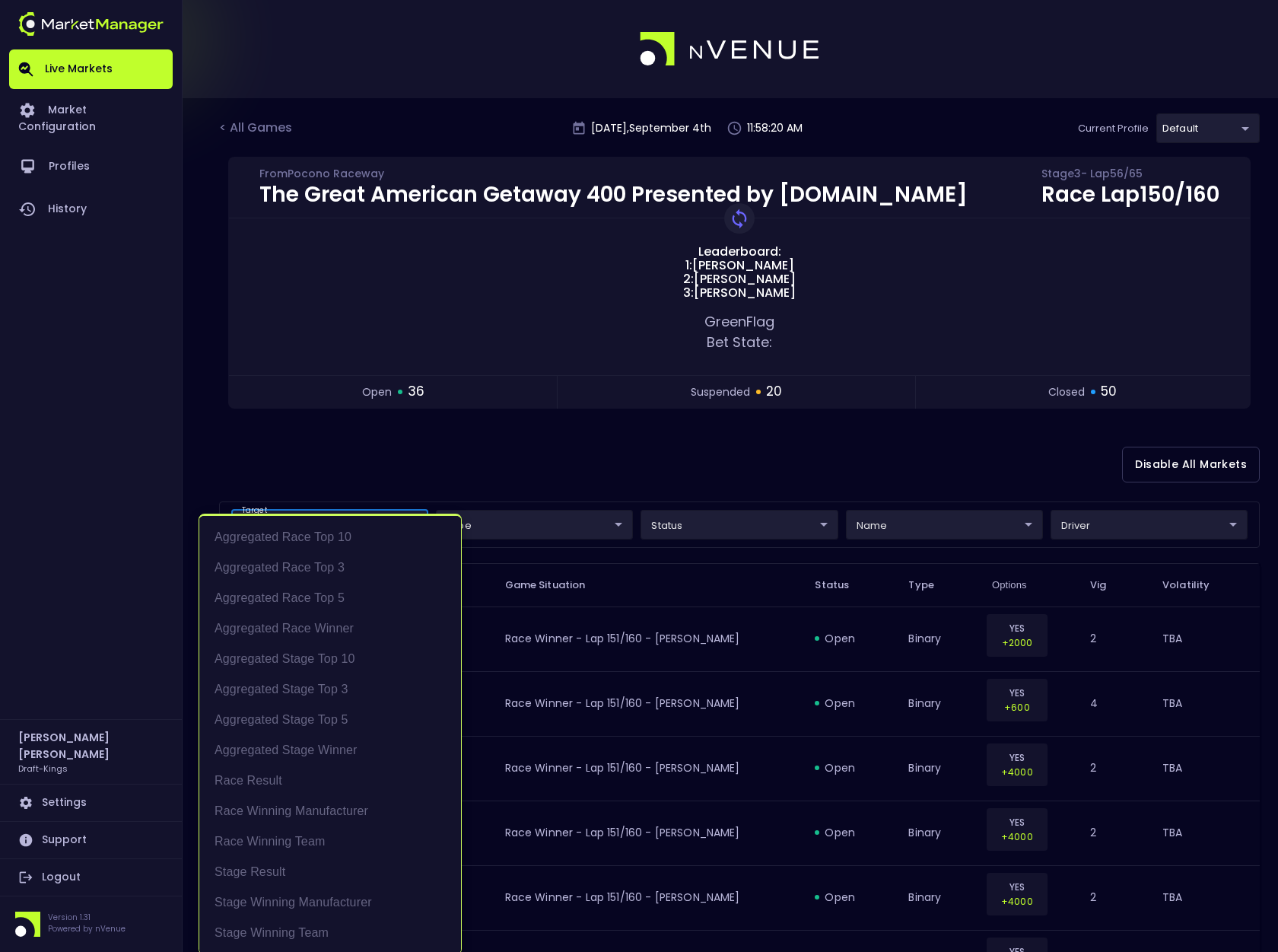
click at [433, 458] on div at bounding box center [639, 476] width 1278 height 952
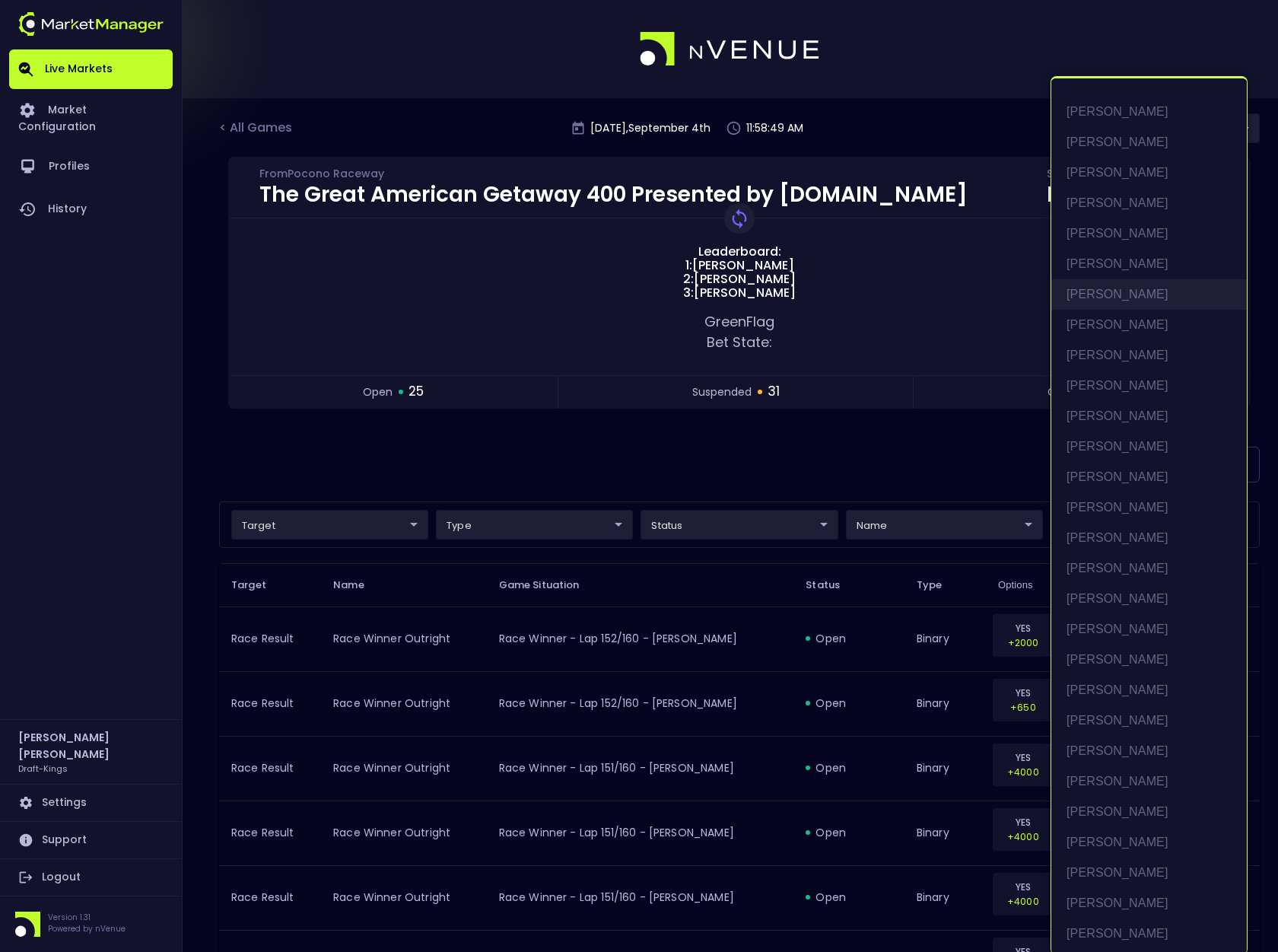
click at [1146, 289] on li "[PERSON_NAME]" at bounding box center [1149, 294] width 196 height 30
type input "[PERSON_NAME]"
click at [976, 474] on div at bounding box center [639, 476] width 1278 height 952
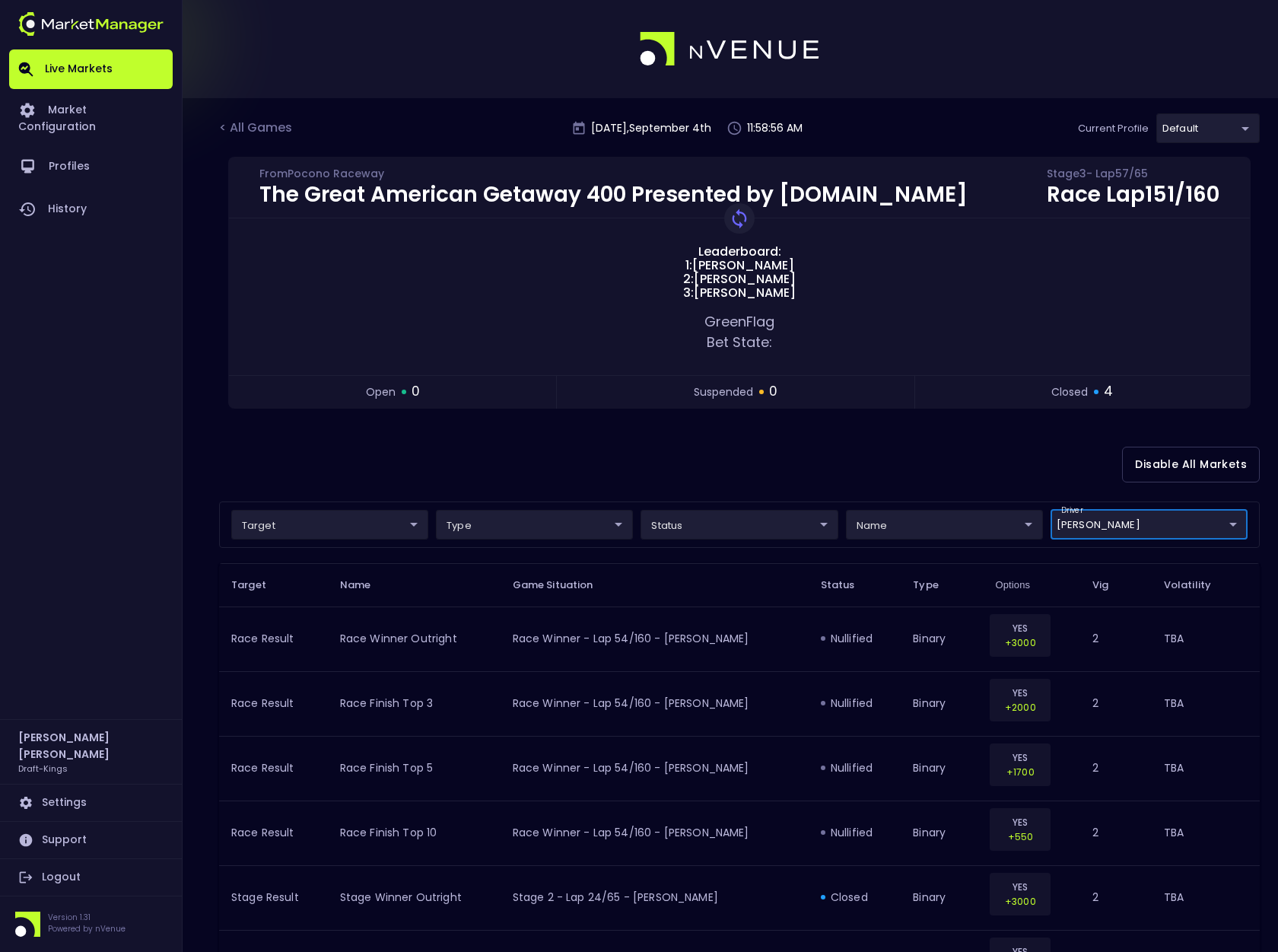
click at [979, 529] on body "Live Markets Market Configuration Profiles History [PERSON_NAME] Draft-Kings Se…" at bounding box center [639, 600] width 1278 height 1201
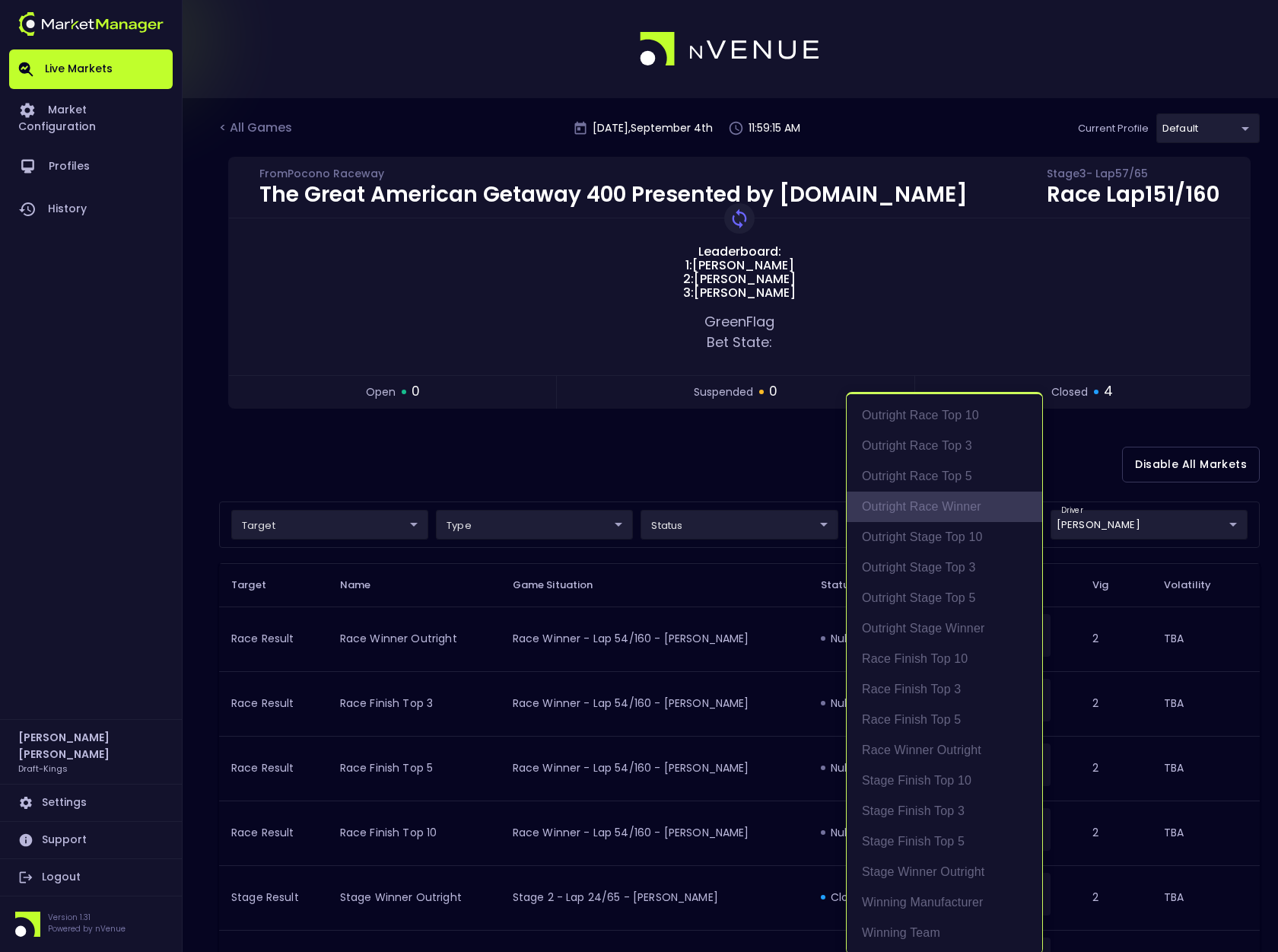
click at [959, 505] on li "Outright Race Winner" at bounding box center [944, 507] width 196 height 30
type input "Outright Race Winner"
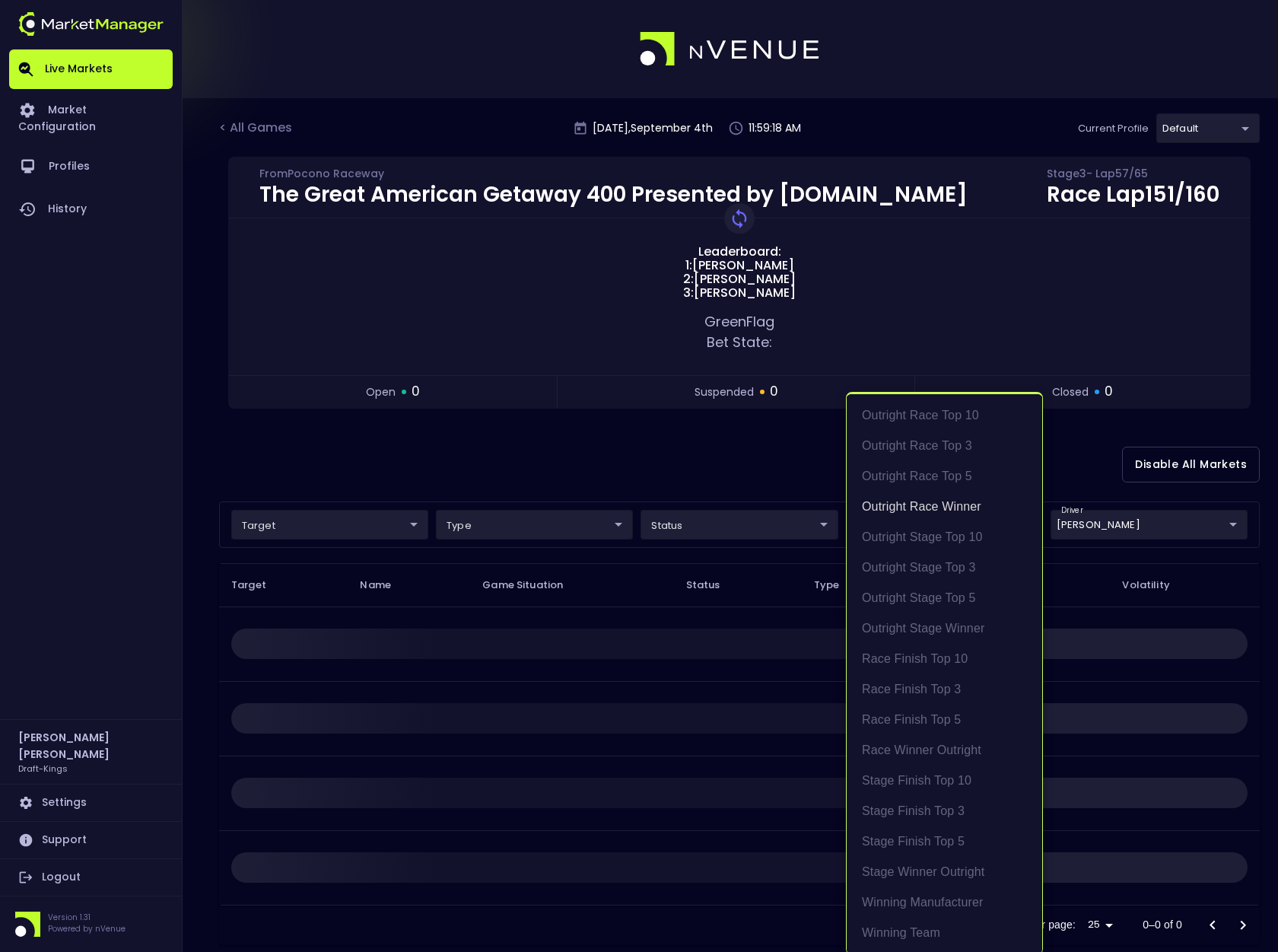
click at [793, 478] on div at bounding box center [639, 476] width 1278 height 952
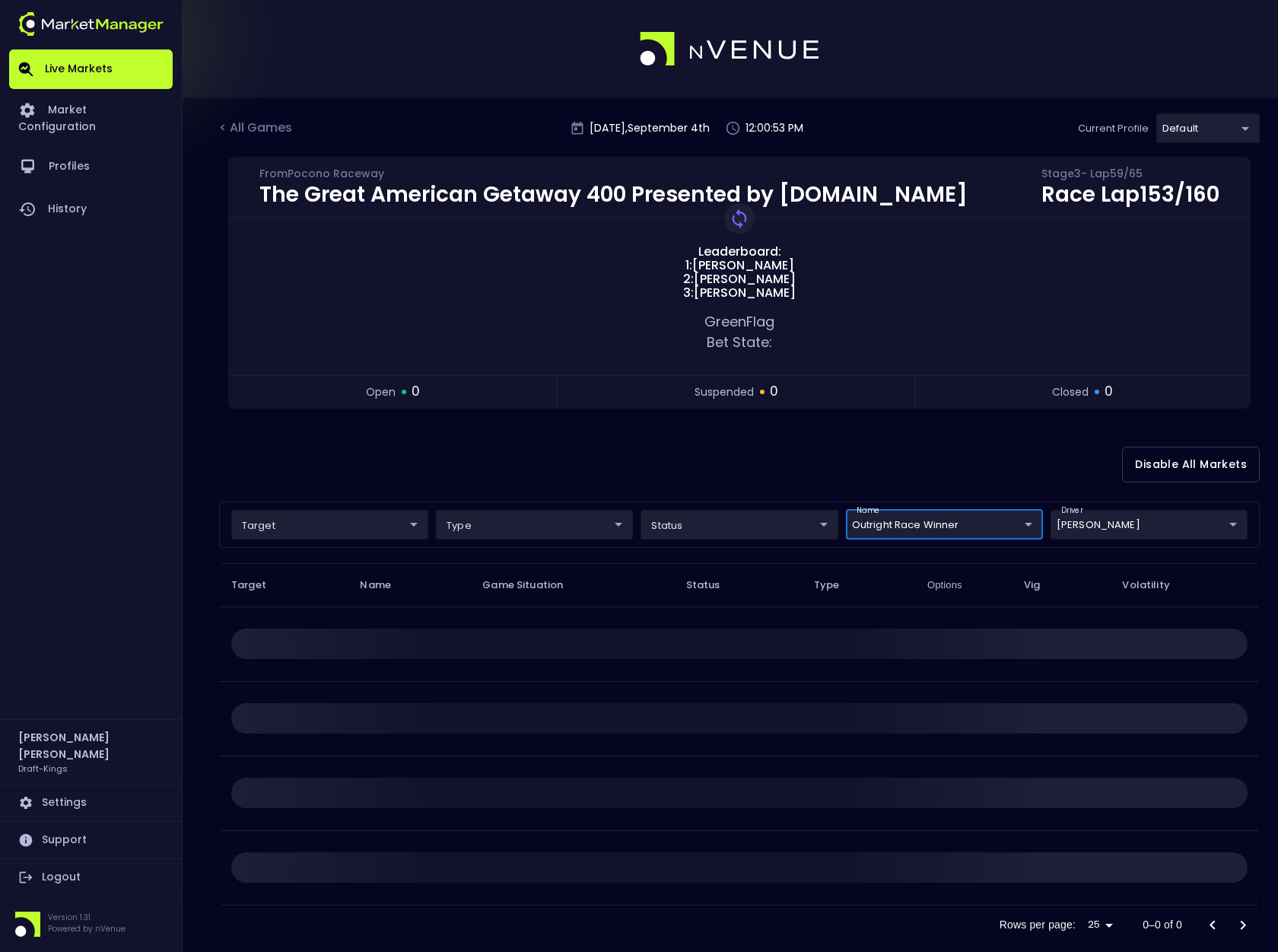
click at [1026, 526] on body "Live Markets Market Configuration Profiles History [PERSON_NAME] Draft-Kings Se…" at bounding box center [639, 490] width 1278 height 981
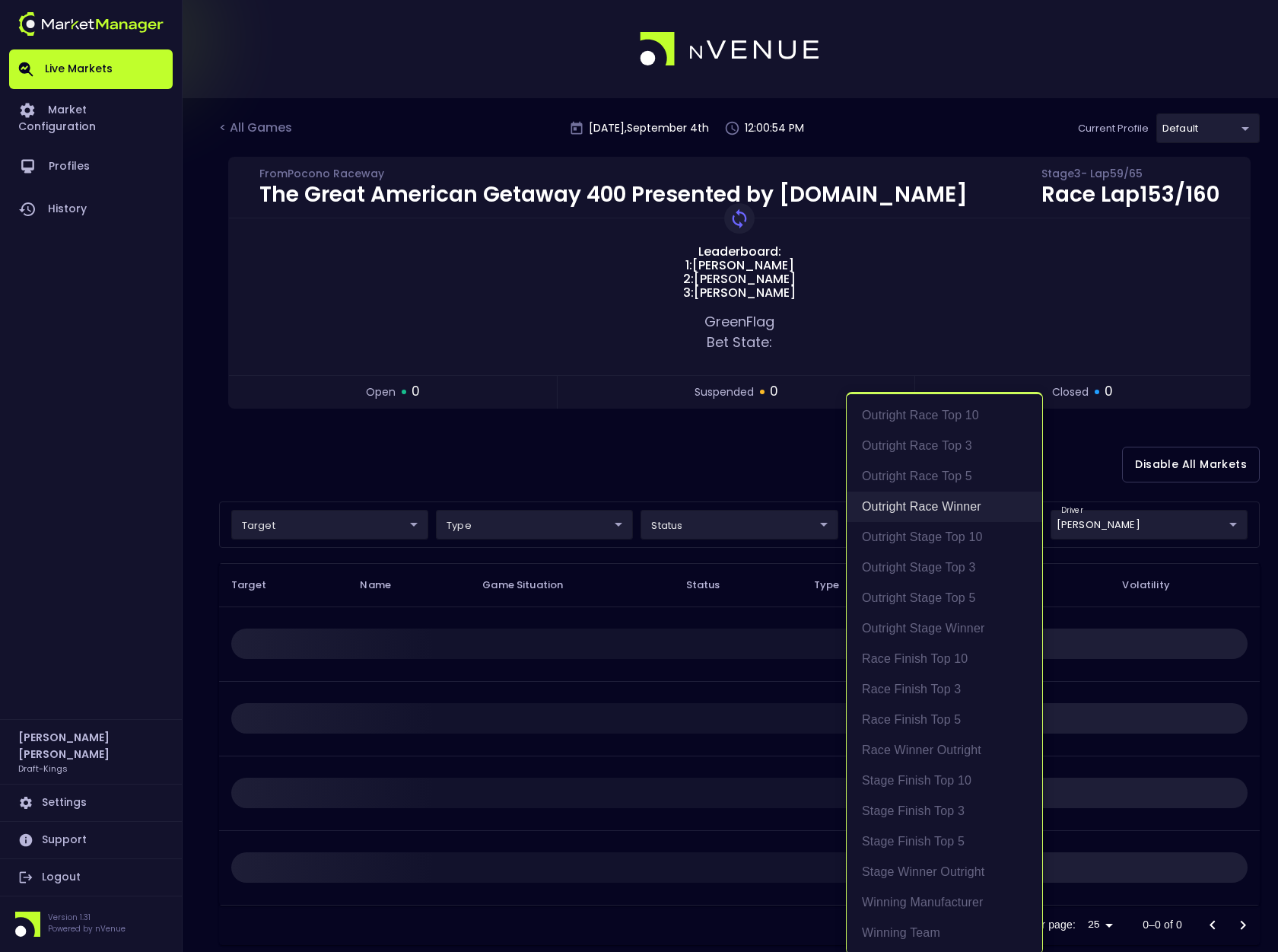
click at [1004, 503] on li "Outright Race Winner" at bounding box center [944, 507] width 196 height 30
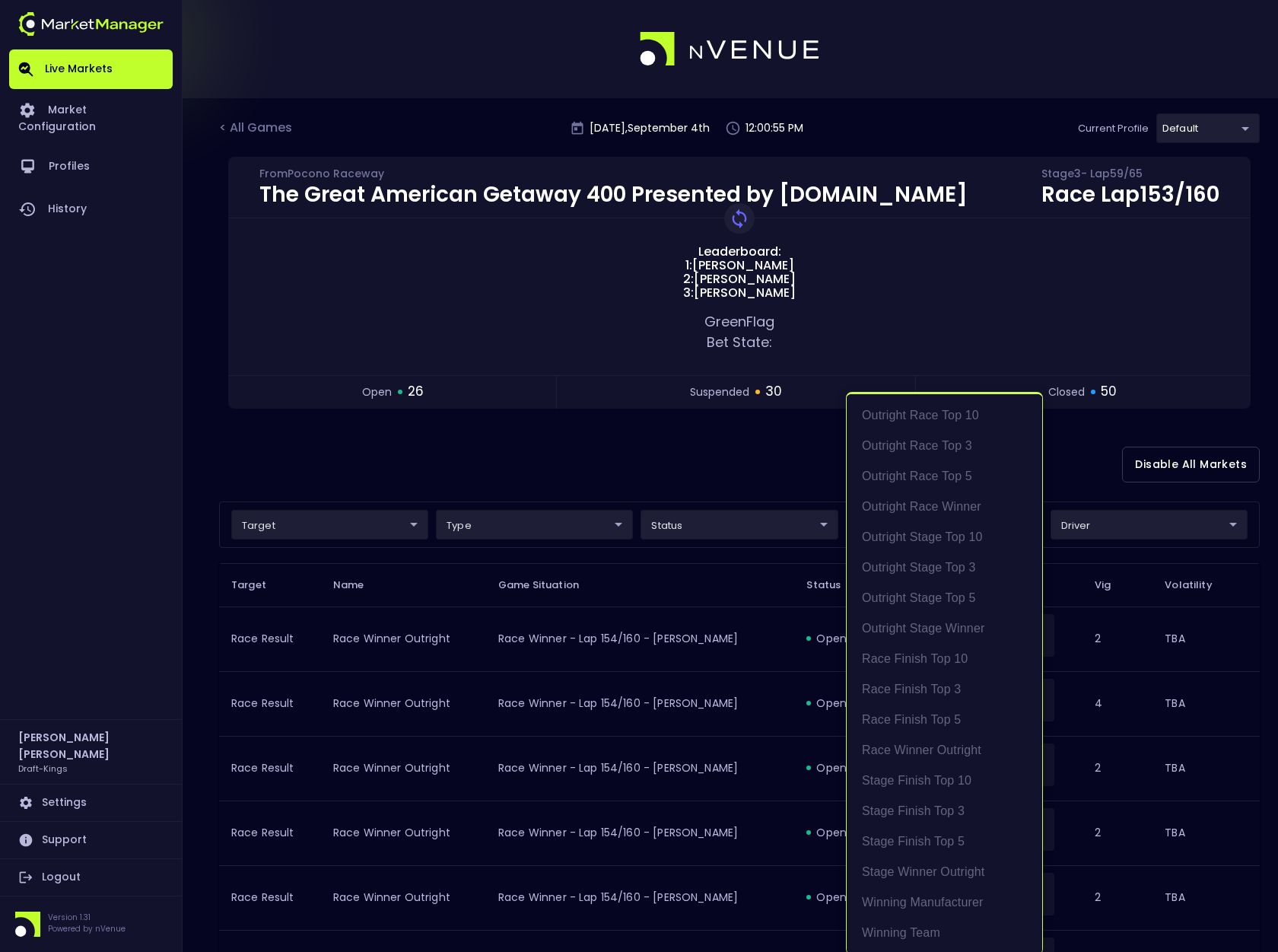
click at [1071, 467] on div at bounding box center [639, 476] width 1278 height 952
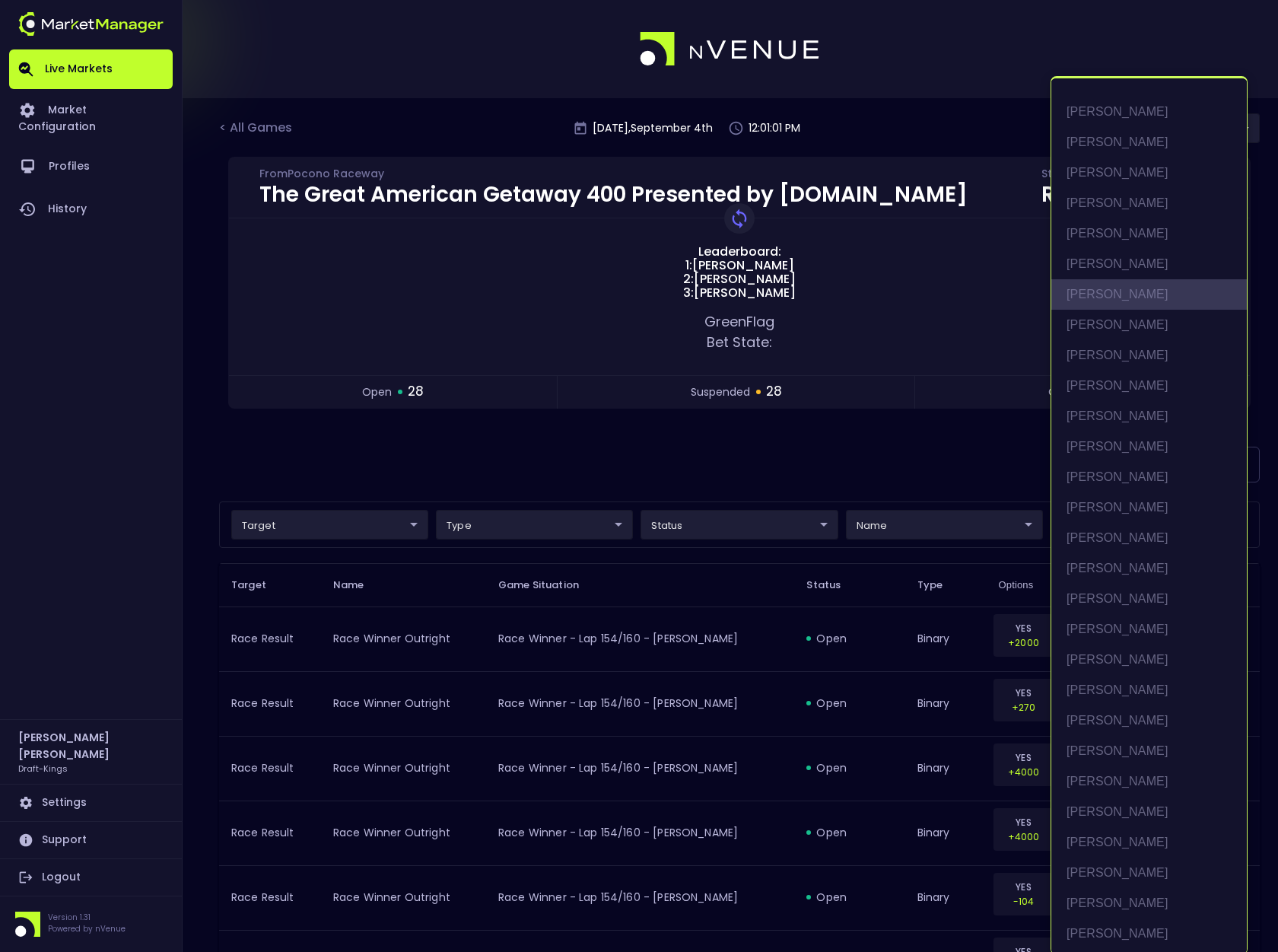
click at [1129, 291] on li "[PERSON_NAME]" at bounding box center [1149, 294] width 196 height 30
type input "[PERSON_NAME]"
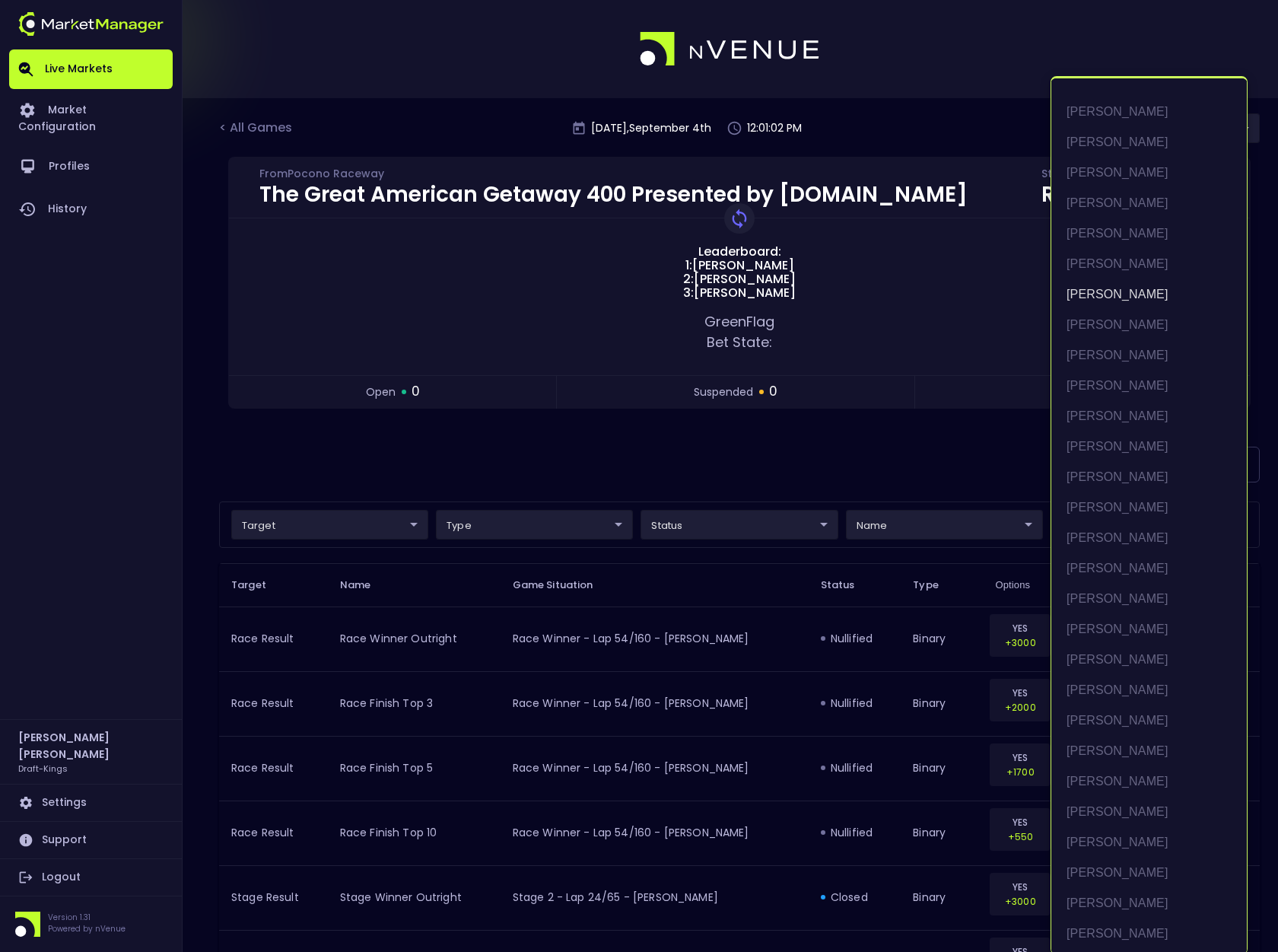
click at [972, 449] on div at bounding box center [639, 476] width 1278 height 952
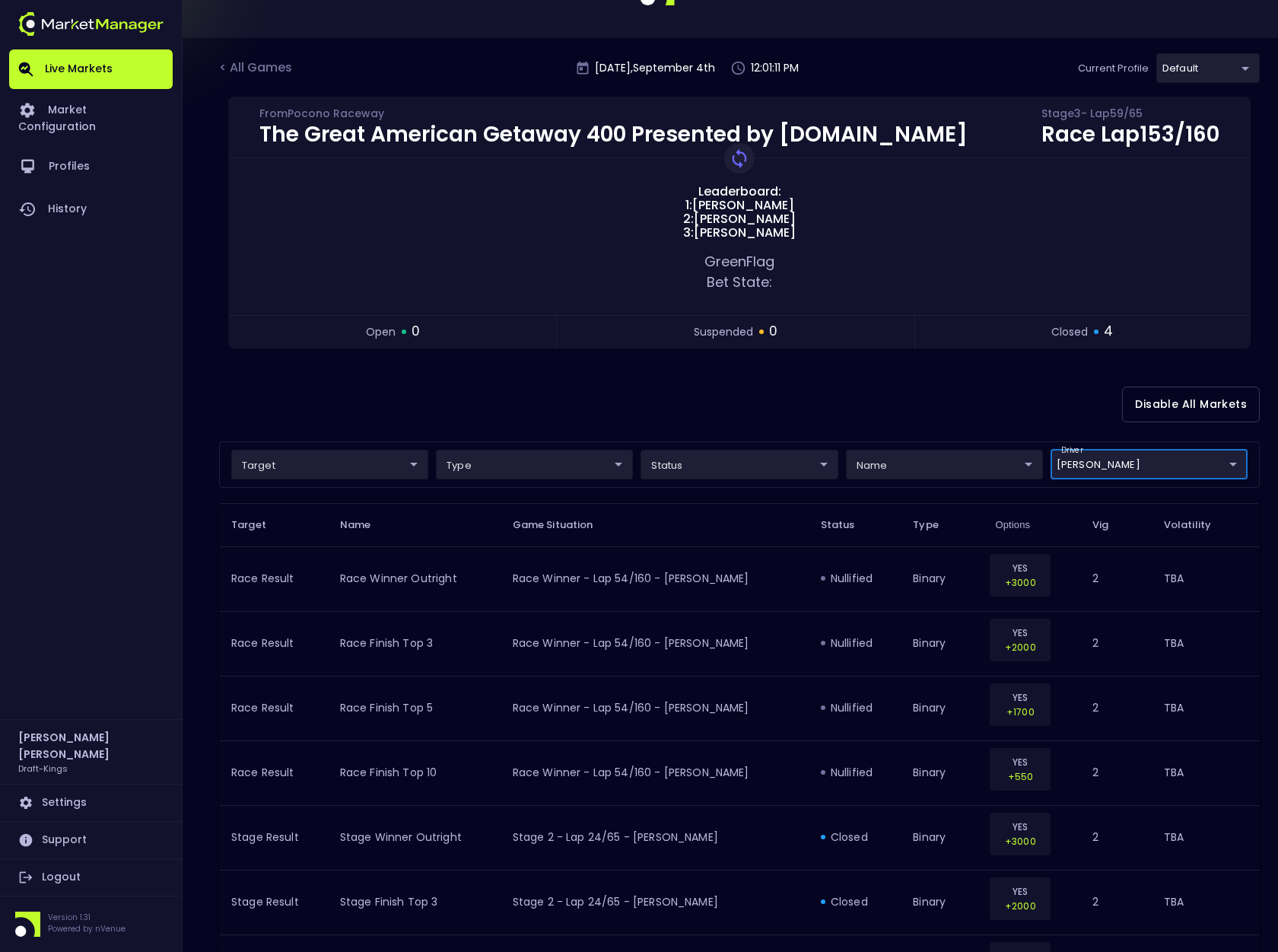
scroll to position [61, 0]
click at [964, 463] on body "Live Markets Market Configuration Profiles History [PERSON_NAME] Draft-Kings Se…" at bounding box center [639, 539] width 1278 height 1201
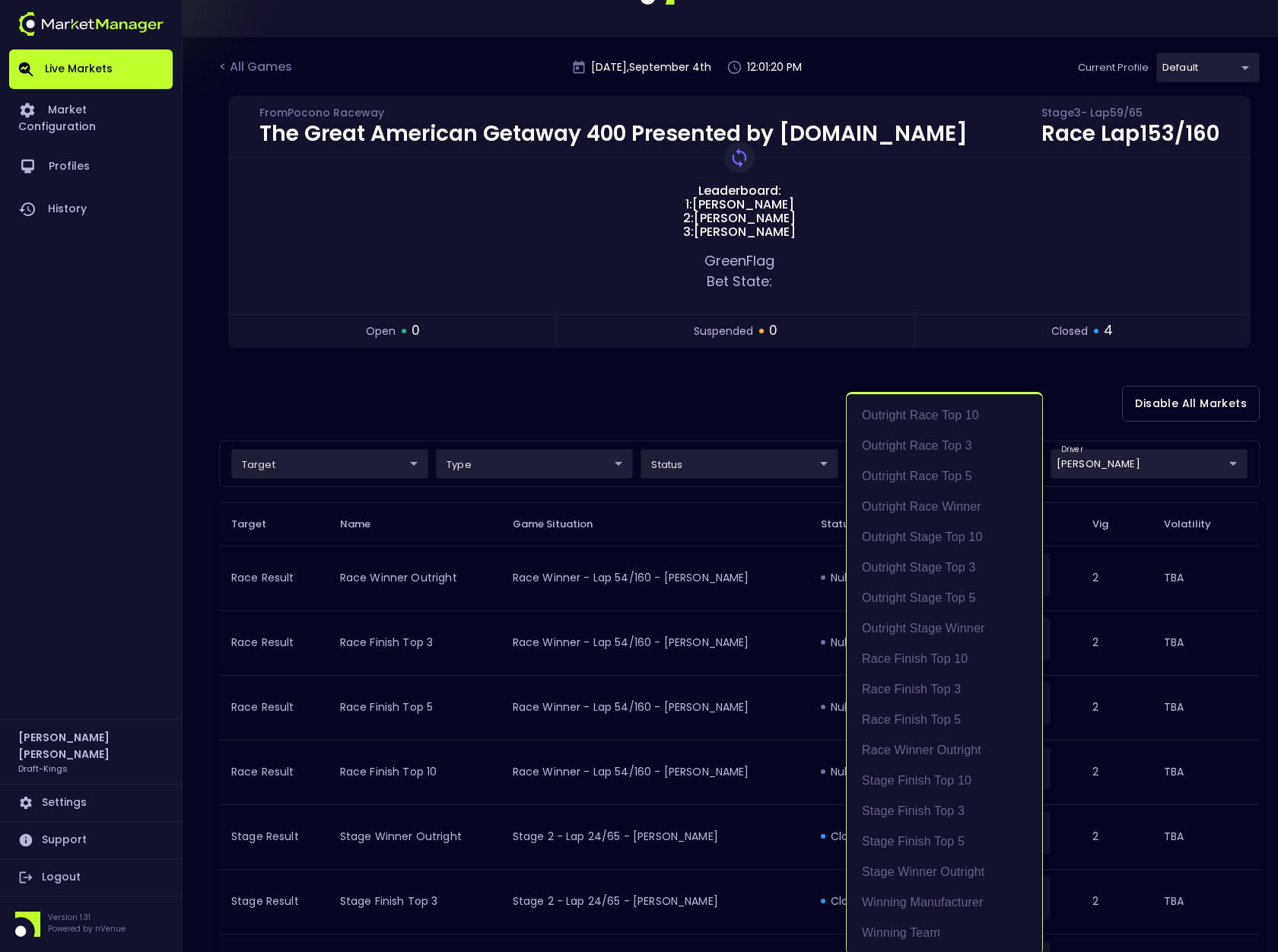
drag, startPoint x: 770, startPoint y: 418, endPoint x: 779, endPoint y: 426, distance: 12.0
click at [770, 418] on div at bounding box center [639, 476] width 1278 height 952
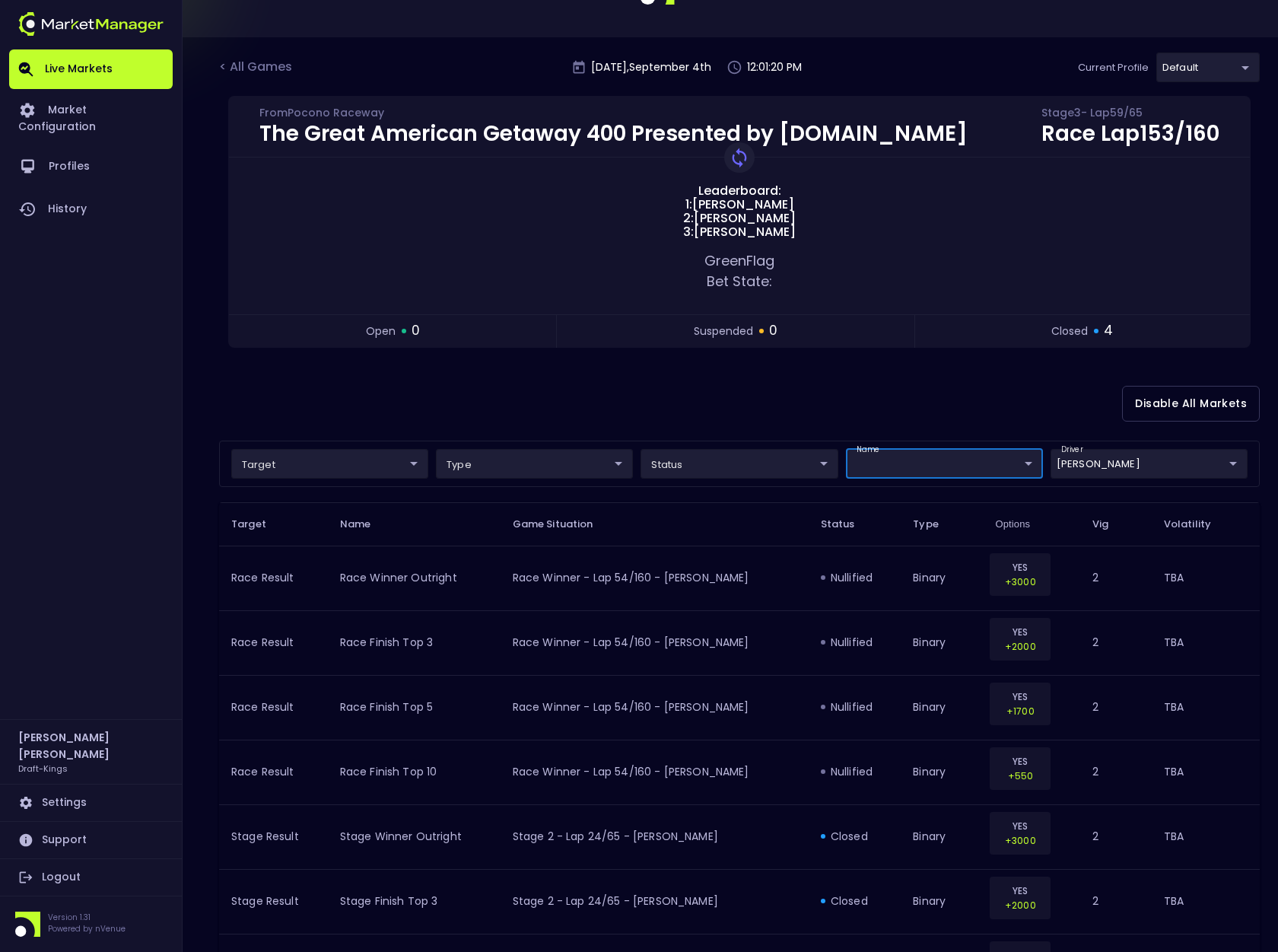
scroll to position [0, 0]
click at [1007, 467] on body "Live Markets Market Configuration Profiles History [PERSON_NAME] Draft-Kings Se…" at bounding box center [639, 539] width 1278 height 1201
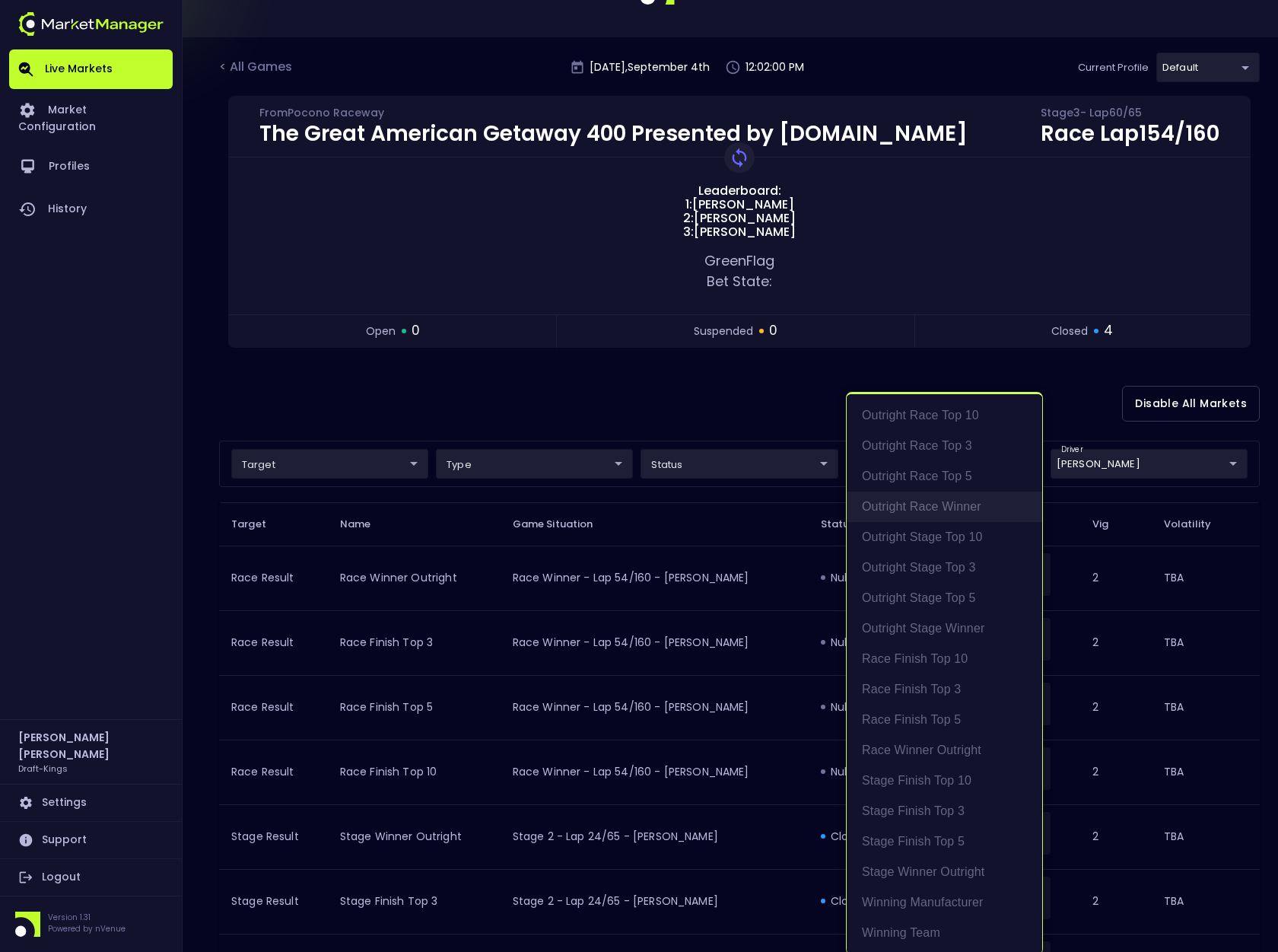
click at [956, 506] on li "Outright Race Winner" at bounding box center [944, 507] width 196 height 30
type input "Outright Race Winner"
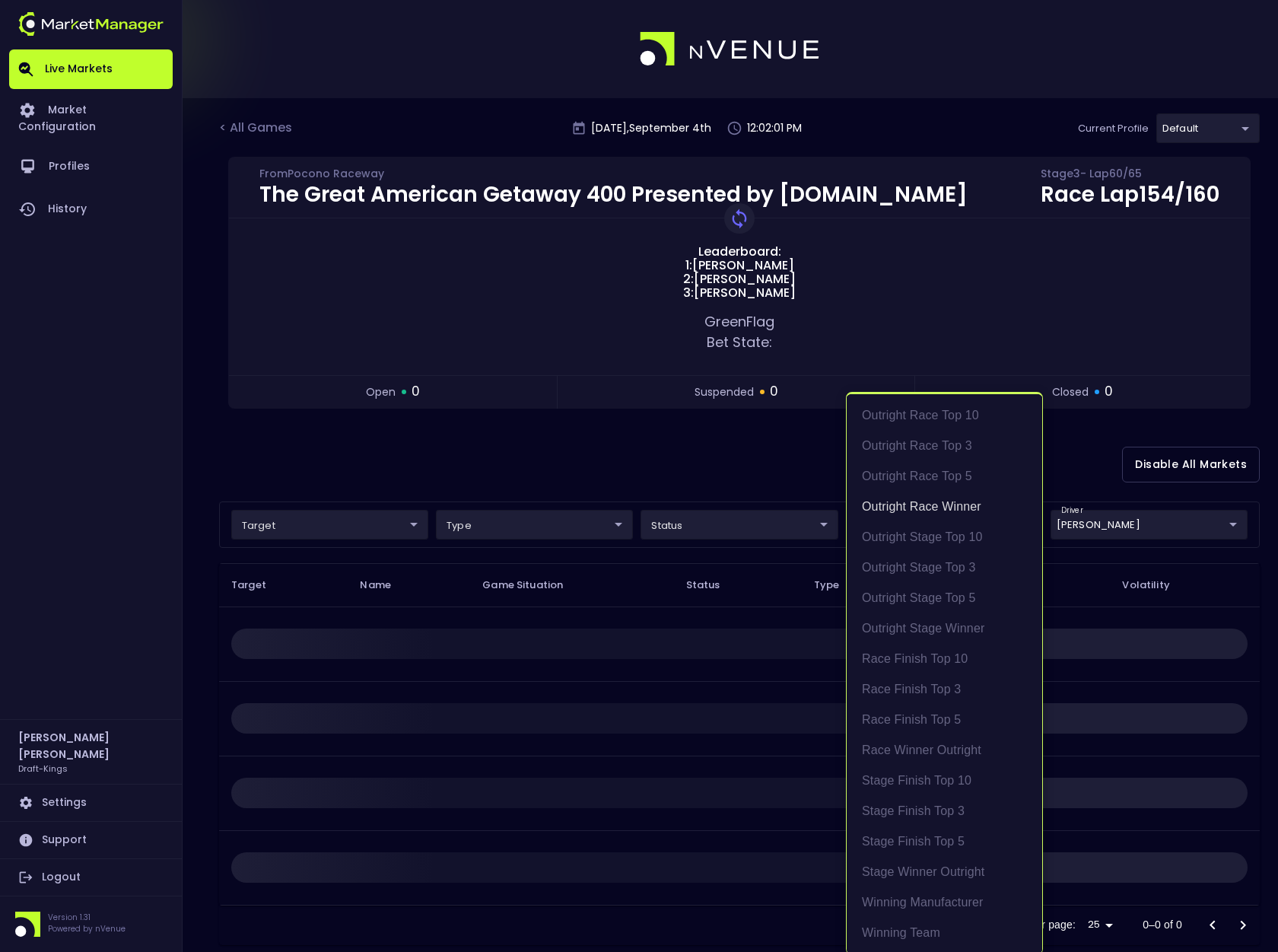
drag, startPoint x: 771, startPoint y: 436, endPoint x: 793, endPoint y: 448, distance: 25.1
click at [772, 436] on div at bounding box center [639, 476] width 1278 height 952
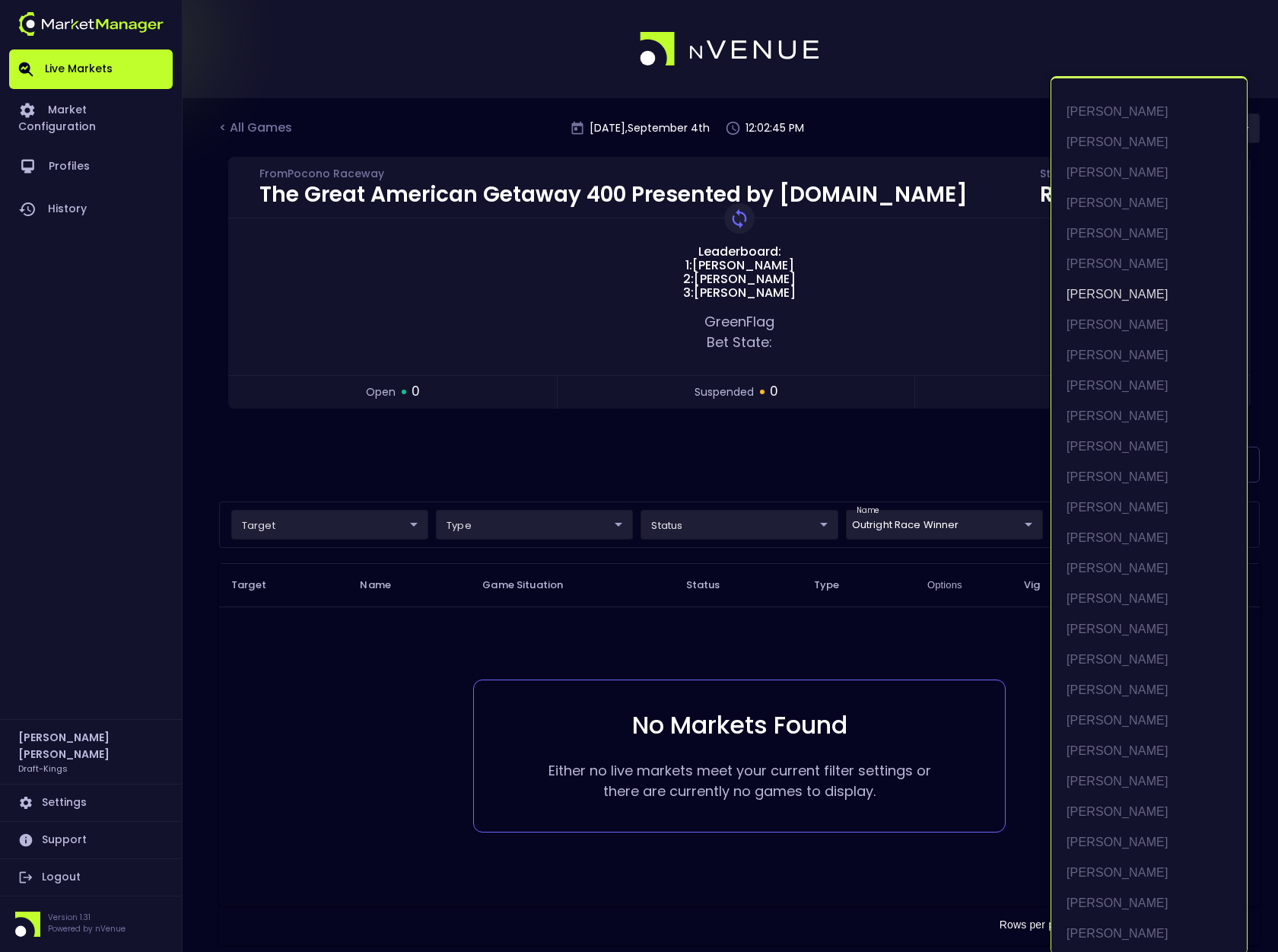
click at [1094, 529] on body "Live Markets Market Configuration Profiles History [PERSON_NAME] Draft-Kings Se…" at bounding box center [639, 490] width 1278 height 981
click at [1142, 289] on li "[PERSON_NAME]" at bounding box center [1149, 294] width 196 height 30
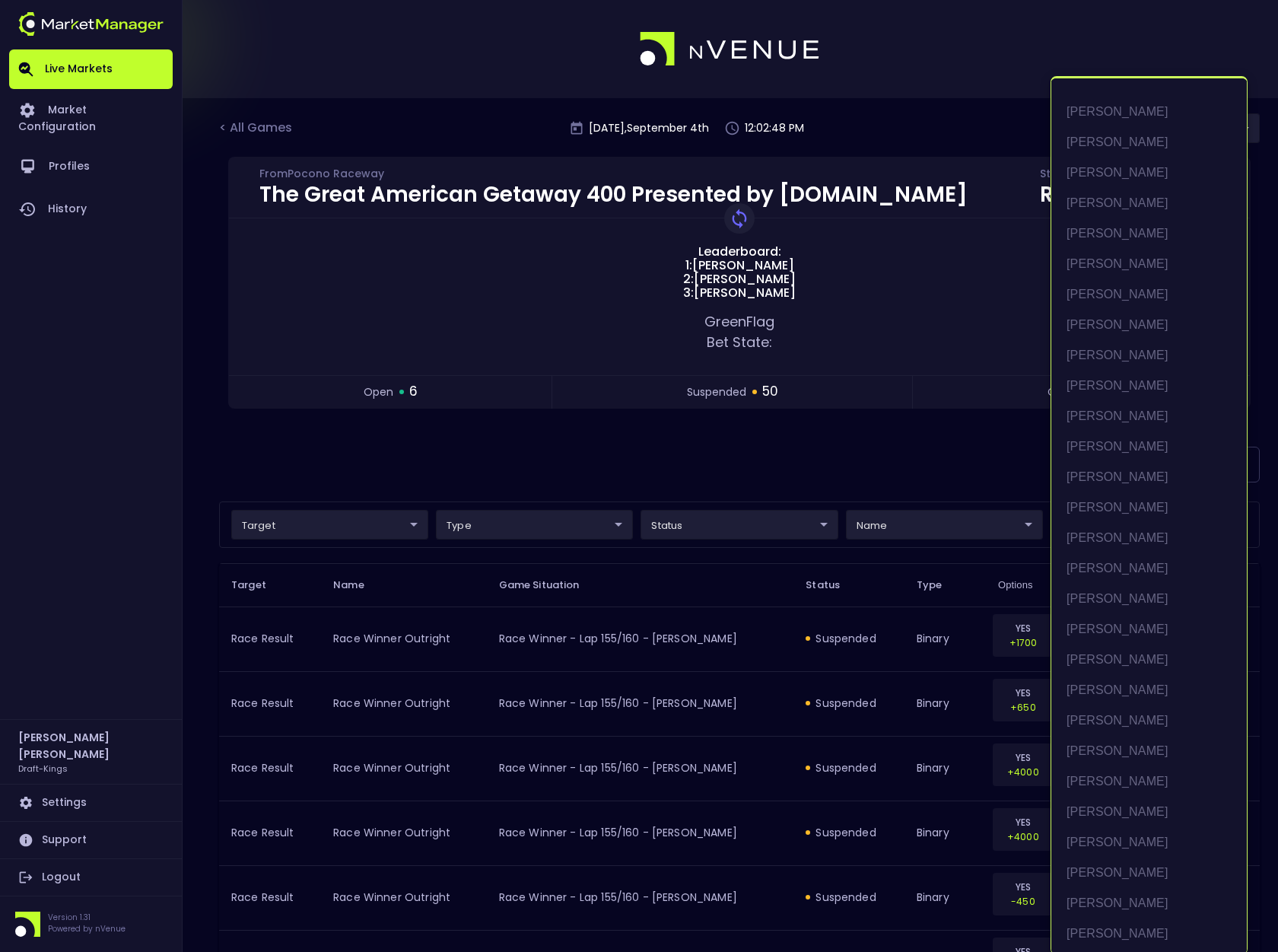
click at [942, 481] on div at bounding box center [639, 476] width 1278 height 952
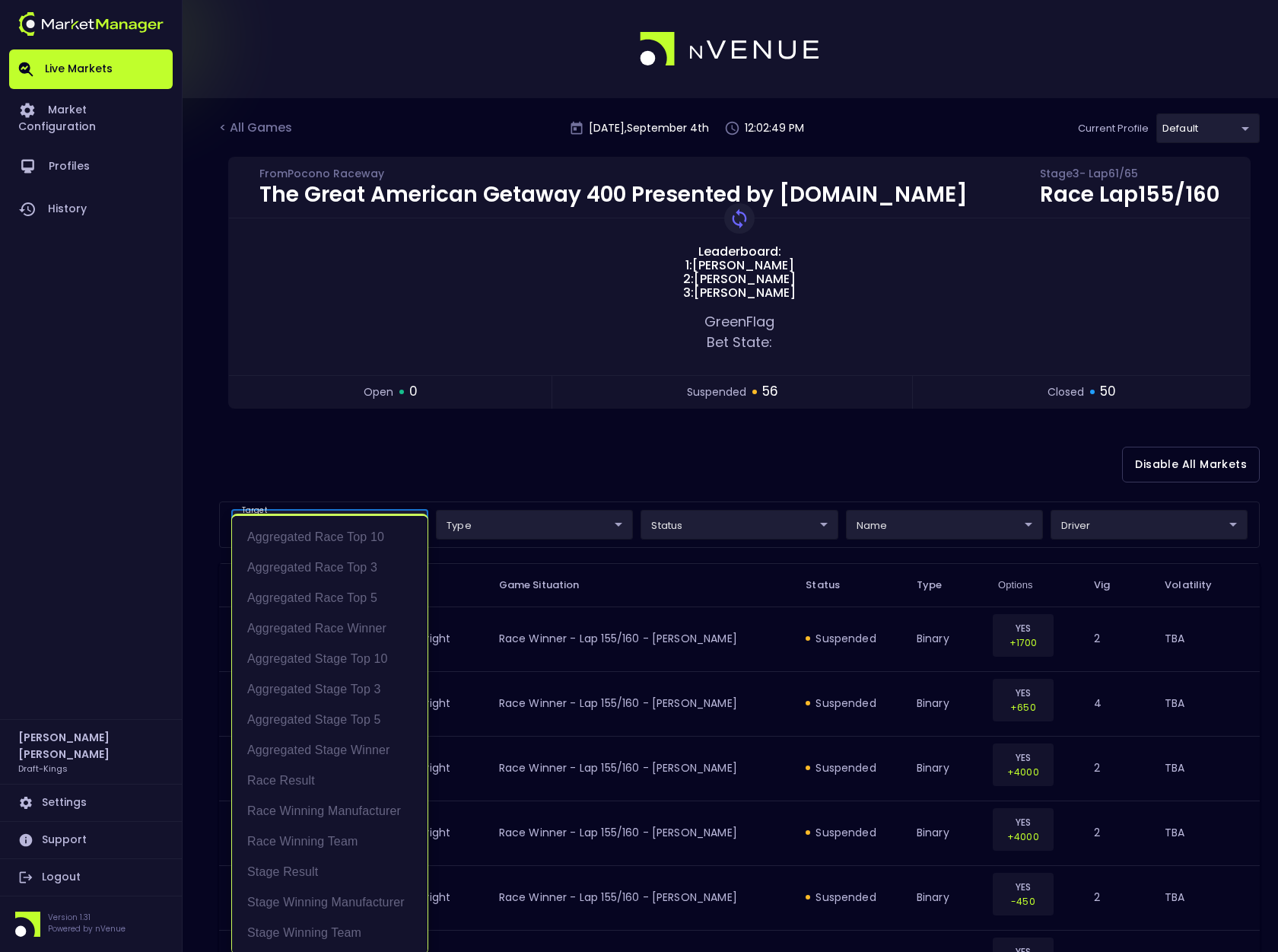
click at [492, 479] on div at bounding box center [639, 476] width 1278 height 952
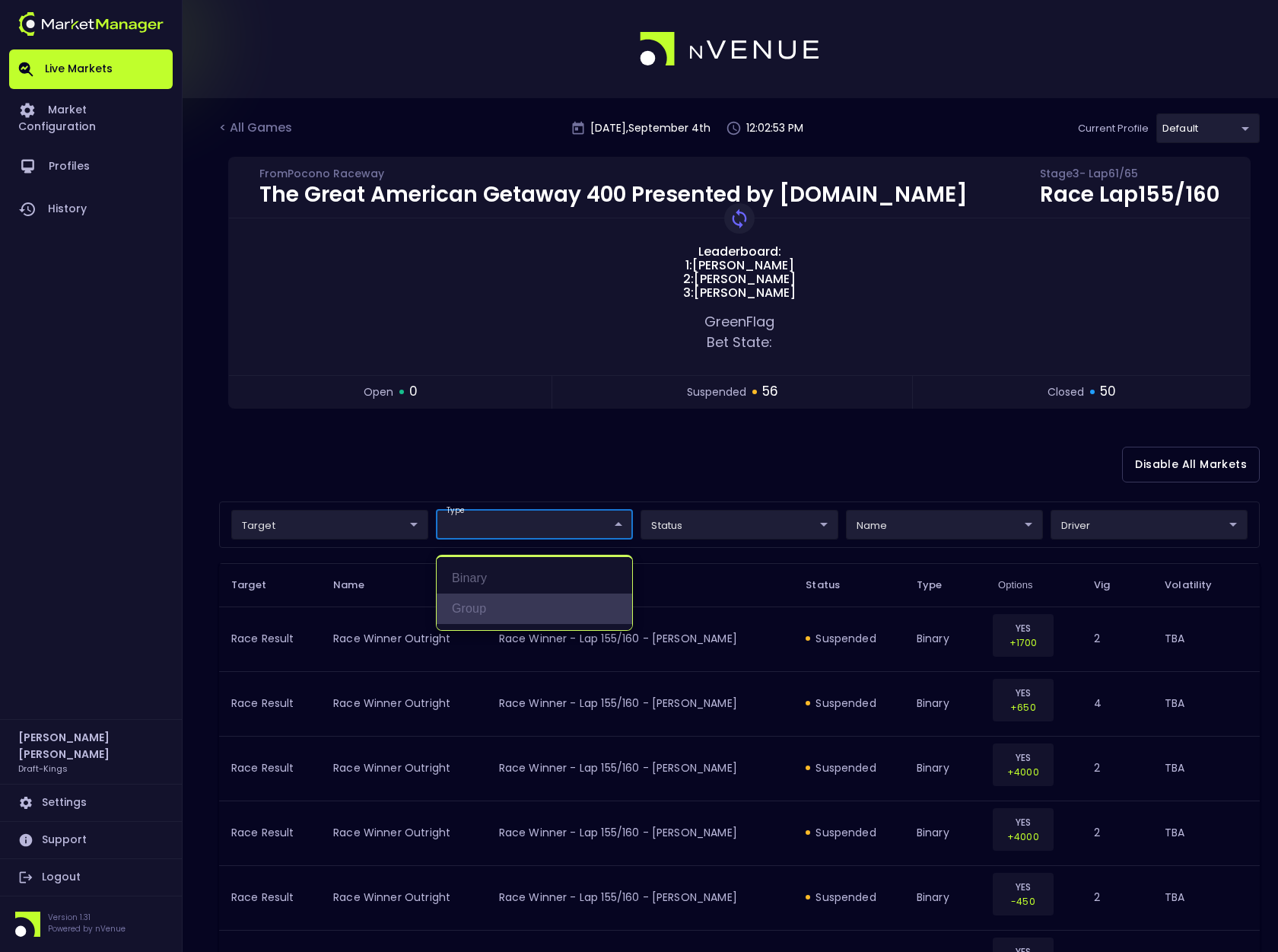
click at [485, 611] on li "group" at bounding box center [534, 609] width 196 height 30
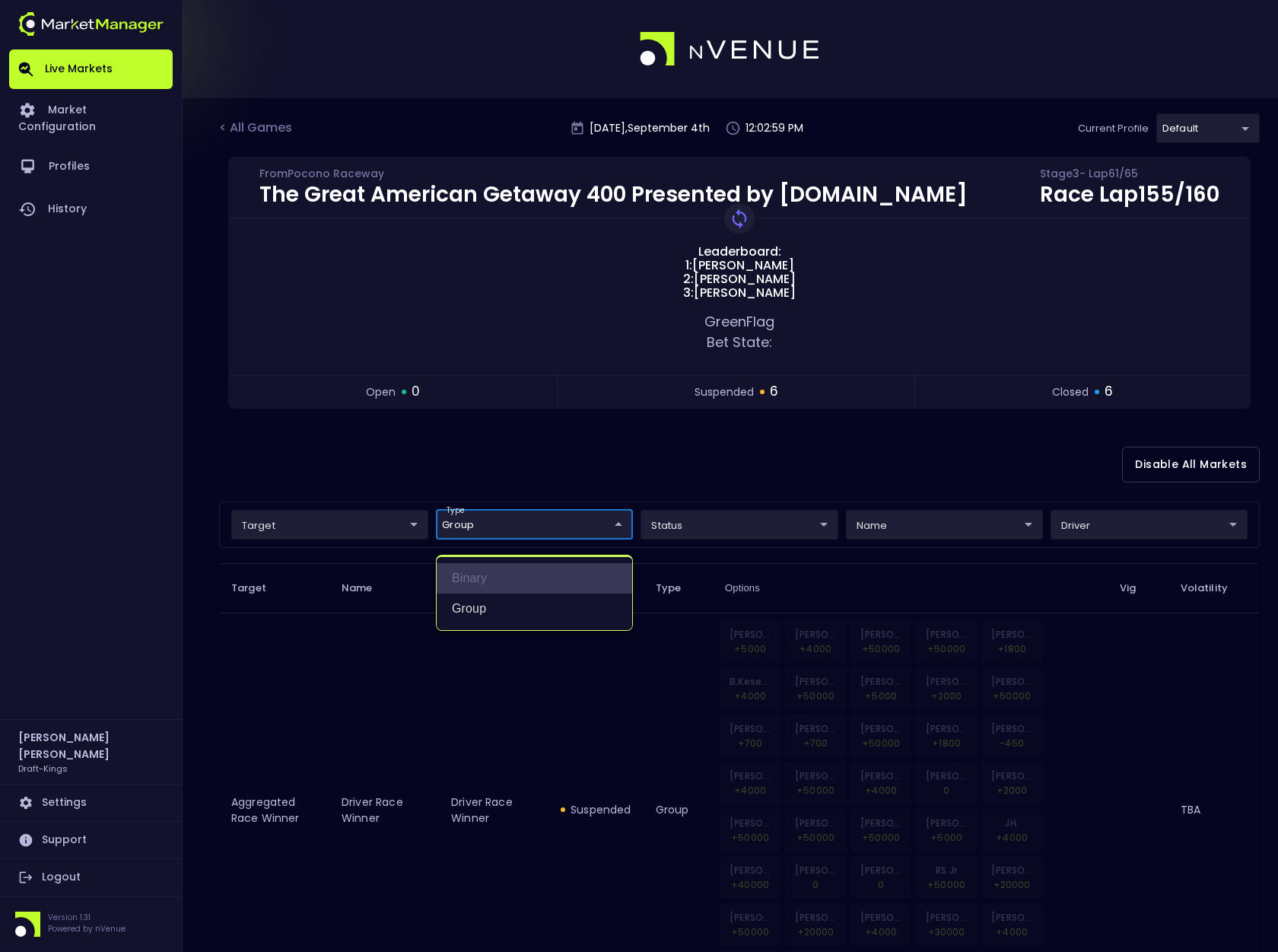
click at [476, 580] on li "binary" at bounding box center [534, 578] width 196 height 30
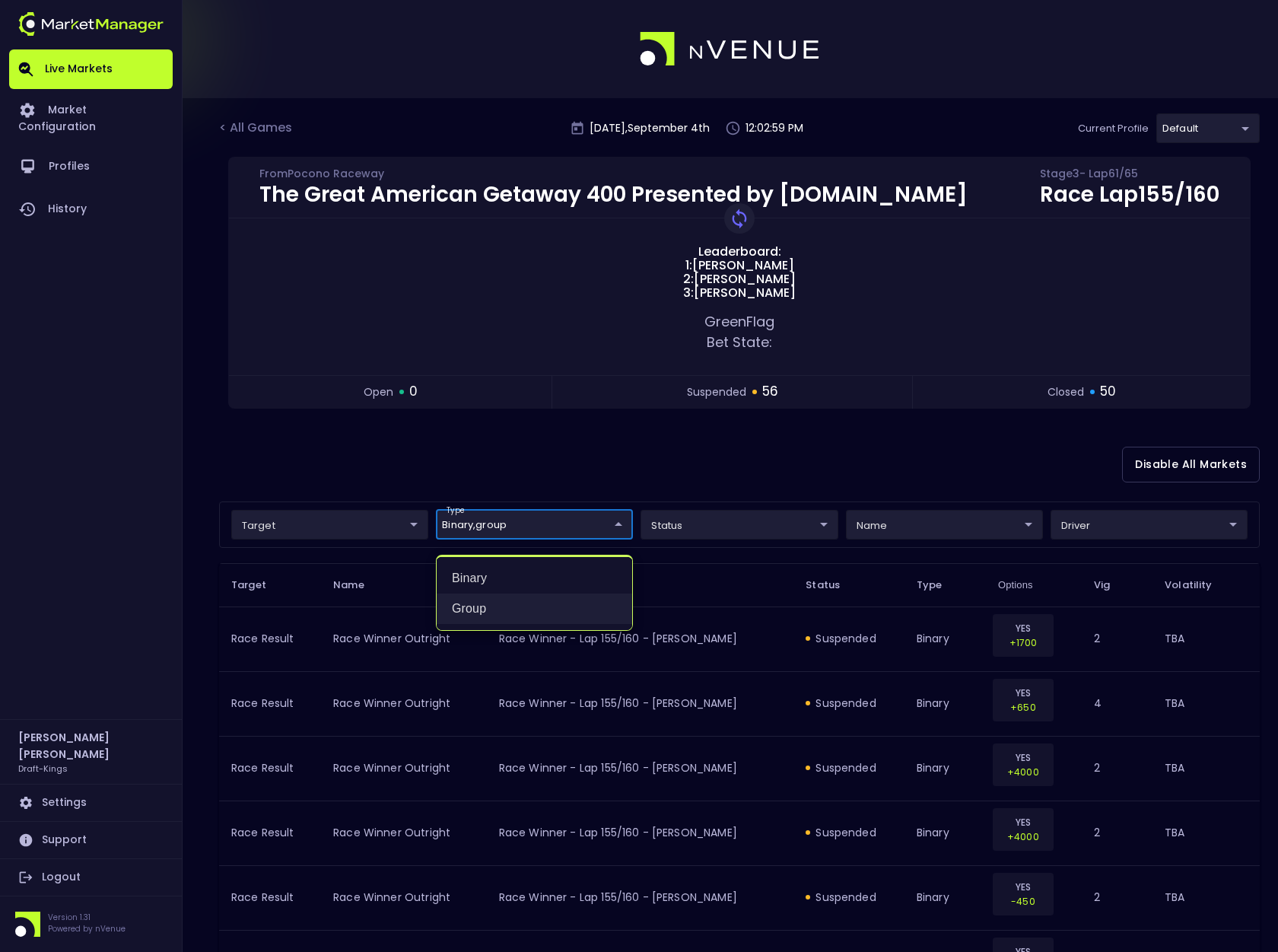
click at [477, 604] on li "group" at bounding box center [534, 609] width 196 height 30
type input "binary"
click at [565, 460] on div at bounding box center [639, 476] width 1278 height 952
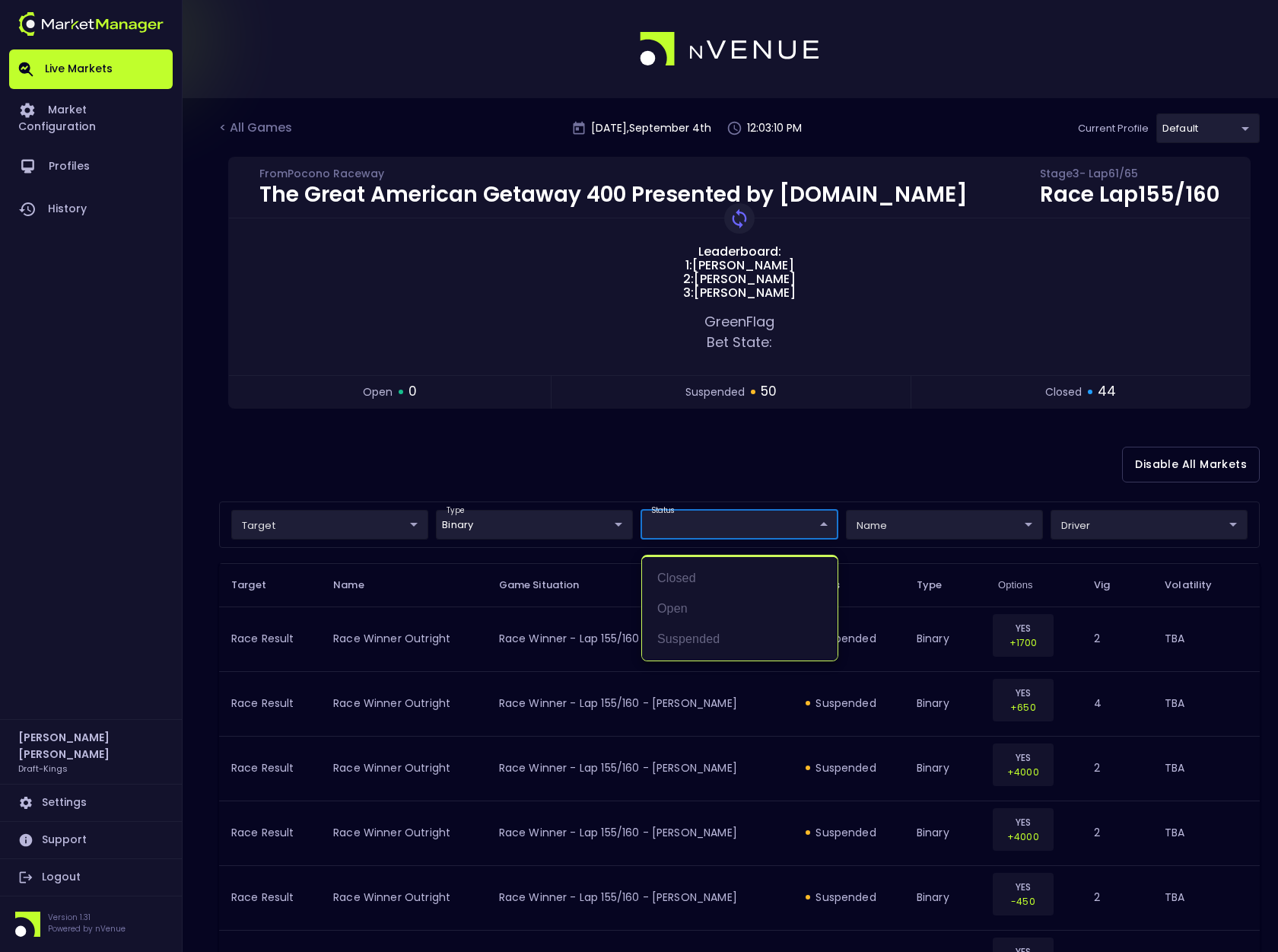
click at [745, 494] on div at bounding box center [639, 476] width 1278 height 952
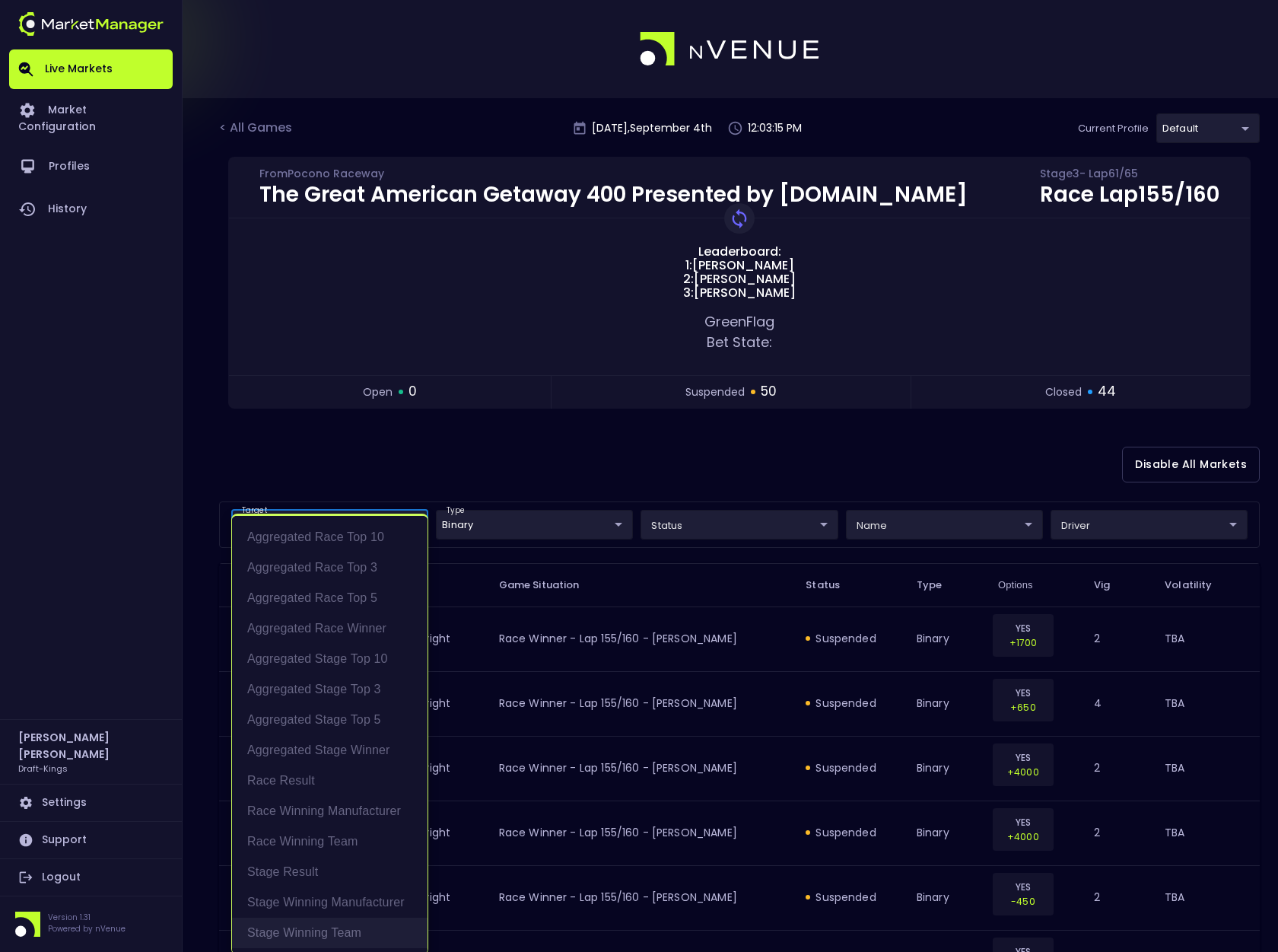
click at [341, 931] on li "Stage Winning Team" at bounding box center [330, 932] width 196 height 30
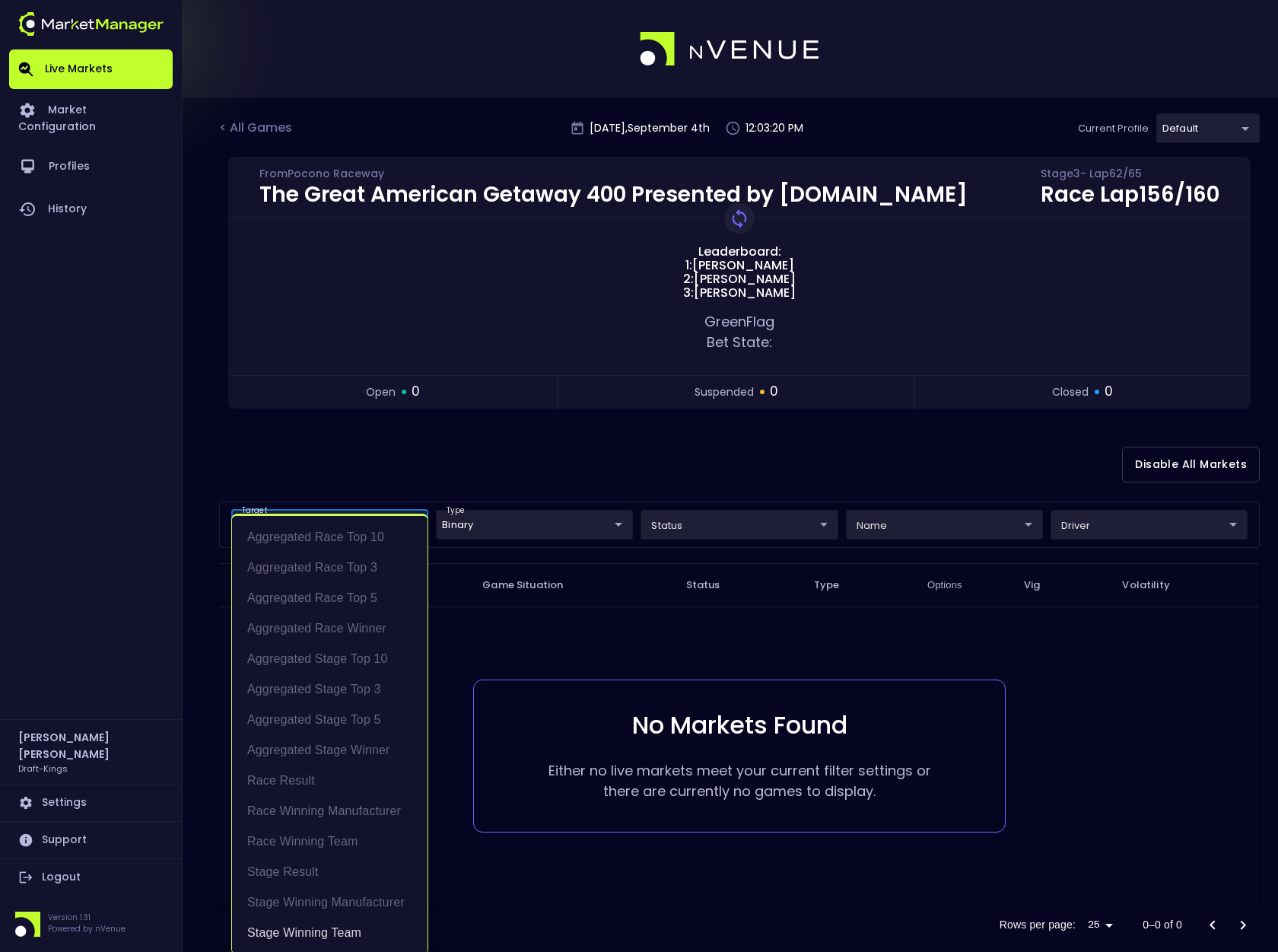
click at [587, 472] on div at bounding box center [639, 476] width 1278 height 952
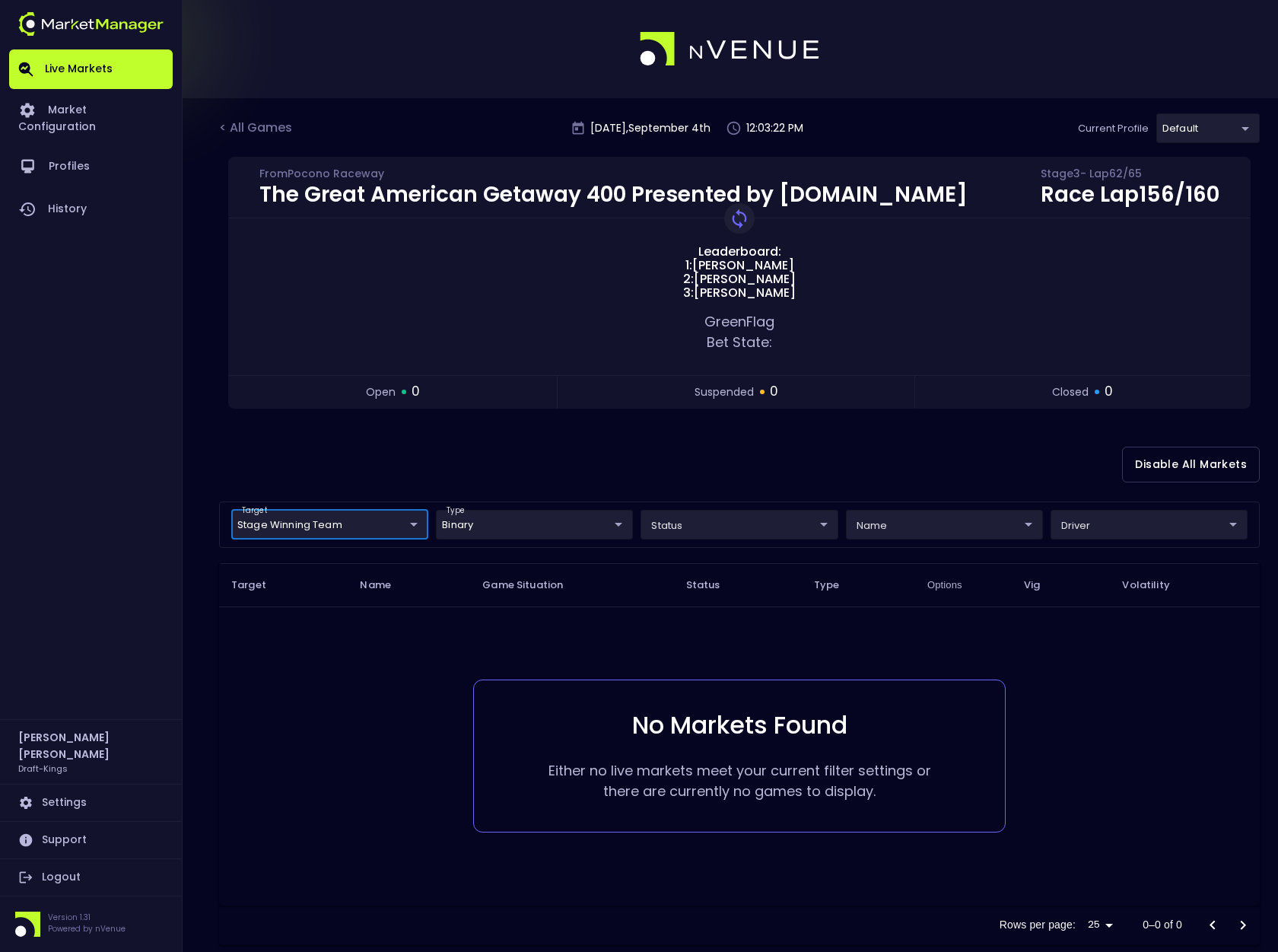
click at [400, 520] on body "Live Markets Market Configuration Profiles History [PERSON_NAME] Draft-Kings Se…" at bounding box center [639, 490] width 1278 height 981
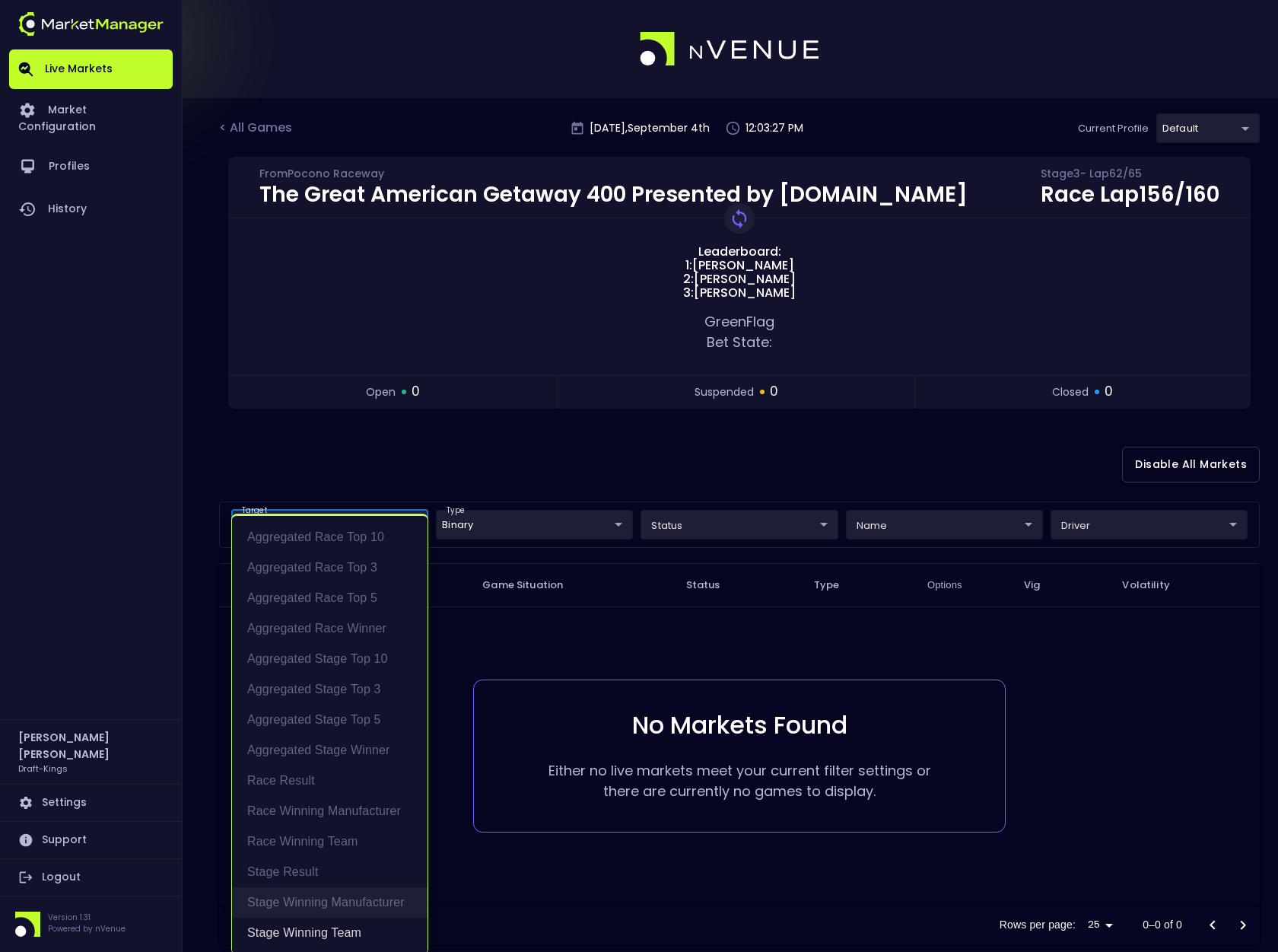
scroll to position [3, 0]
click at [312, 836] on li "Race Winning Team" at bounding box center [330, 838] width 196 height 30
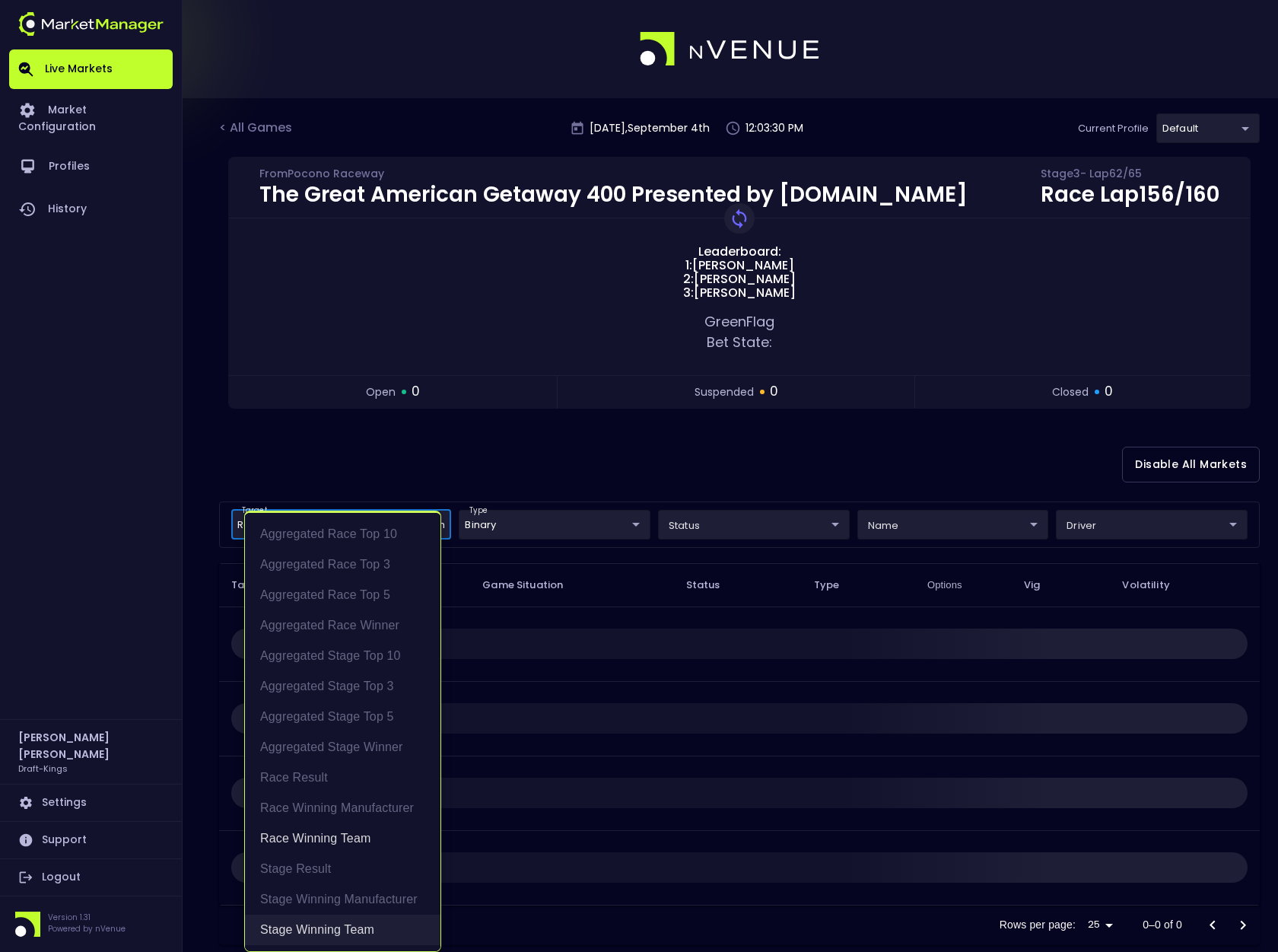
click at [308, 929] on li "Stage Winning Team" at bounding box center [343, 929] width 196 height 30
type input "Race Winning Team"
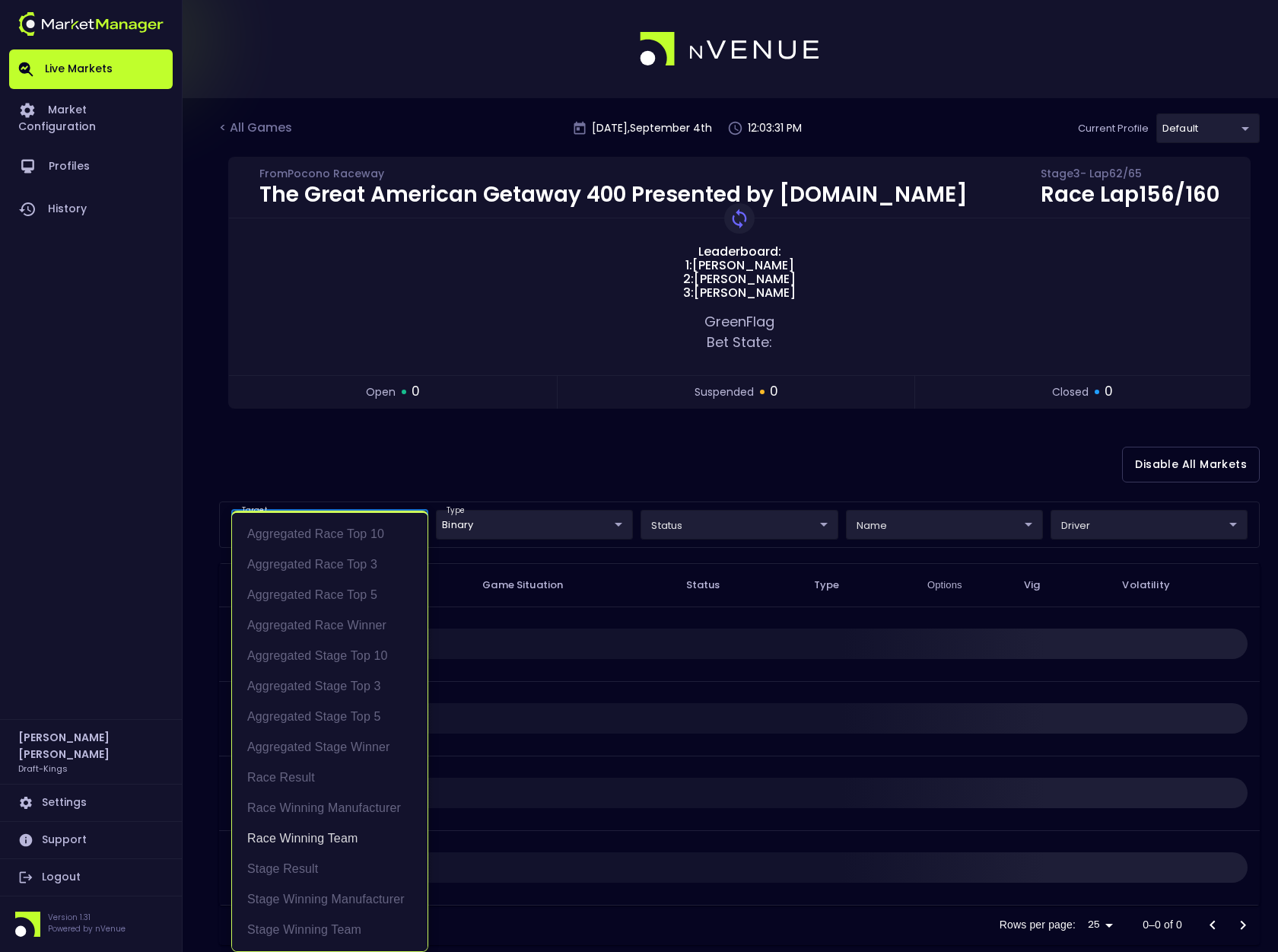
click at [540, 458] on div at bounding box center [639, 476] width 1278 height 952
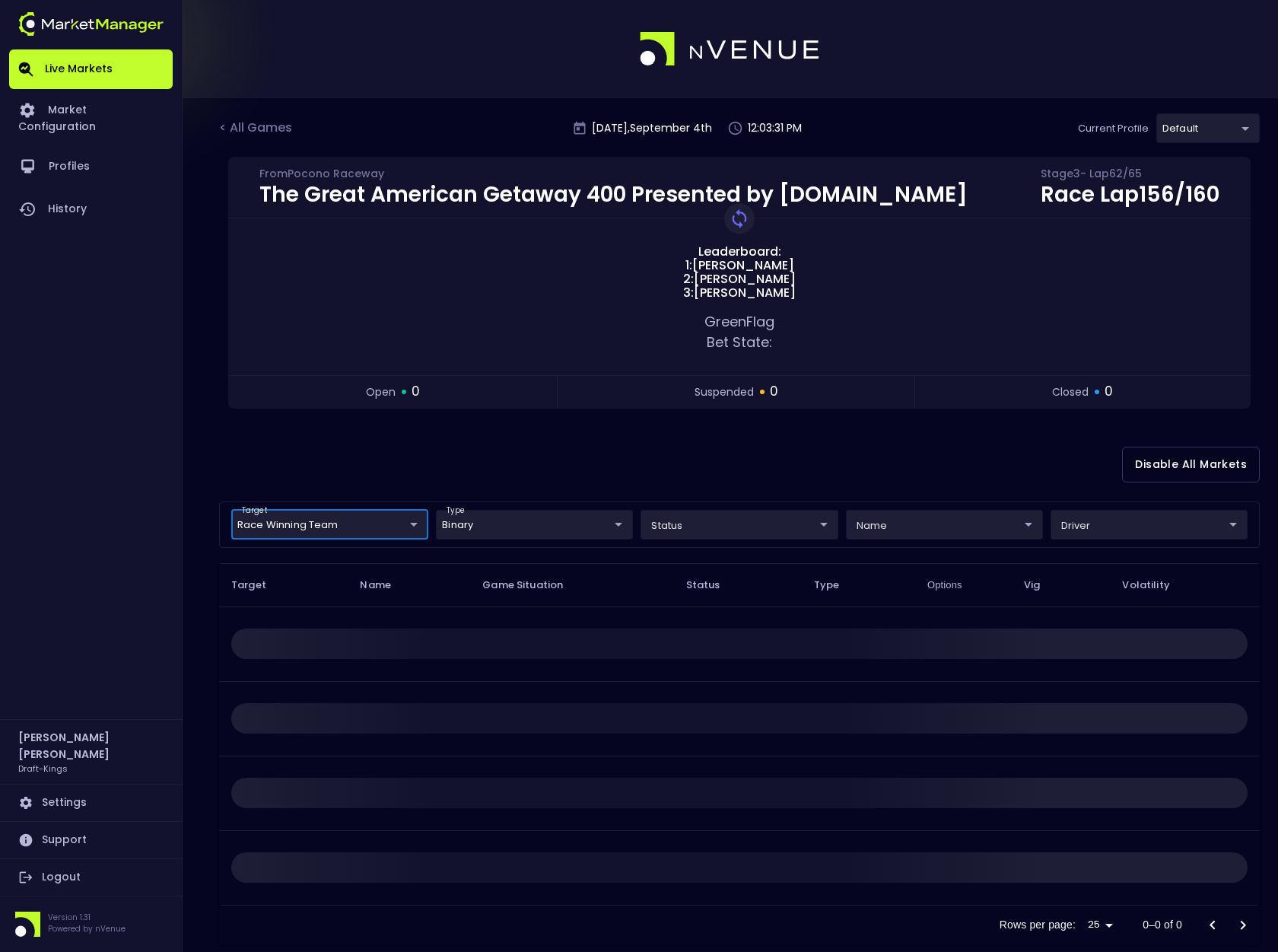
scroll to position [0, 0]
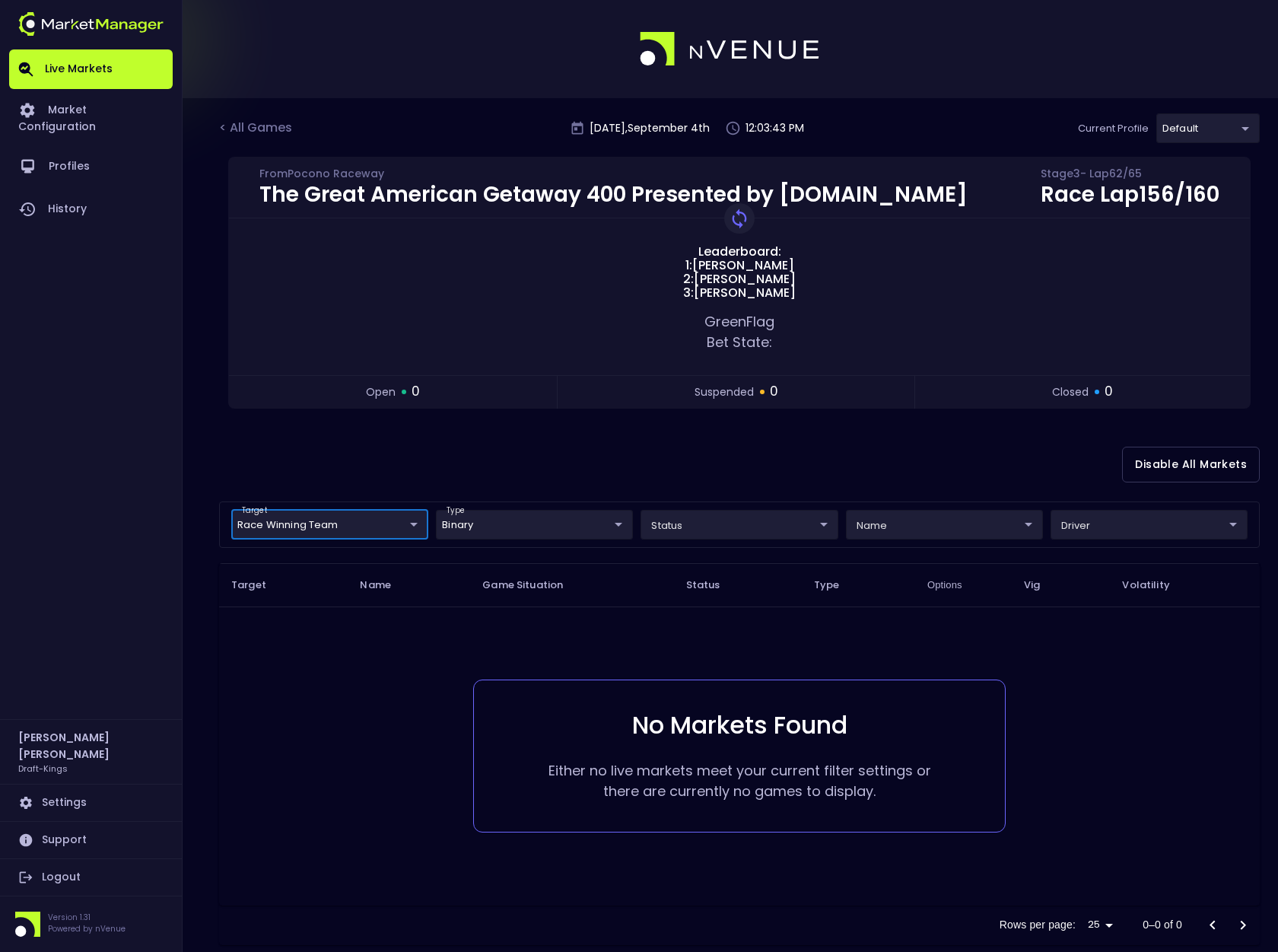
click at [403, 521] on body "Live Markets Market Configuration Profiles History [PERSON_NAME] Draft-Kings Se…" at bounding box center [639, 490] width 1278 height 981
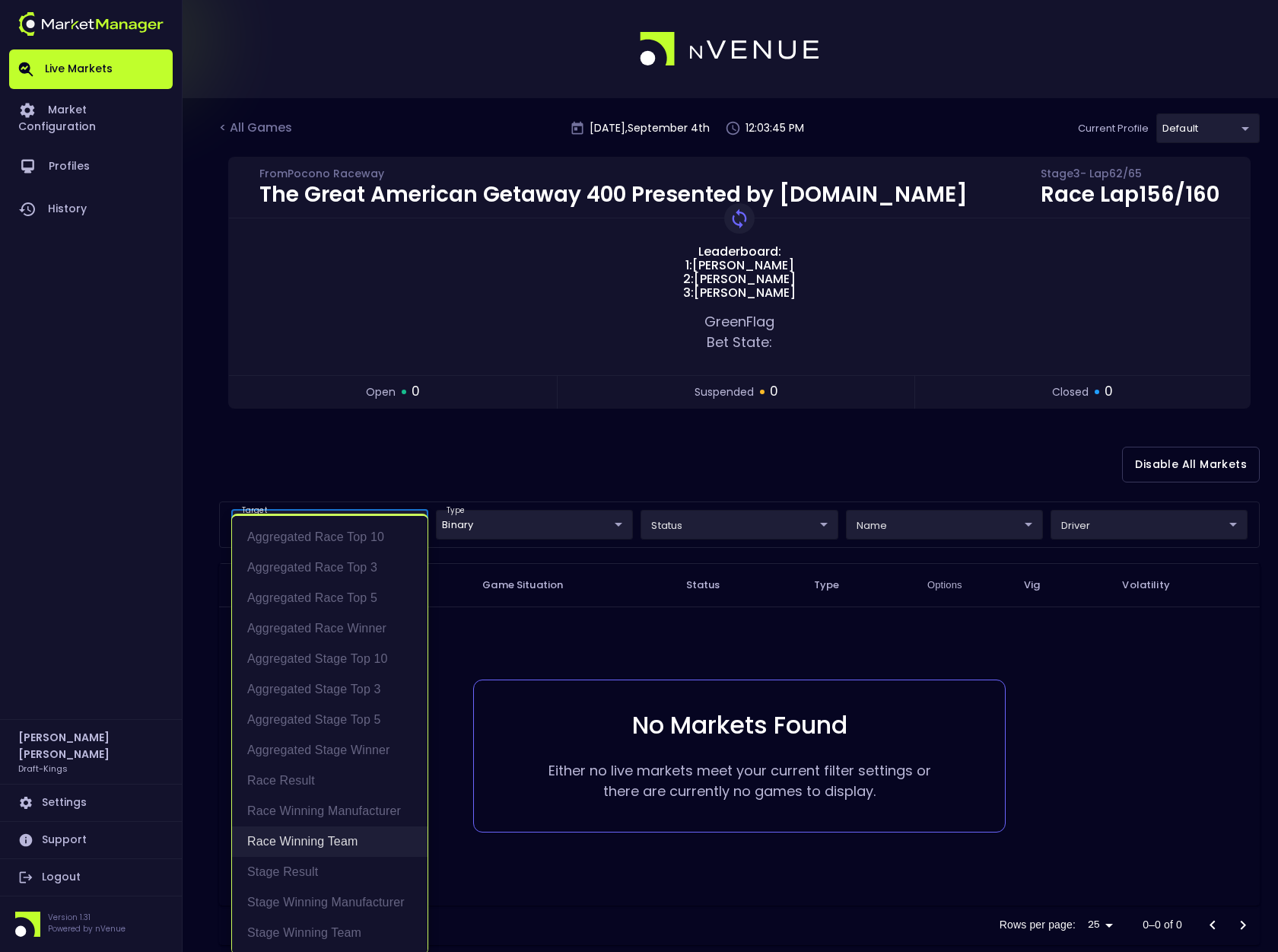
click at [335, 844] on li "Race Winning Team" at bounding box center [330, 841] width 196 height 30
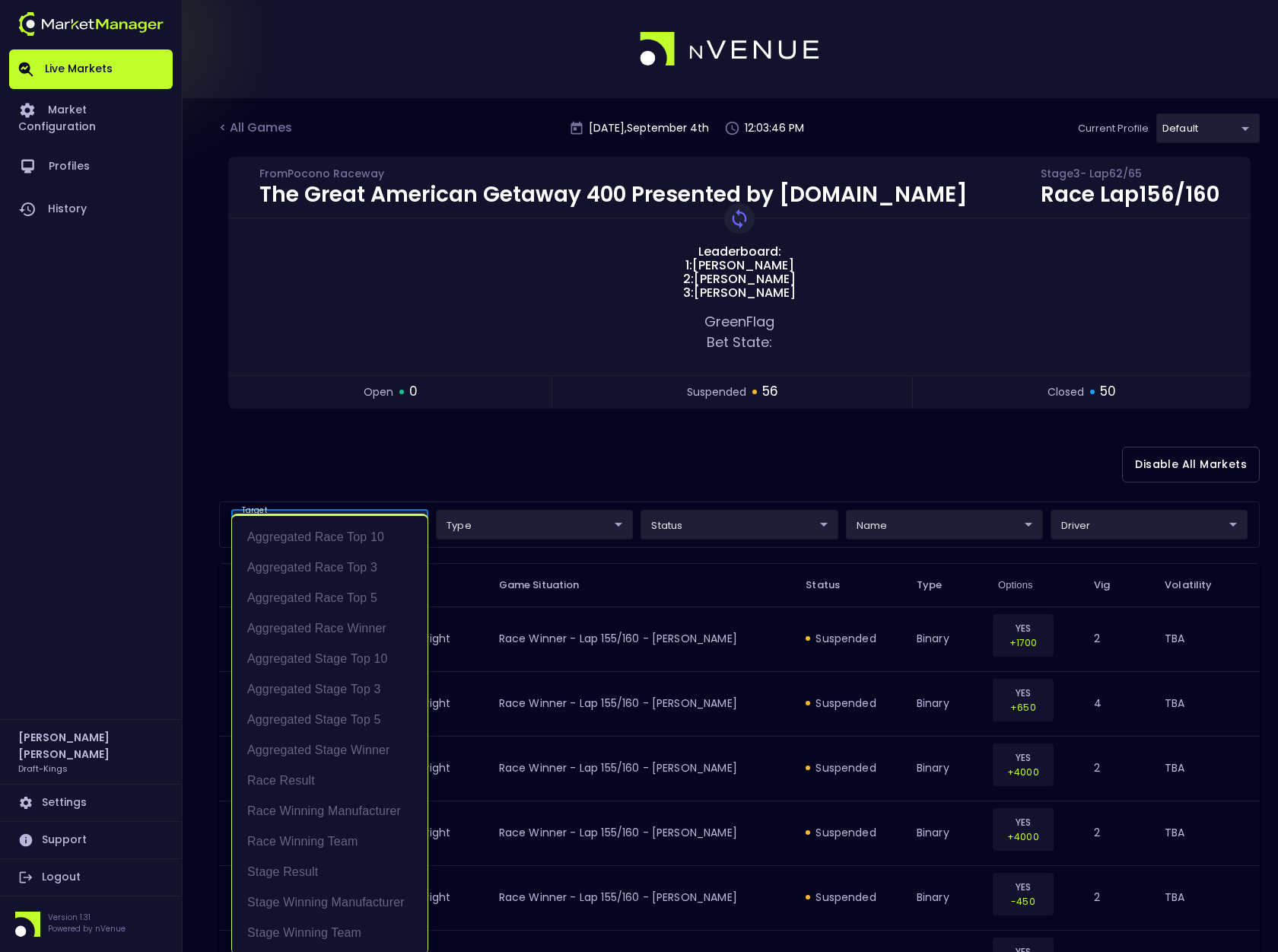
click at [577, 445] on div at bounding box center [639, 476] width 1278 height 952
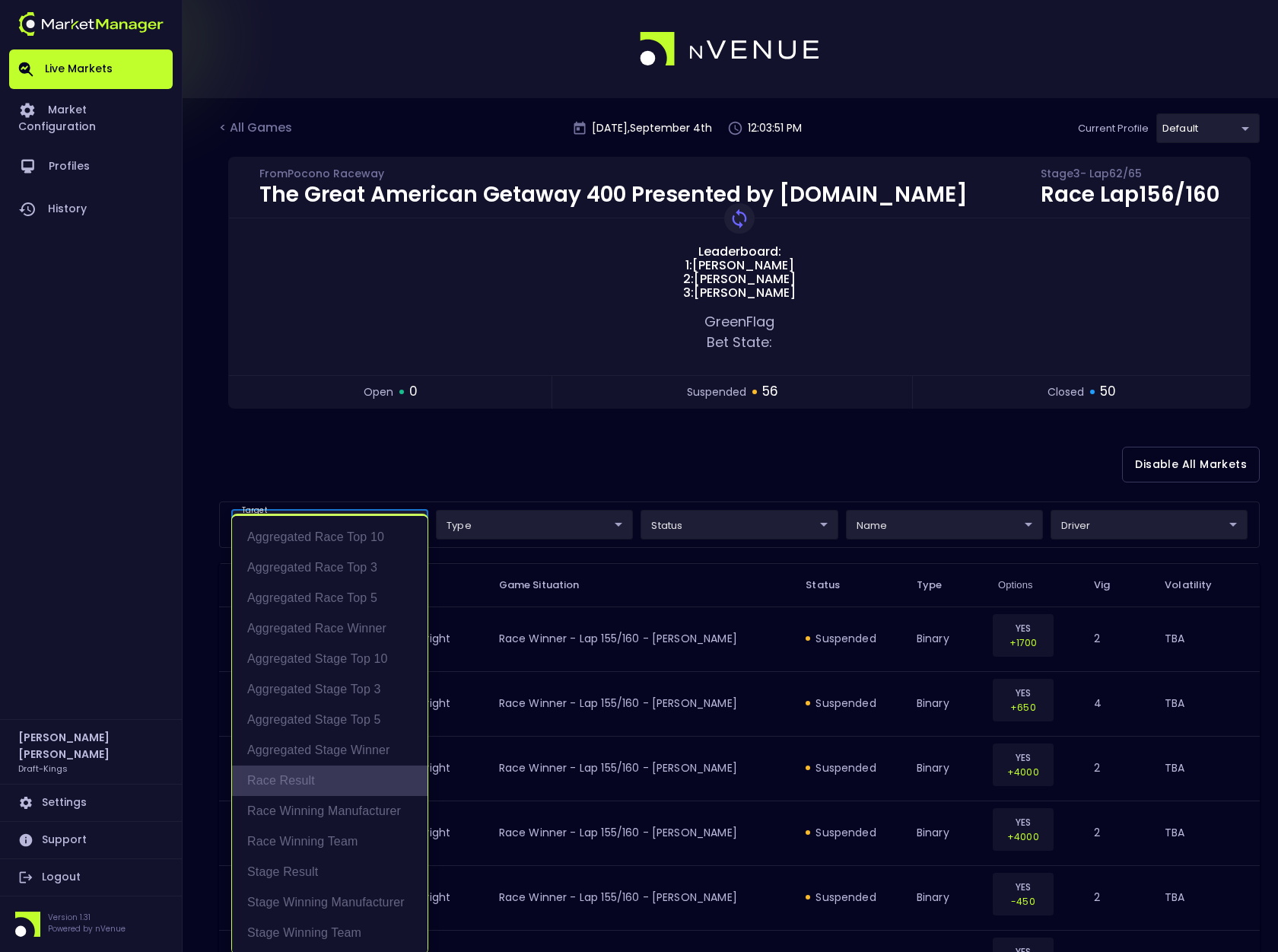
click at [311, 777] on li "Race Result" at bounding box center [330, 781] width 196 height 30
type input "Race Result"
click at [563, 463] on div at bounding box center [639, 476] width 1278 height 952
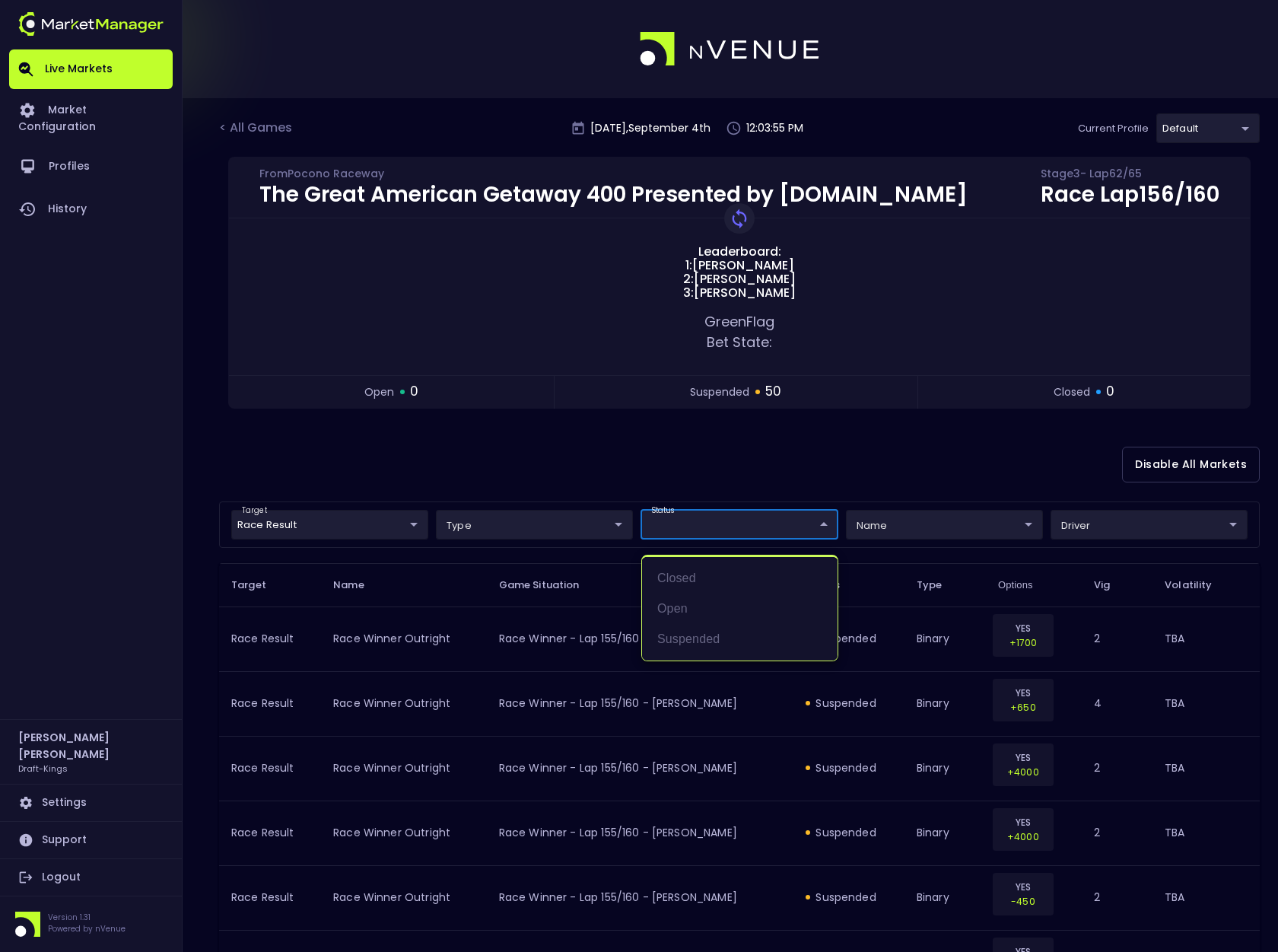
click at [882, 482] on div at bounding box center [639, 476] width 1278 height 952
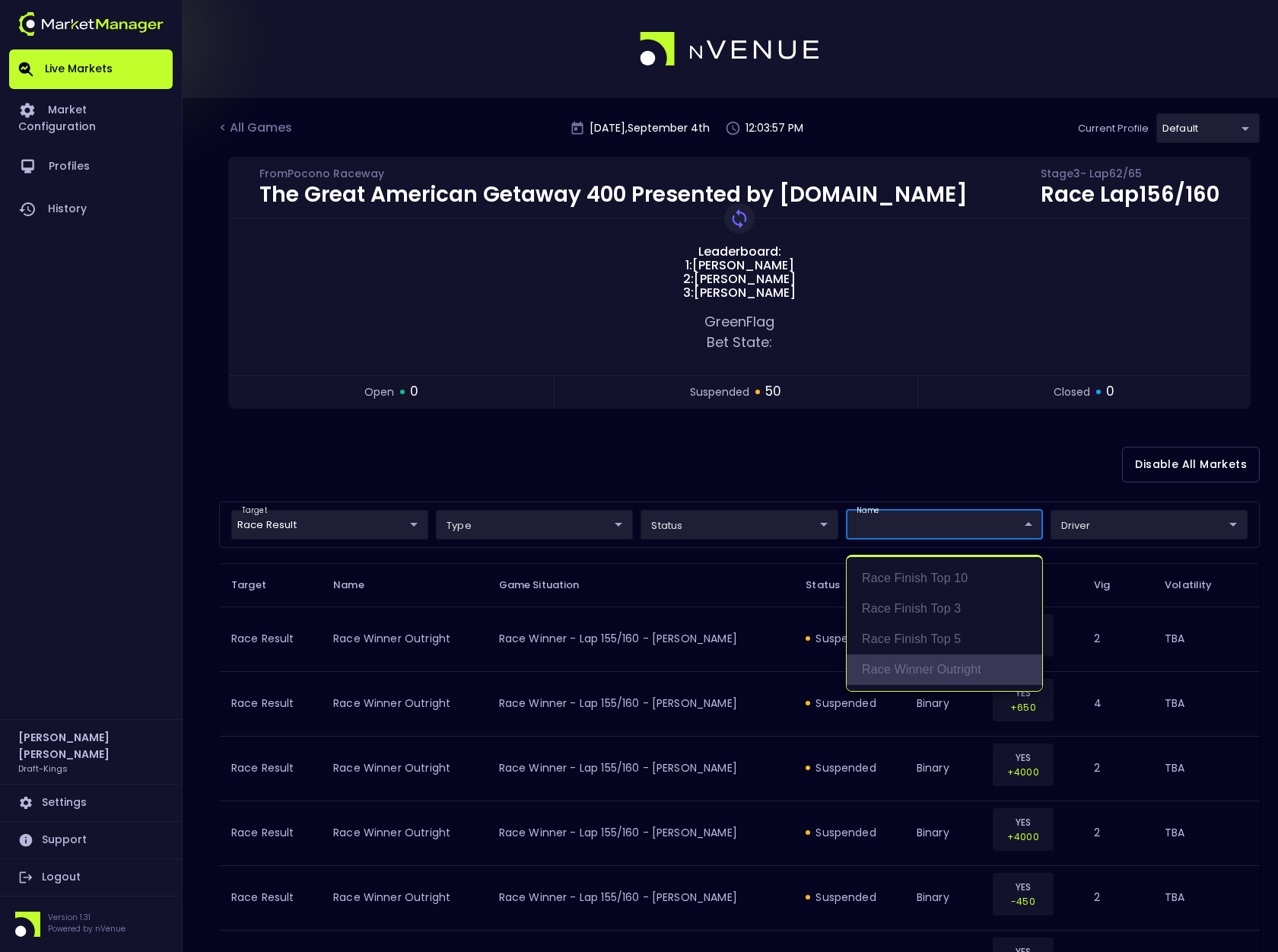
click at [979, 669] on li "Race Winner Outright" at bounding box center [944, 669] width 196 height 30
type input "Race Winner Outright"
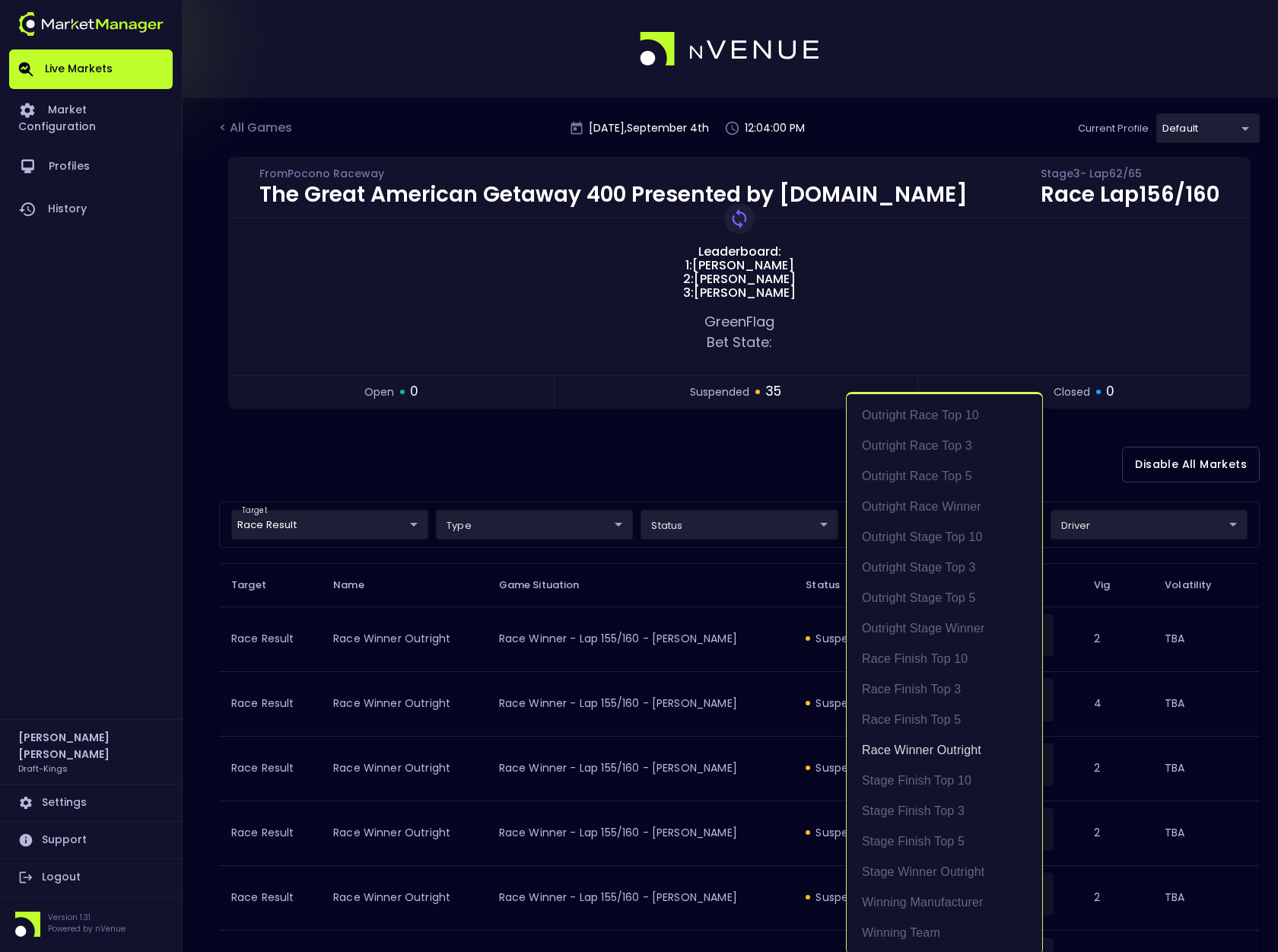
click at [1083, 444] on div at bounding box center [639, 476] width 1278 height 952
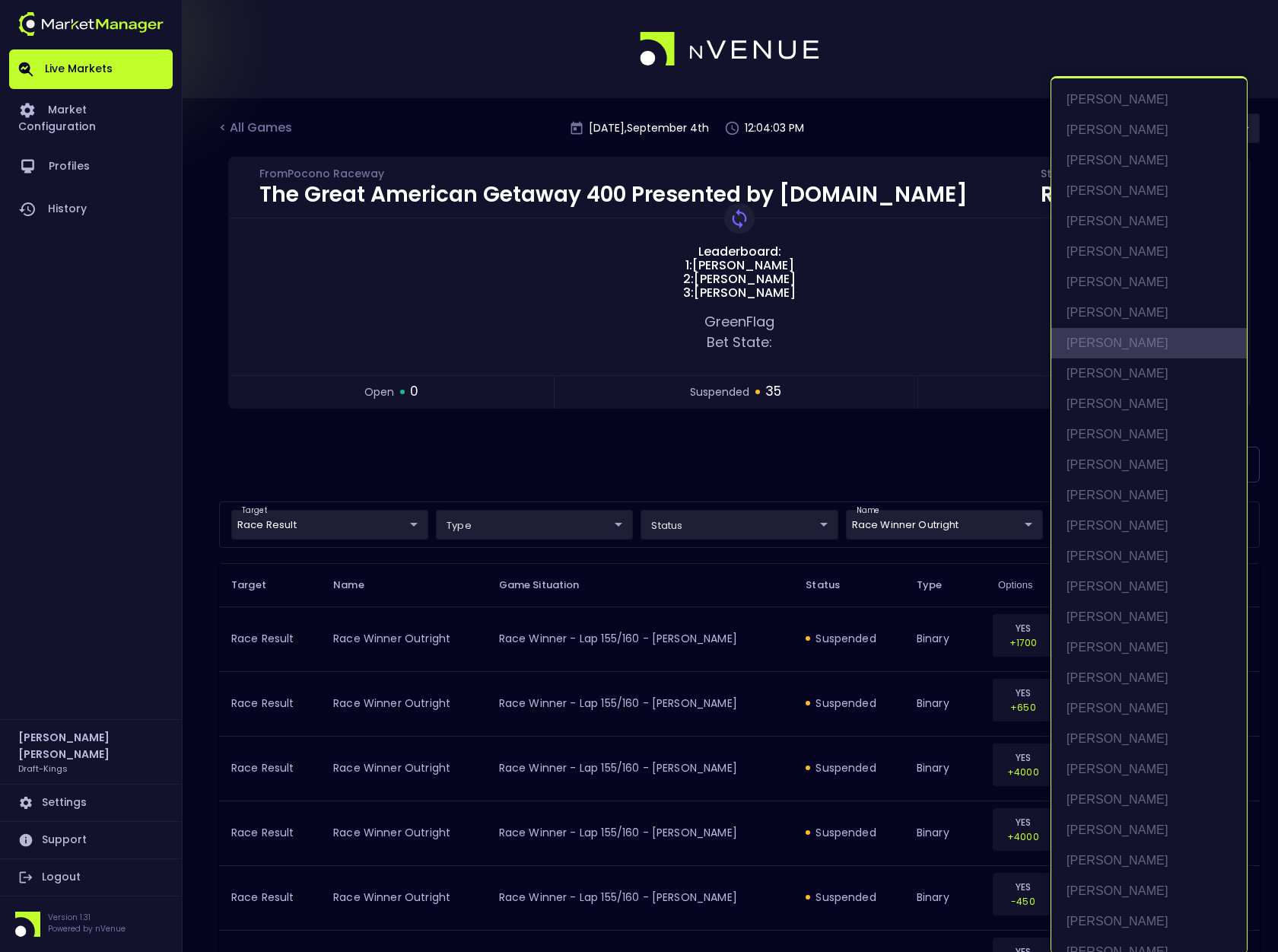
click at [1123, 342] on li "[PERSON_NAME]" at bounding box center [1149, 343] width 196 height 30
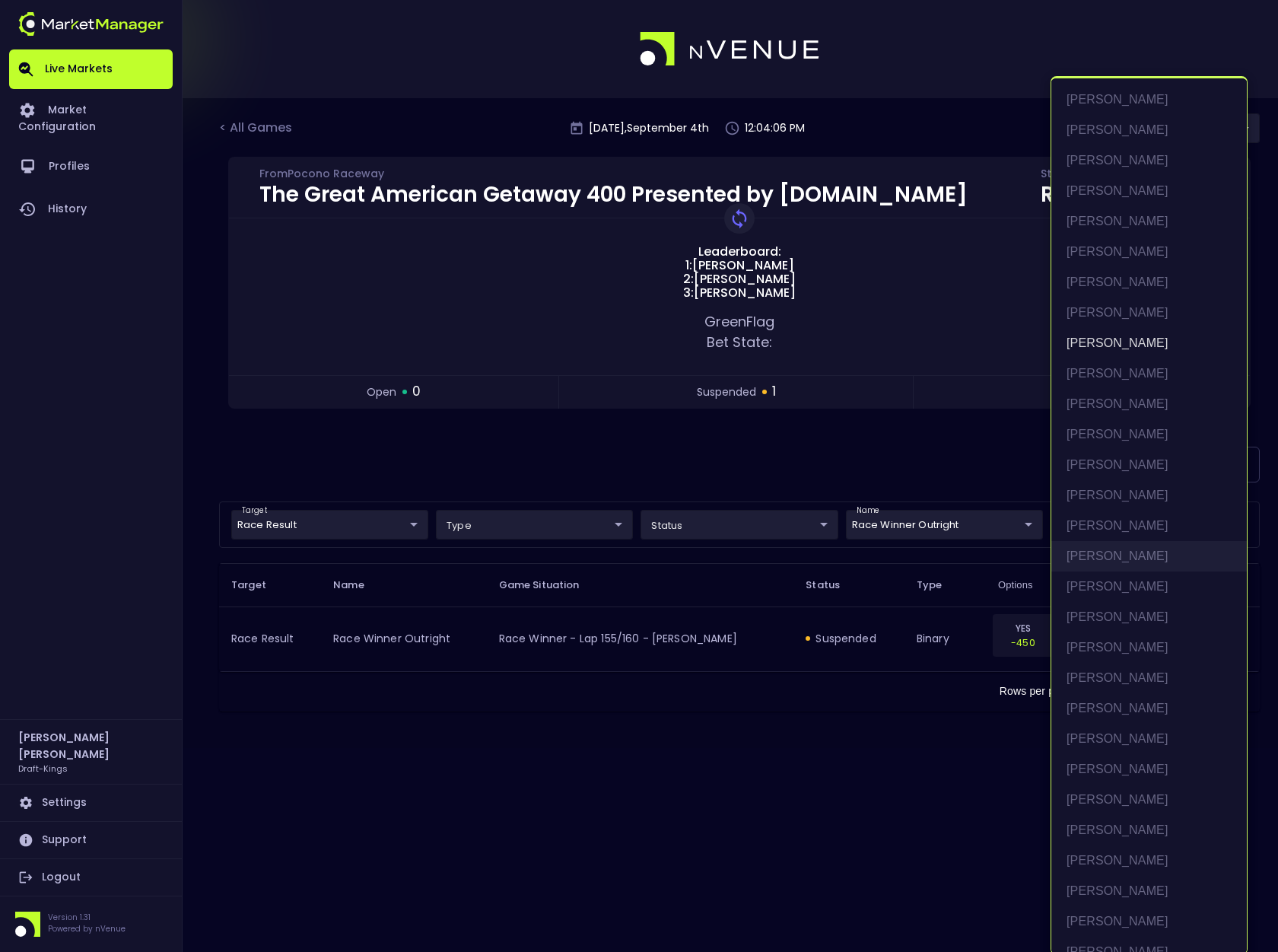
click at [1125, 551] on li "[PERSON_NAME]" at bounding box center [1149, 556] width 196 height 30
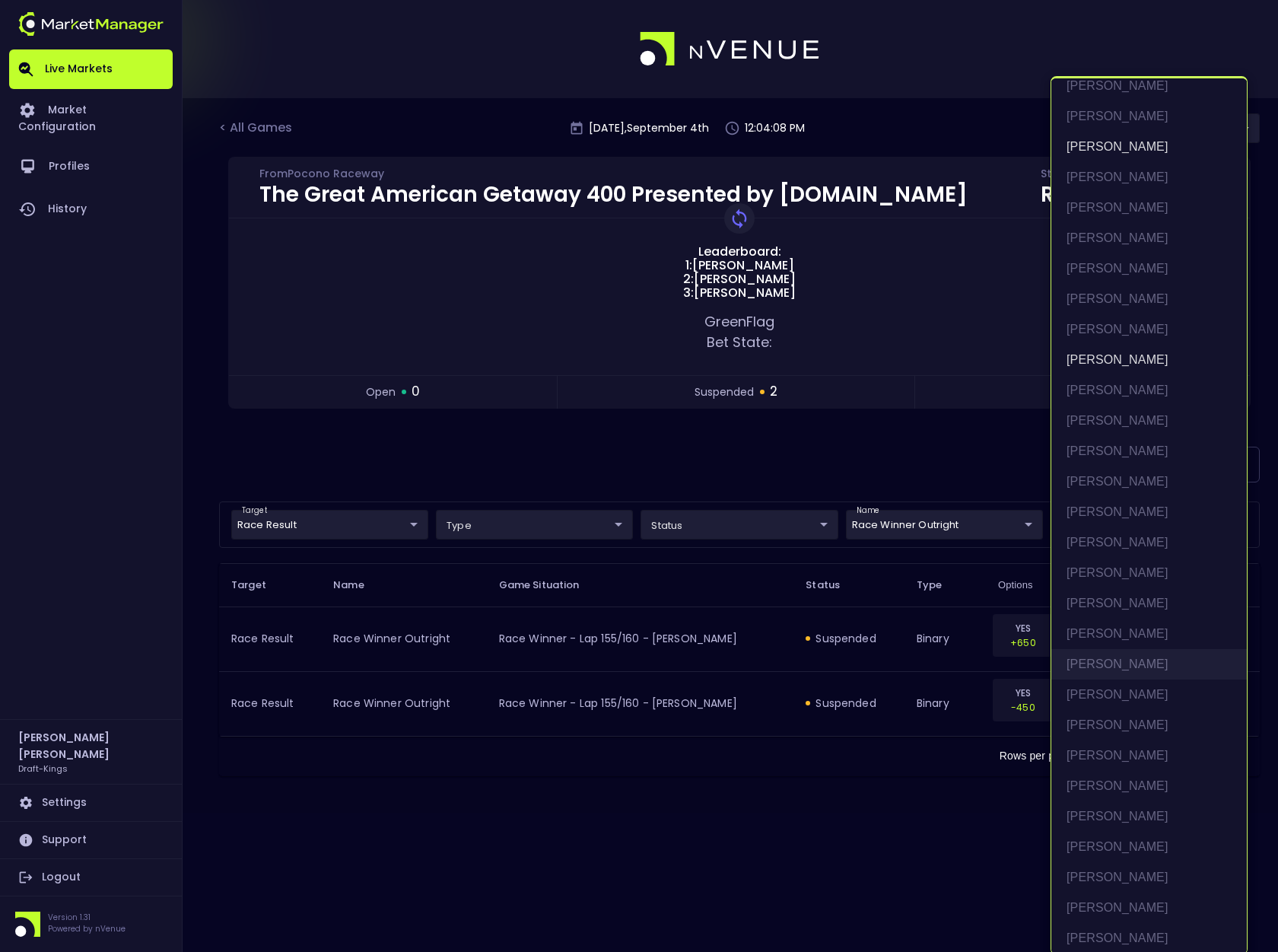
scroll to position [204, 0]
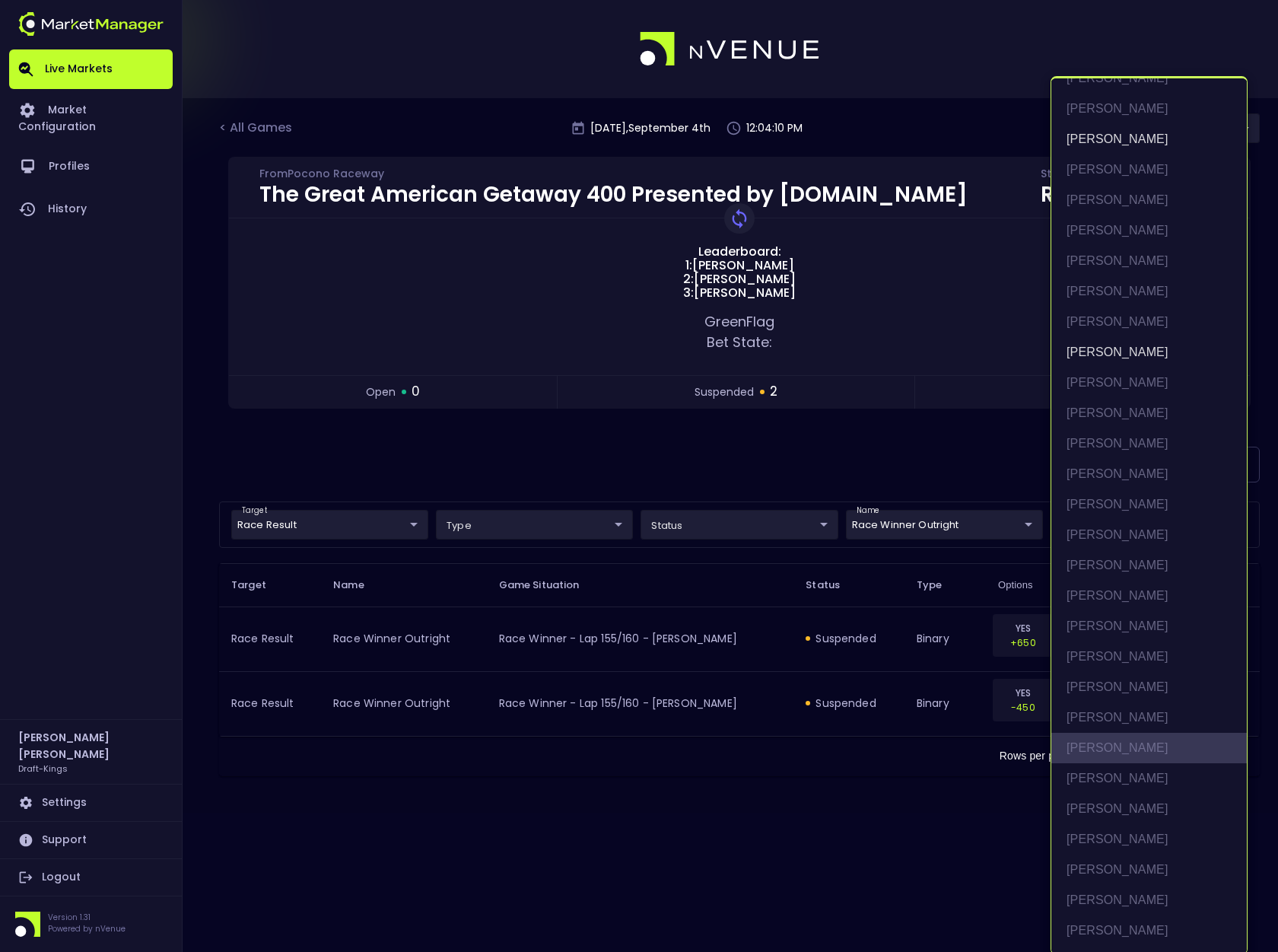
click at [1129, 744] on li "[PERSON_NAME]" at bounding box center [1149, 747] width 196 height 30
type input "[PERSON_NAME],[PERSON_NAME],[PERSON_NAME]"
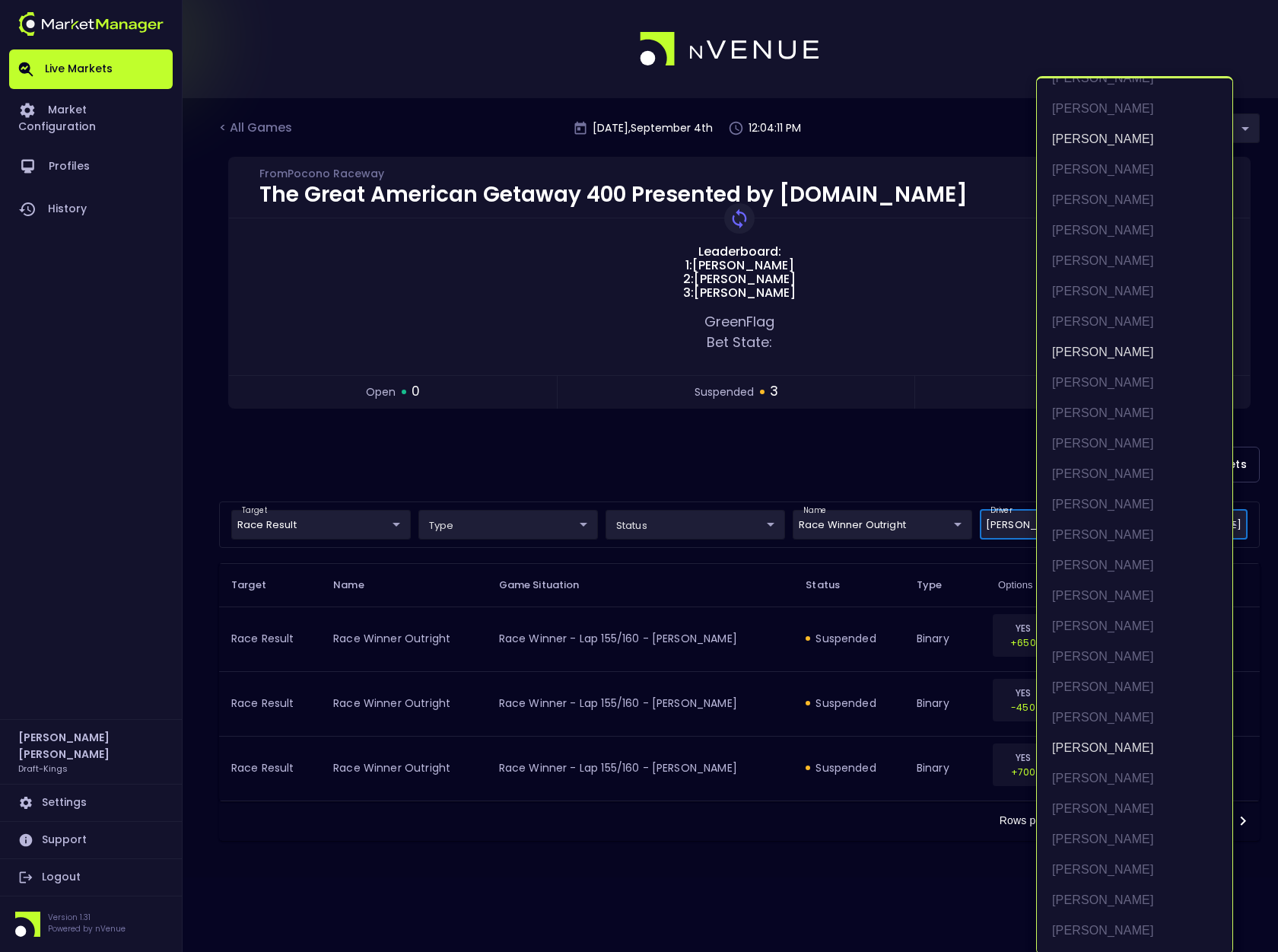
click at [936, 468] on div at bounding box center [639, 476] width 1278 height 952
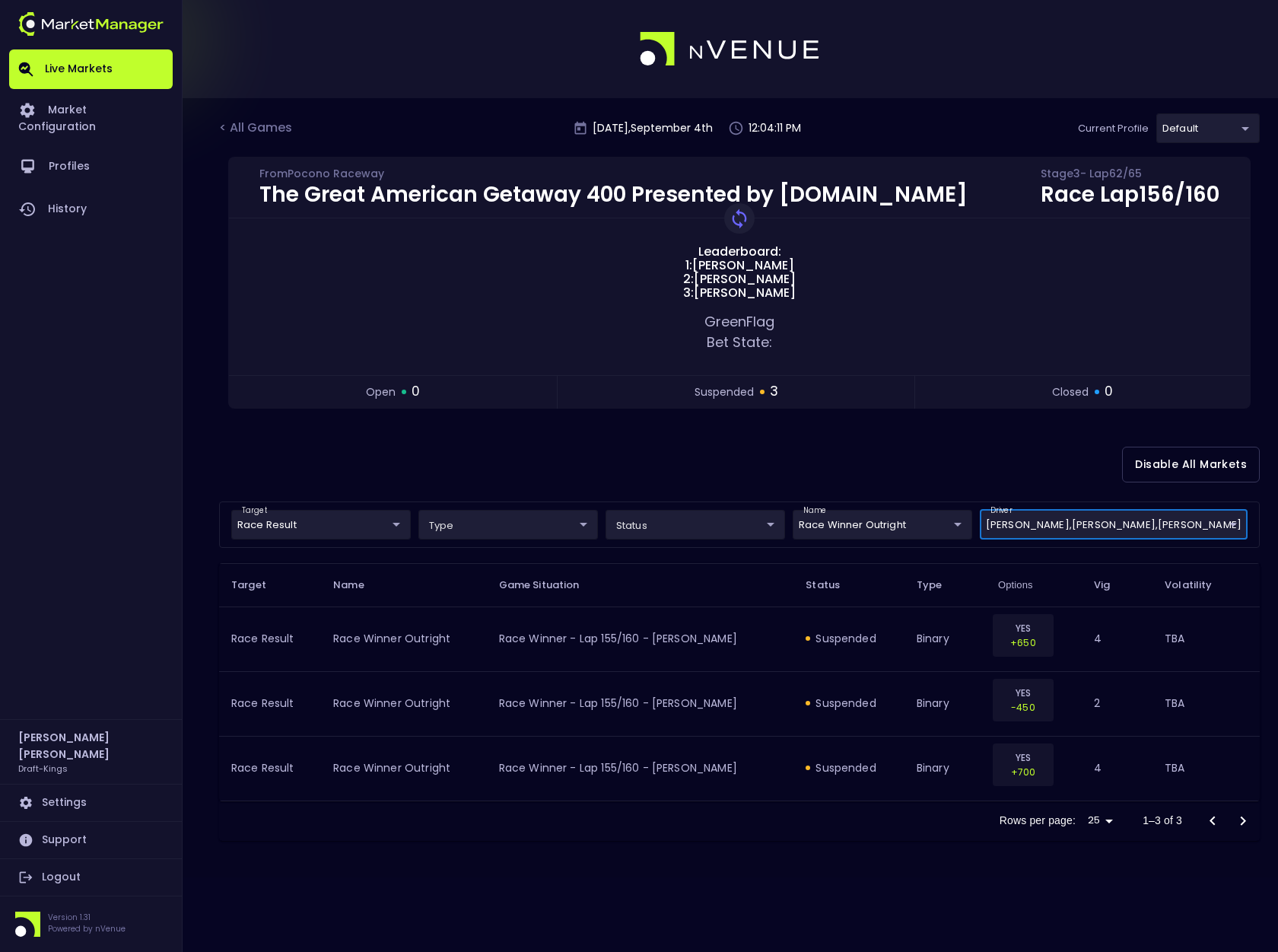
scroll to position [0, 0]
